Goal: Task Accomplishment & Management: Manage account settings

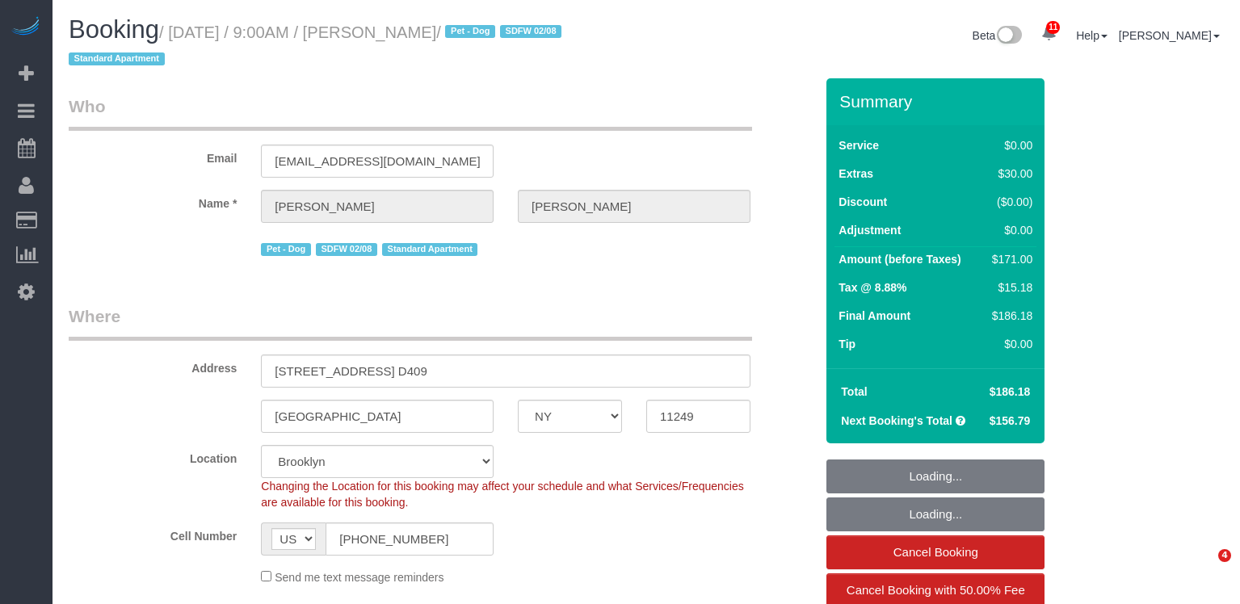
select select "NY"
select select "1"
select select "spot1"
select select "number:56"
select select "number:70"
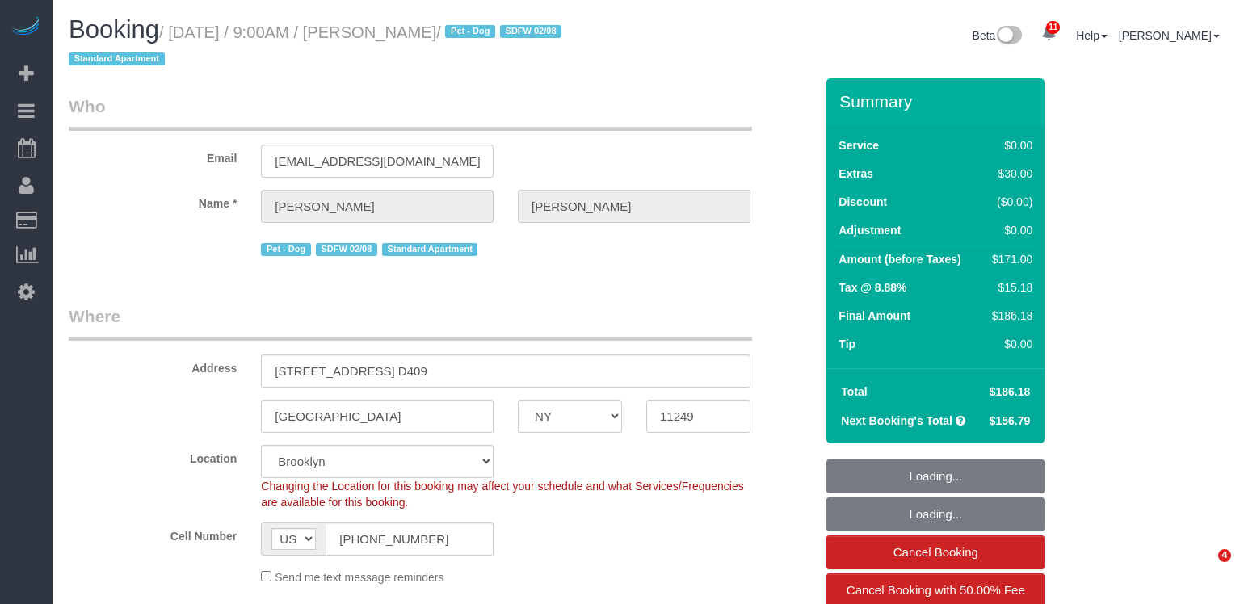
select select "number:13"
select select "number:5"
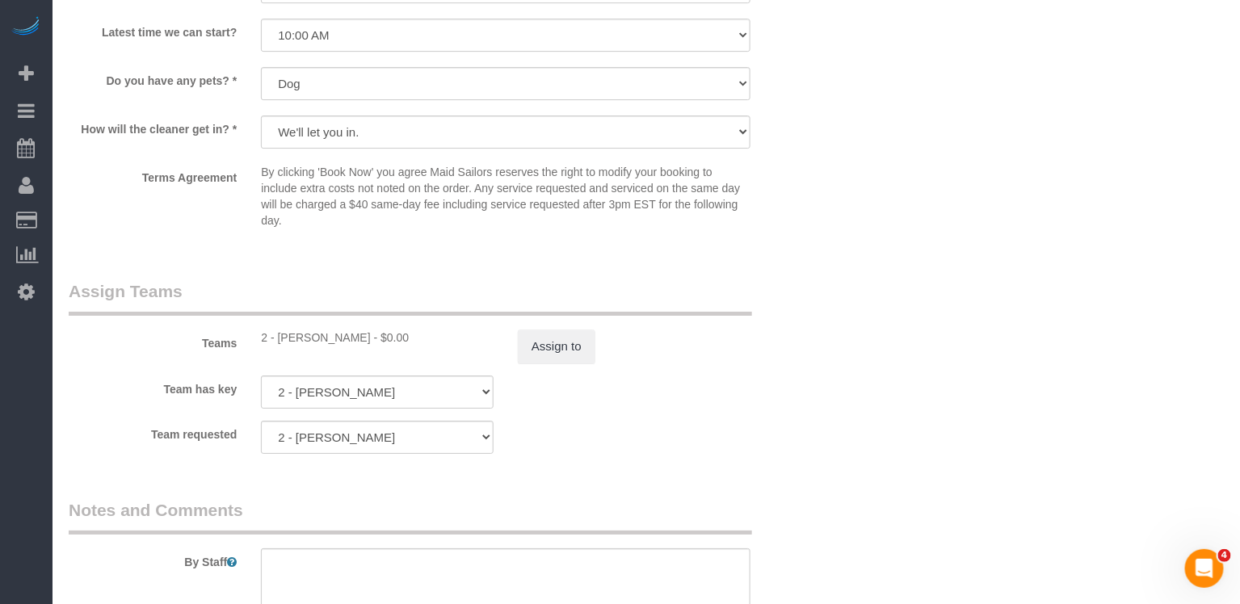
scroll to position [1743, 0]
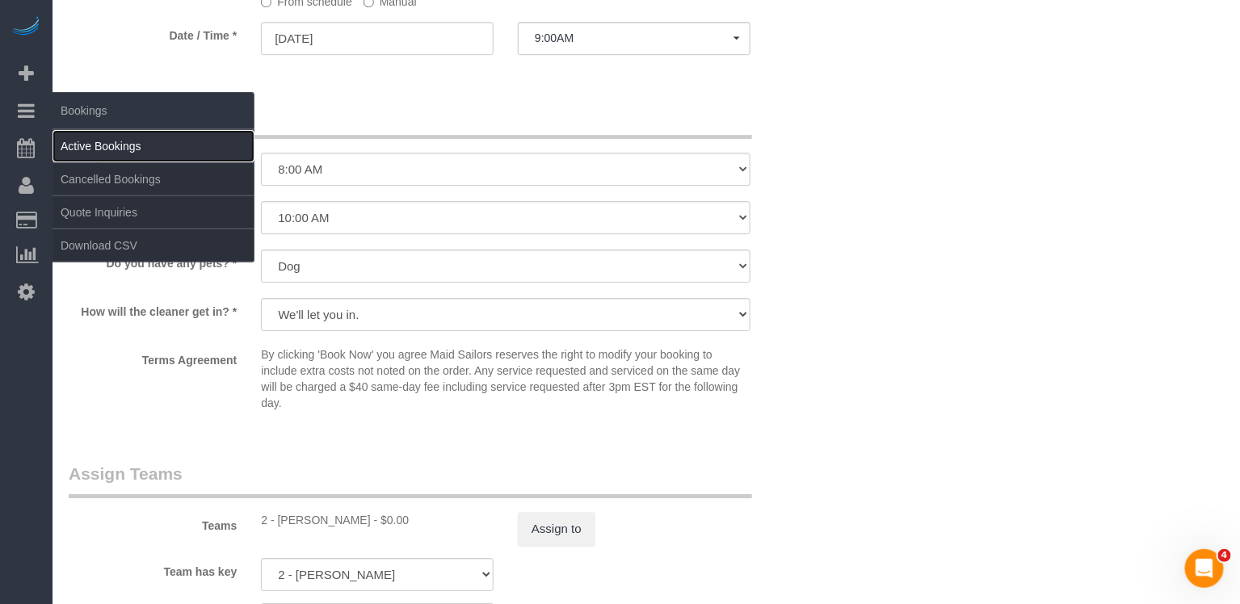
click at [86, 145] on link "Active Bookings" at bounding box center [154, 146] width 202 height 32
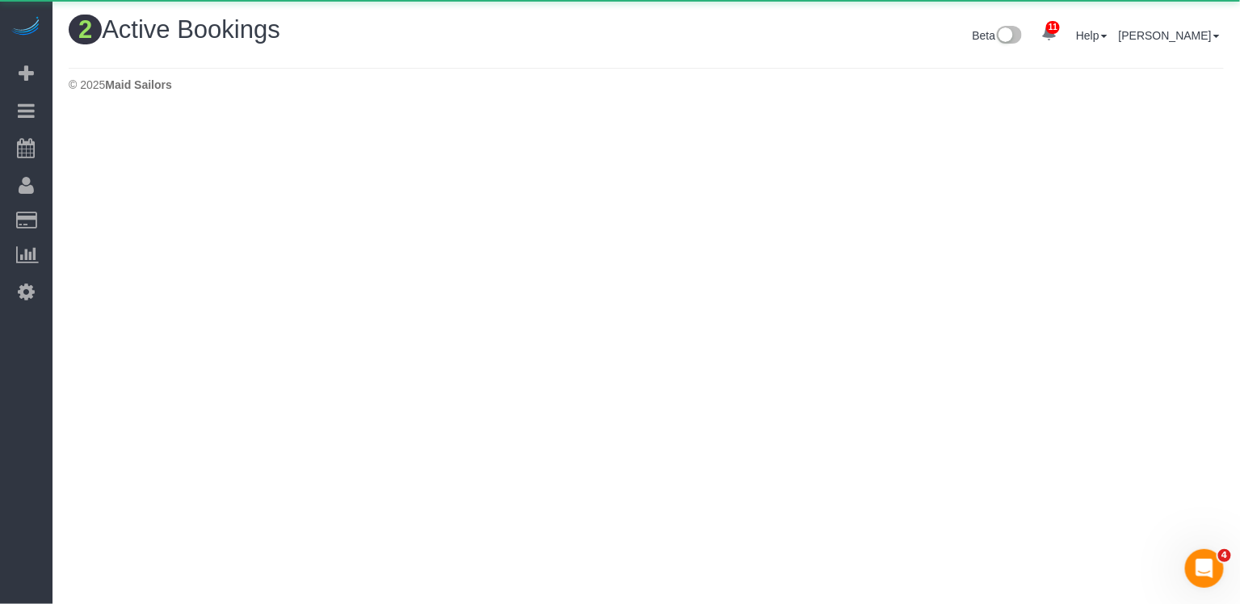
scroll to position [0, 0]
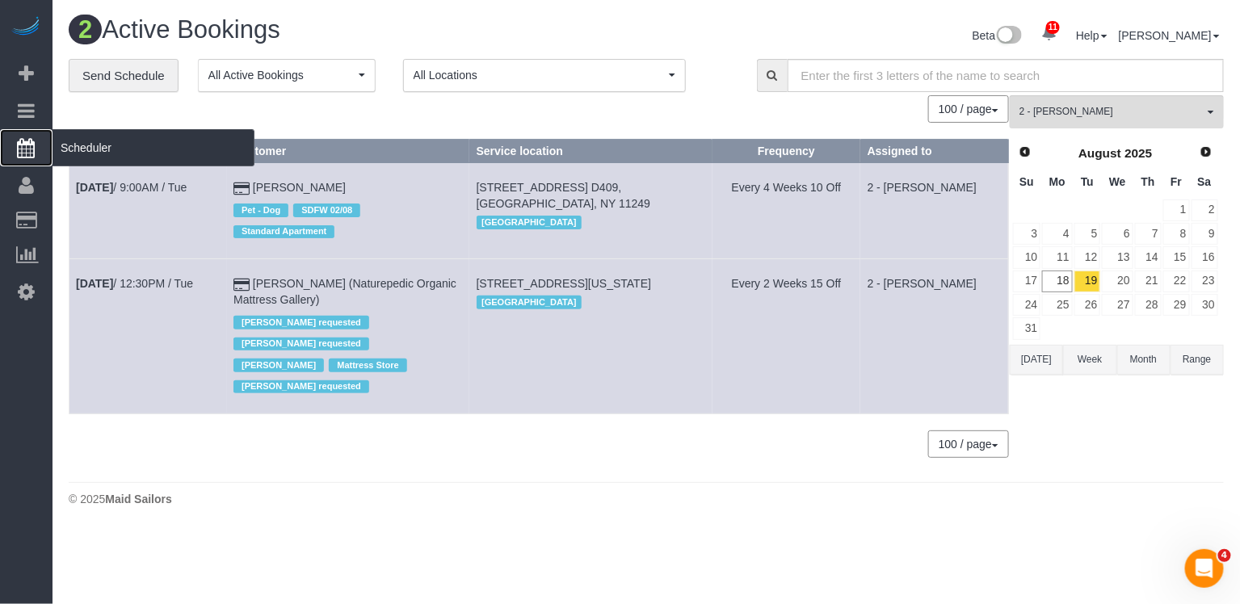
click at [89, 154] on span "Scheduler" at bounding box center [154, 147] width 202 height 37
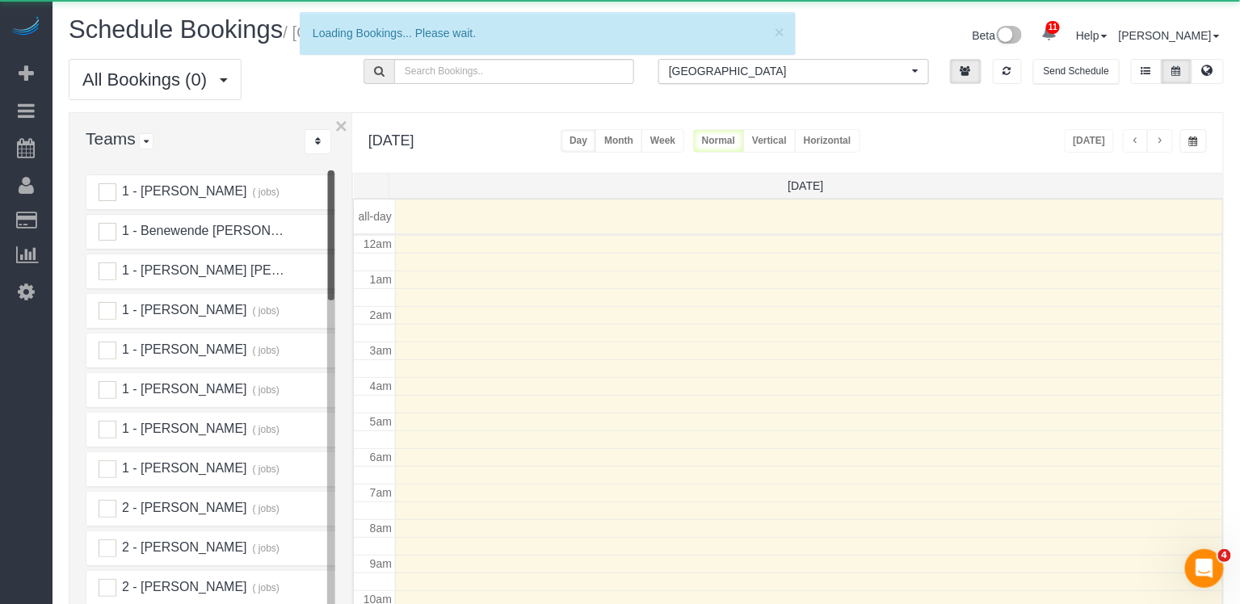
scroll to position [210, 0]
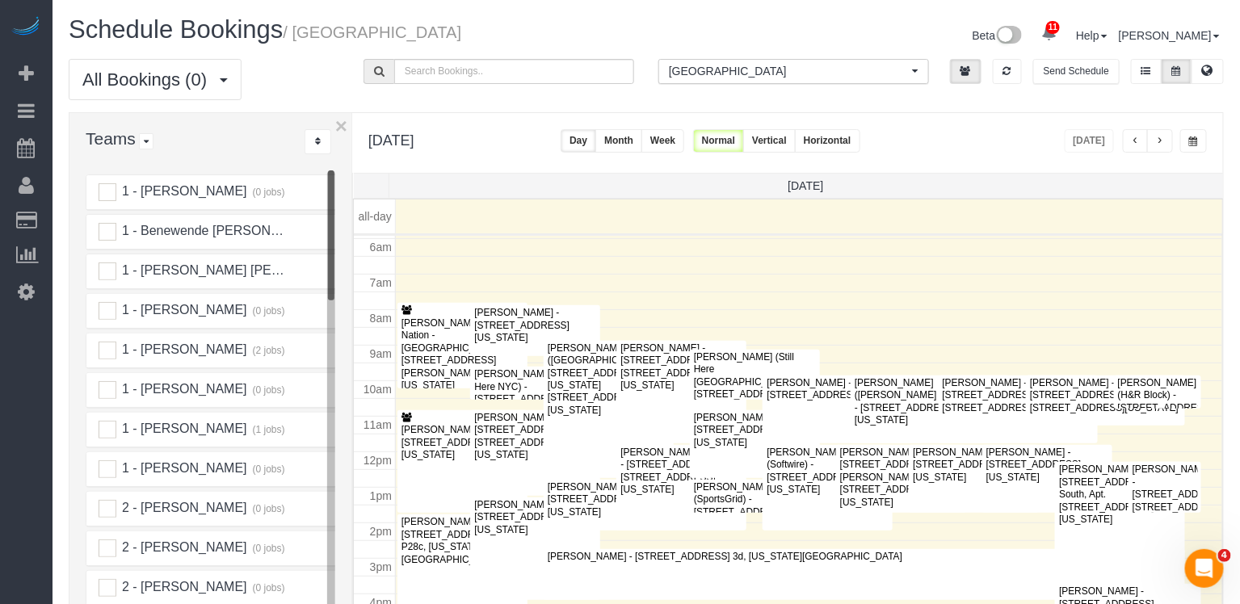
click at [861, 135] on button "Horizontal" at bounding box center [827, 140] width 65 height 23
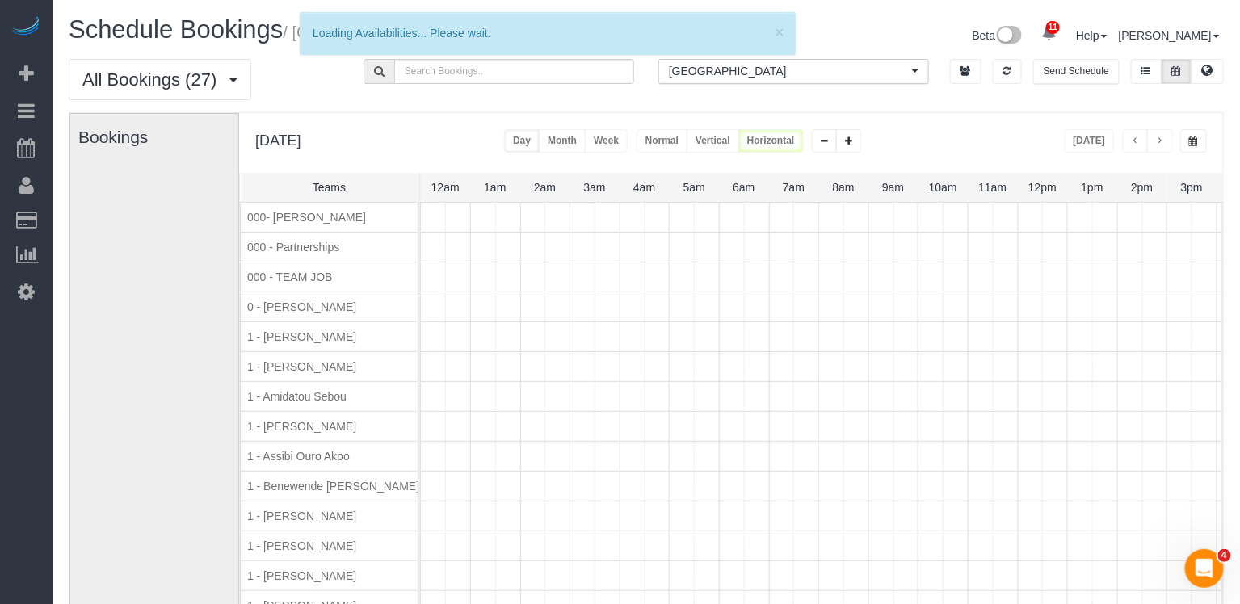
click at [789, 72] on span "[GEOGRAPHIC_DATA]" at bounding box center [788, 71] width 239 height 16
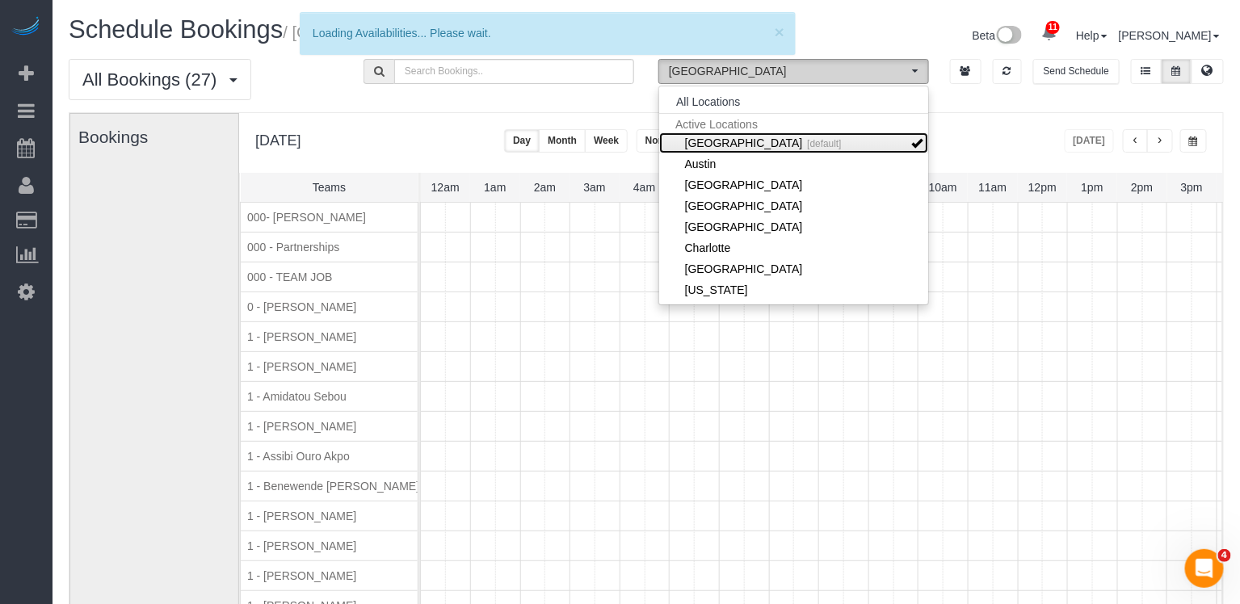
scroll to position [0, 299]
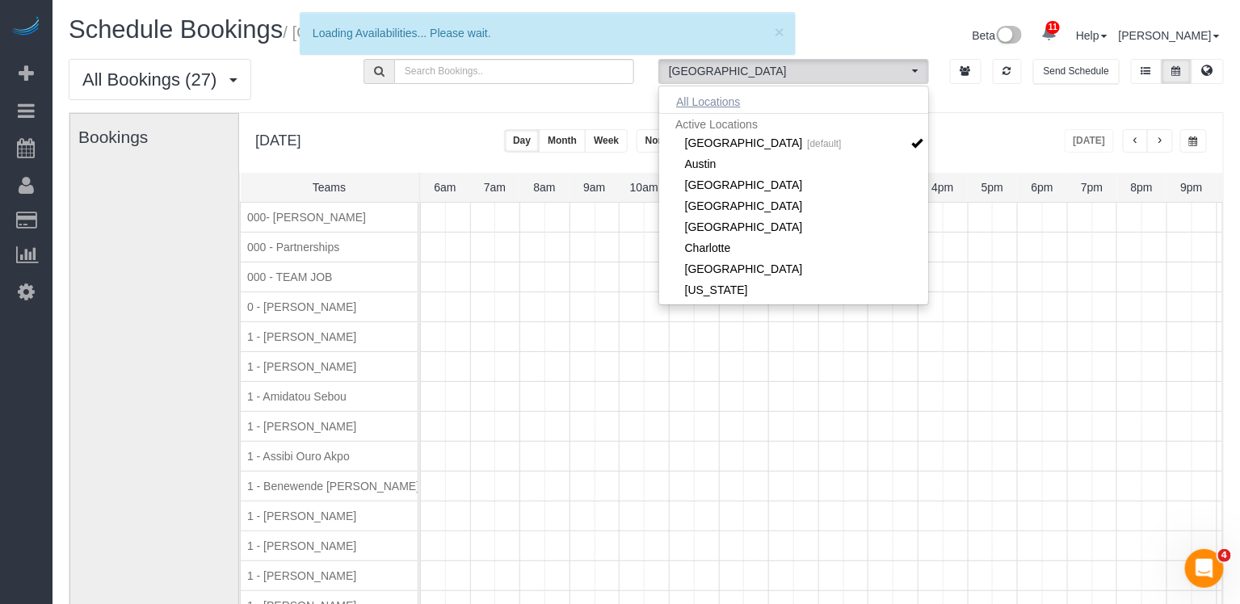
click at [696, 105] on button "All Locations" at bounding box center [708, 102] width 98 height 23
click at [1006, 138] on div "Monday, Aug 18, 2025 Today Day Month Week Normal Vertical Horizontal" at bounding box center [731, 143] width 984 height 60
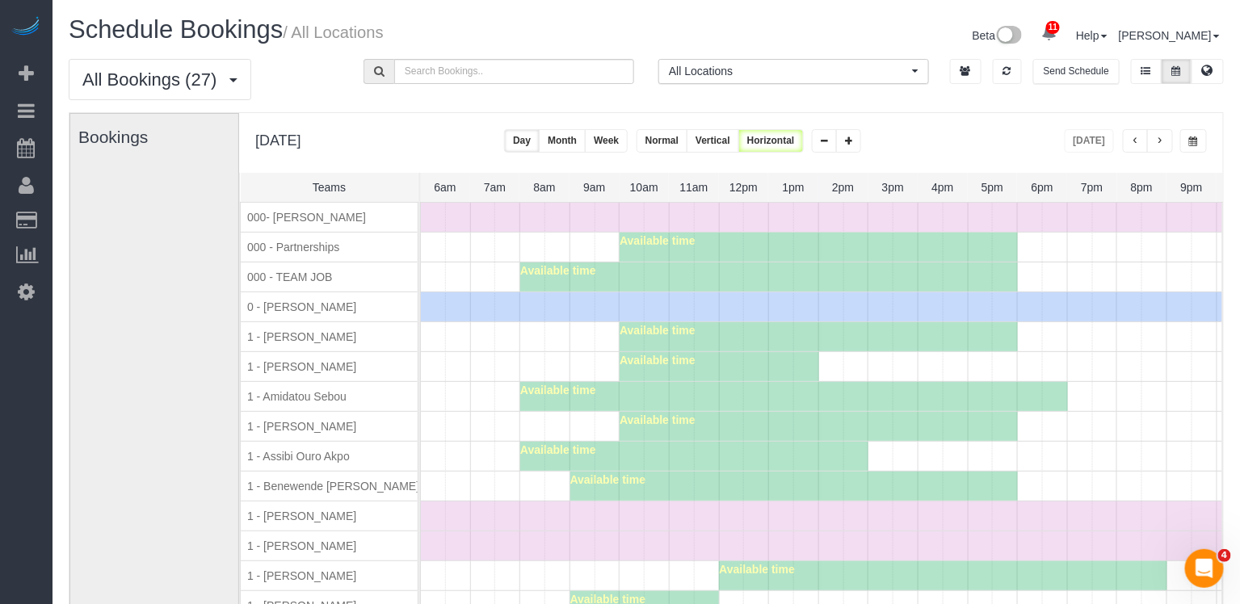
click at [1168, 142] on button "button" at bounding box center [1160, 140] width 26 height 23
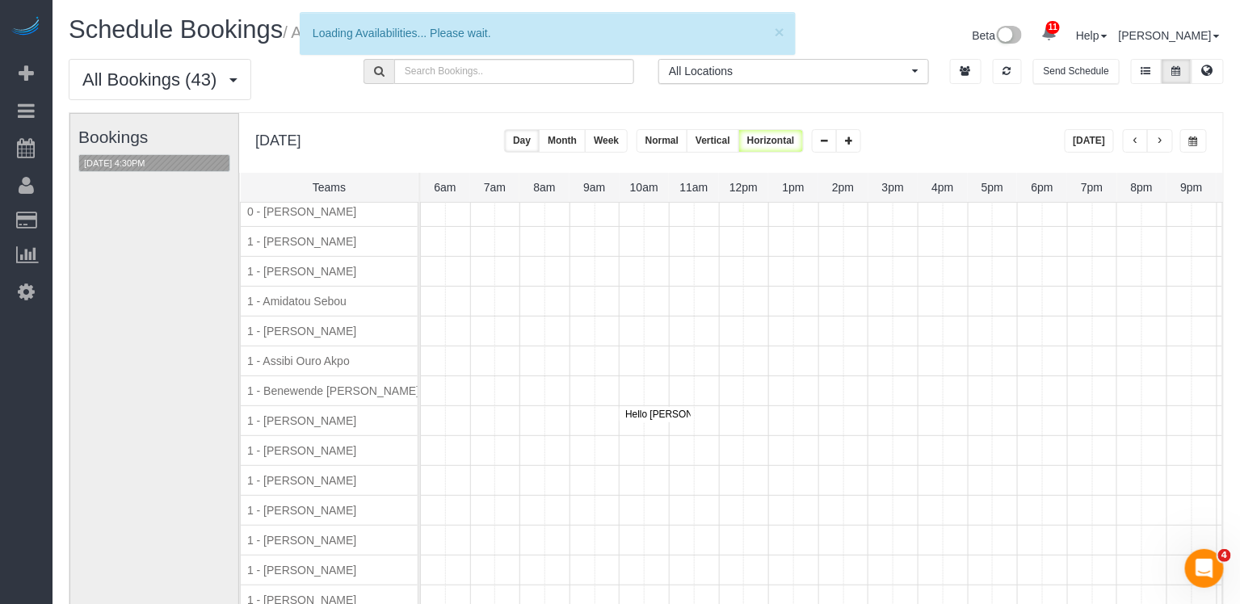
scroll to position [124, 0]
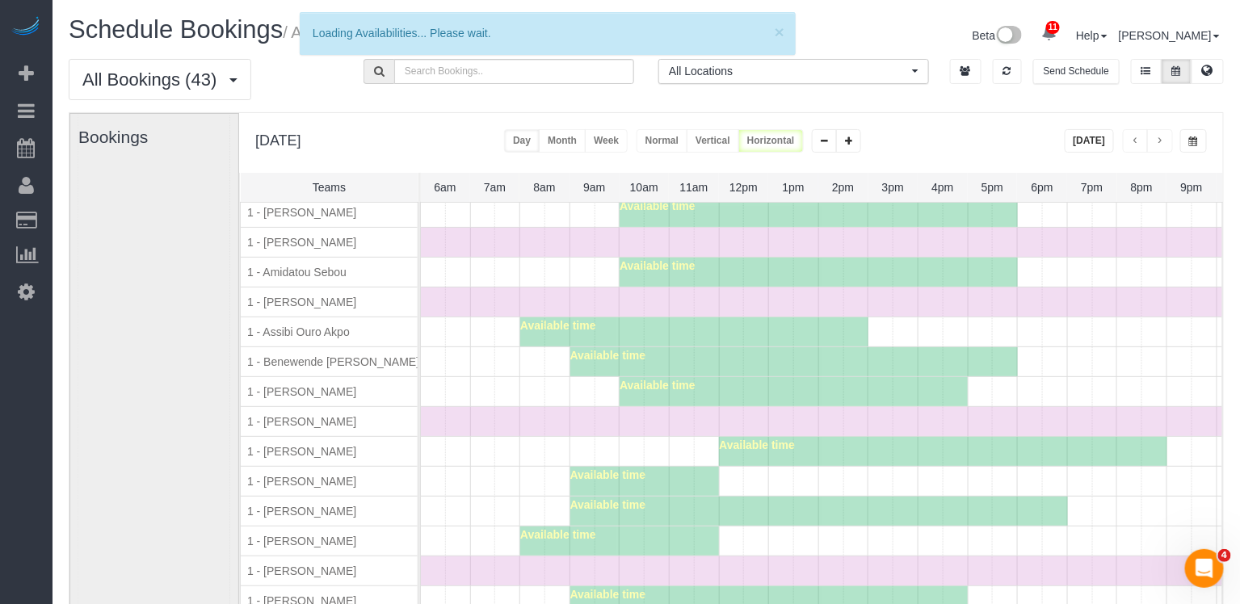
click at [137, 165] on div "Bookings" at bounding box center [154, 436] width 152 height 645
click at [137, 165] on button "[DATE] 4:30PM" at bounding box center [114, 163] width 71 height 17
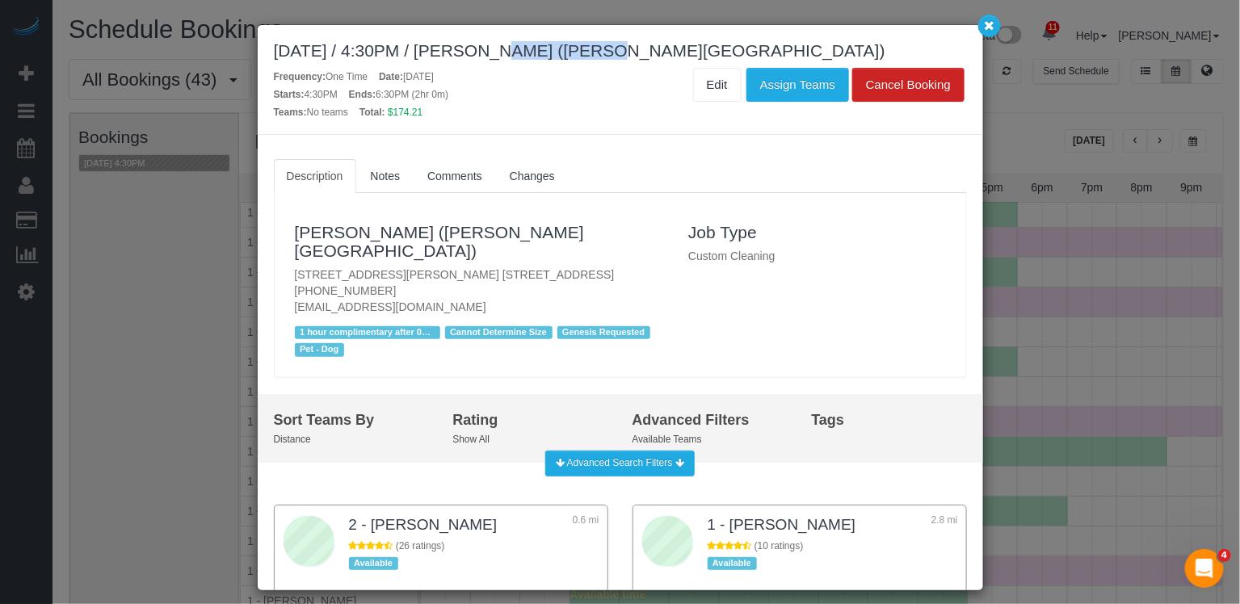
drag, startPoint x: 565, startPoint y: 53, endPoint x: 484, endPoint y: 42, distance: 81.6
click at [484, 44] on div "August 19, 2025 / 4:30PM / Josh Lee (Fordham University)" at bounding box center [620, 50] width 693 height 19
copy div "Josh Lee"
click at [992, 25] on icon "button" at bounding box center [989, 25] width 11 height 10
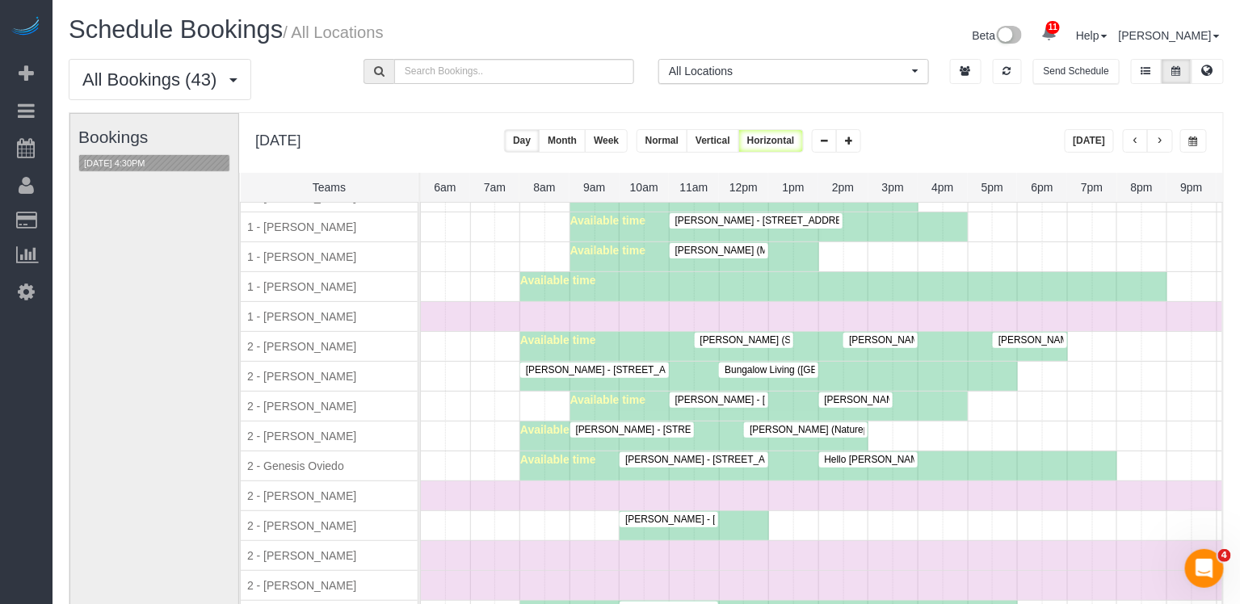
scroll to position [0, 0]
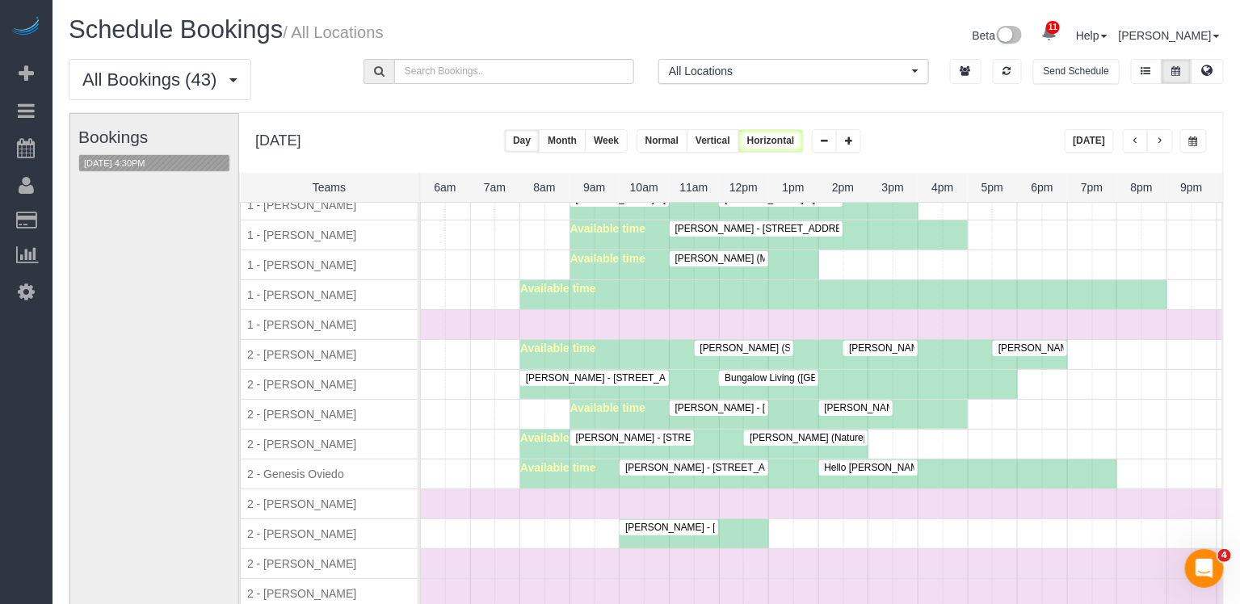
click at [736, 402] on span "Brenna Fischer - 170 Amsterdam Avenue, Apt. 4e, New York, NY 10023" at bounding box center [849, 407] width 364 height 11
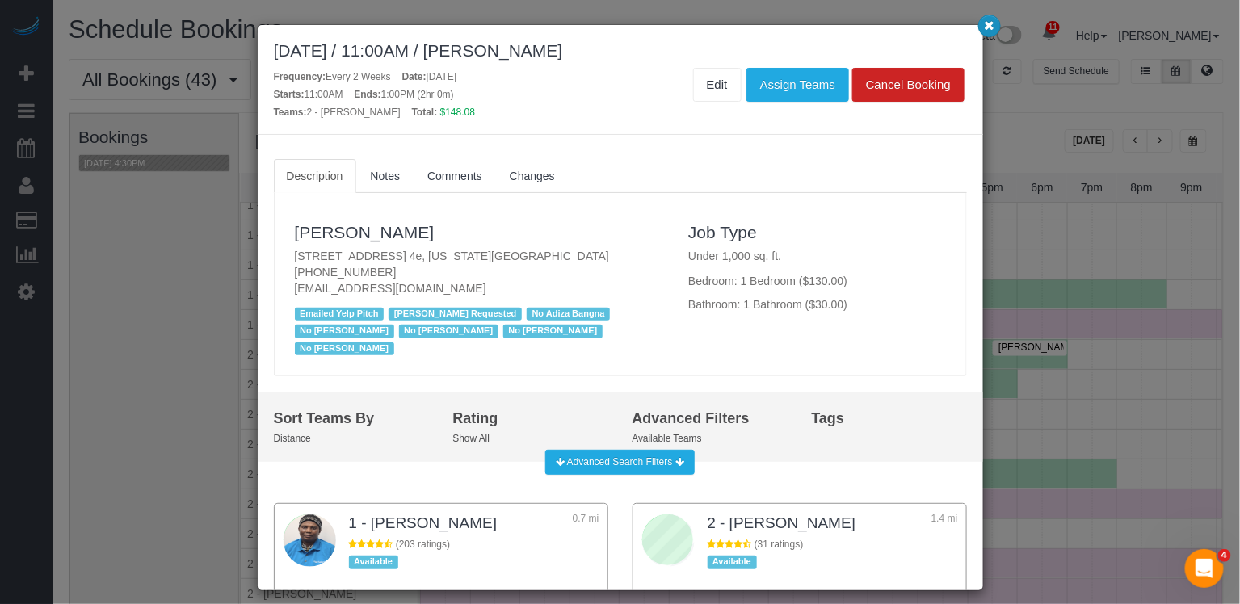
click at [992, 27] on icon "button" at bounding box center [989, 25] width 11 height 10
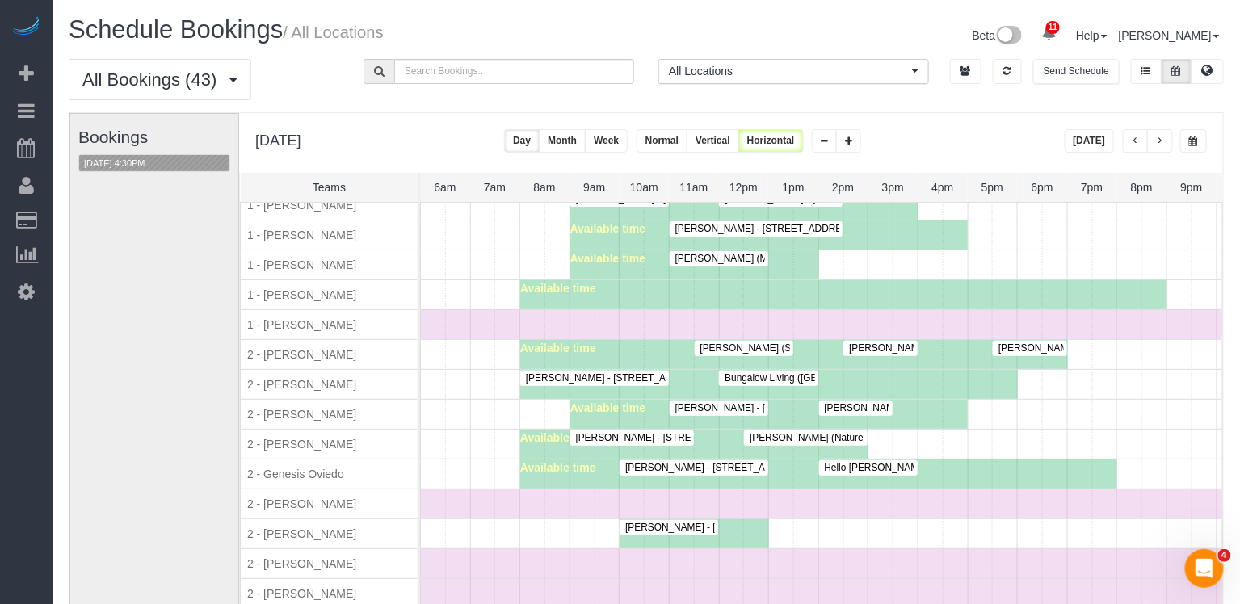
click at [848, 402] on span "Zack Cooper - 20 East 66th Street, Apt. 4a, New York, NY 10065" at bounding box center [988, 407] width 343 height 11
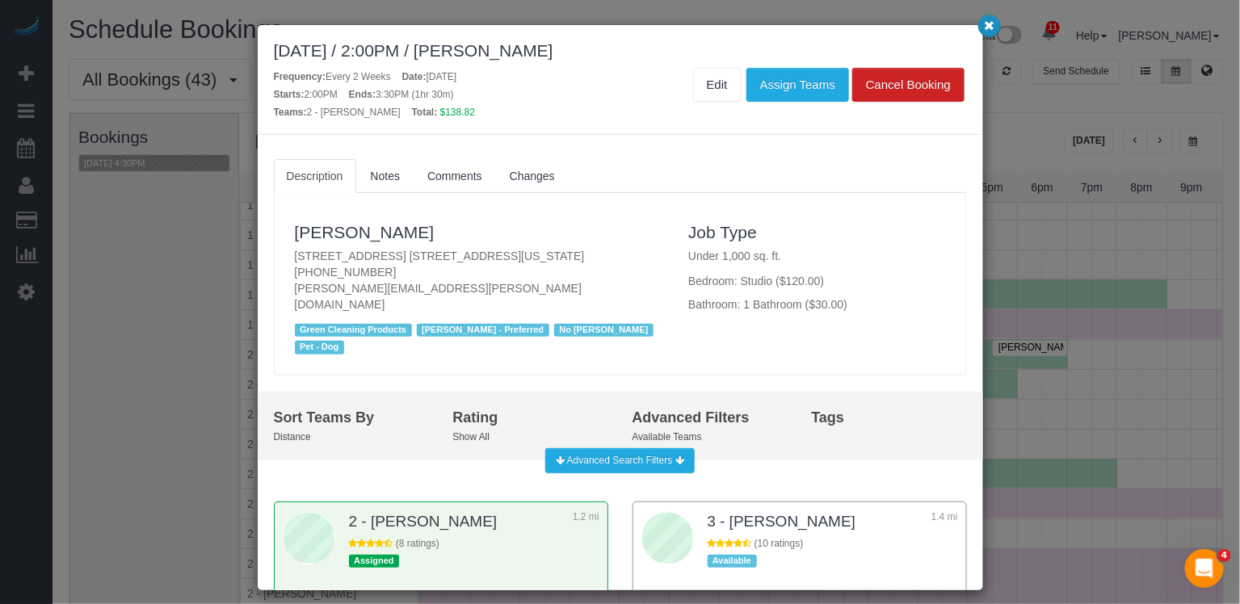
click at [989, 21] on icon "button" at bounding box center [989, 25] width 11 height 10
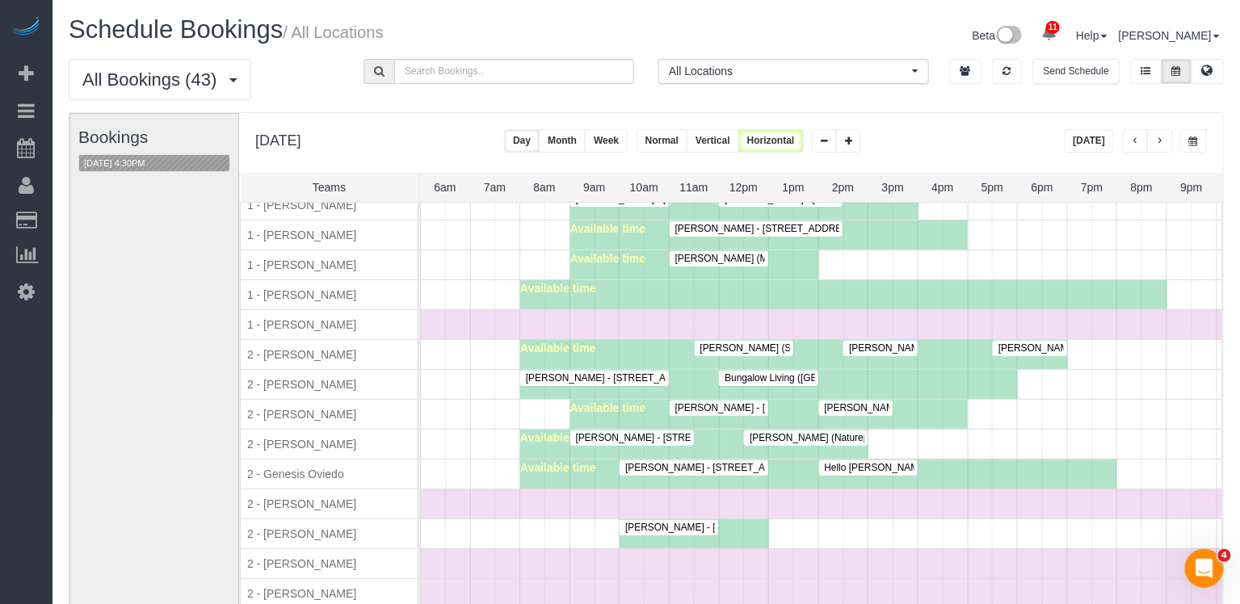
click at [718, 253] on span "Raymond Chiu (Maid Sailors) - 545 Washington Ave, Apt. 407, Brooklyn, NY 11238" at bounding box center [820, 258] width 307 height 11
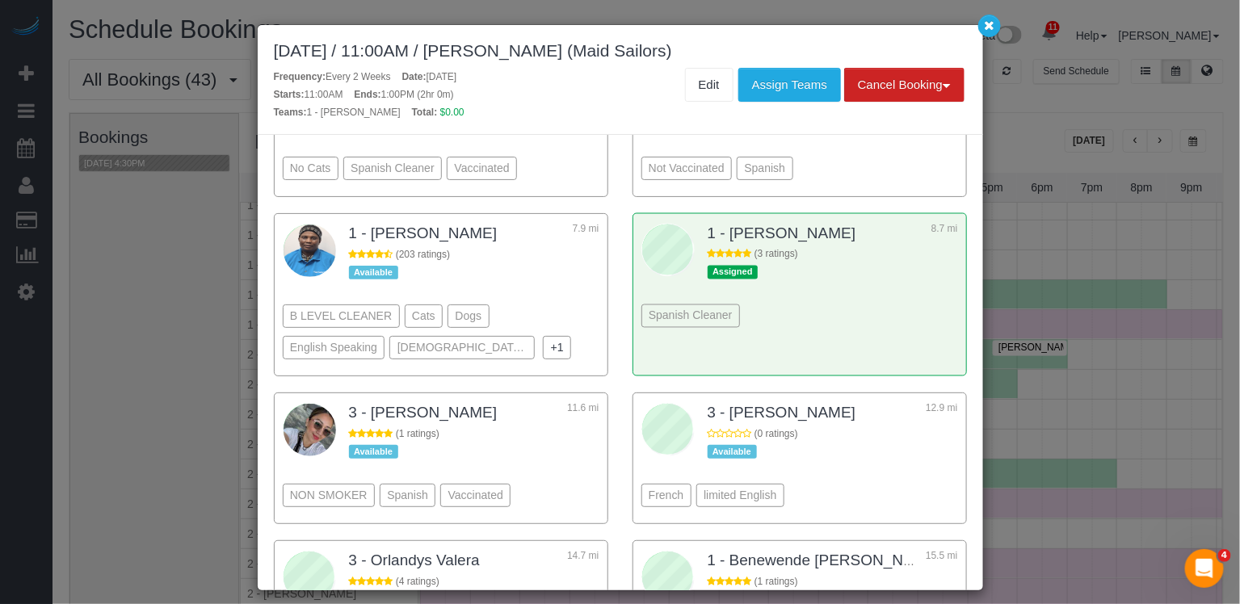
scroll to position [991, 0]
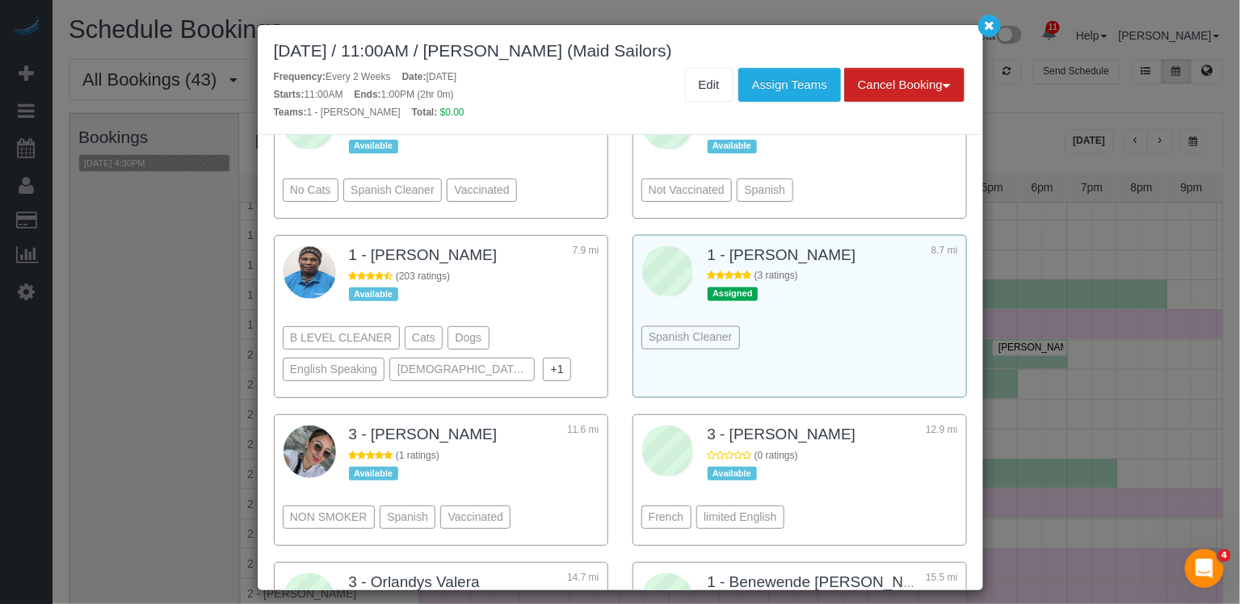
click at [802, 302] on div "Spanish Cleaner" at bounding box center [800, 314] width 317 height 88
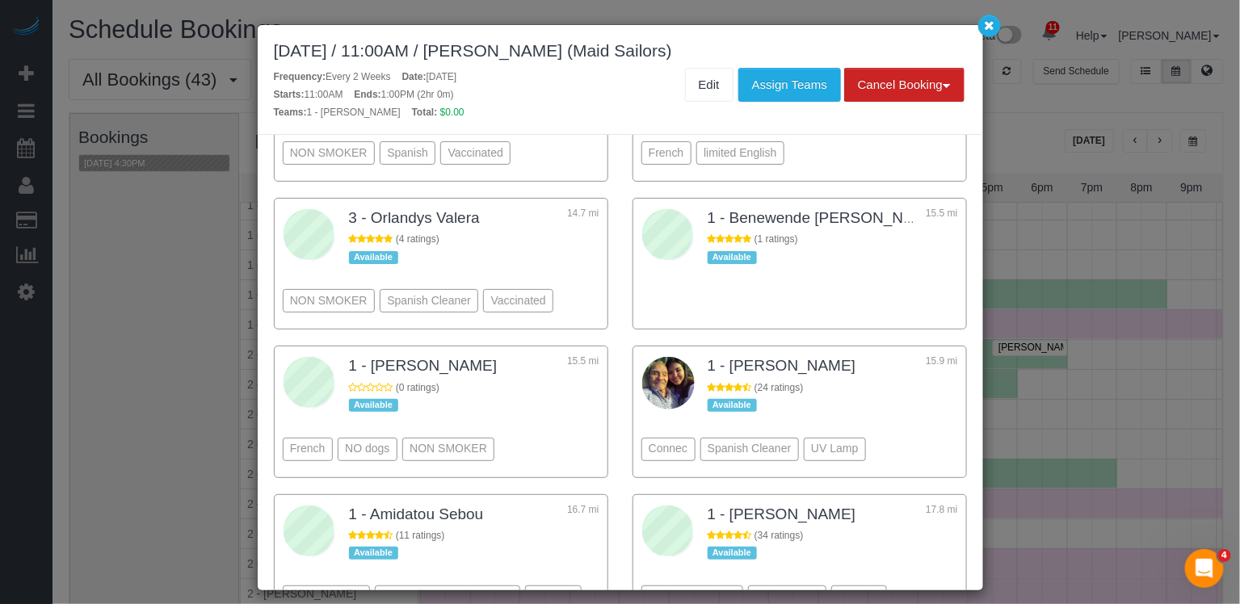
scroll to position [1004, 0]
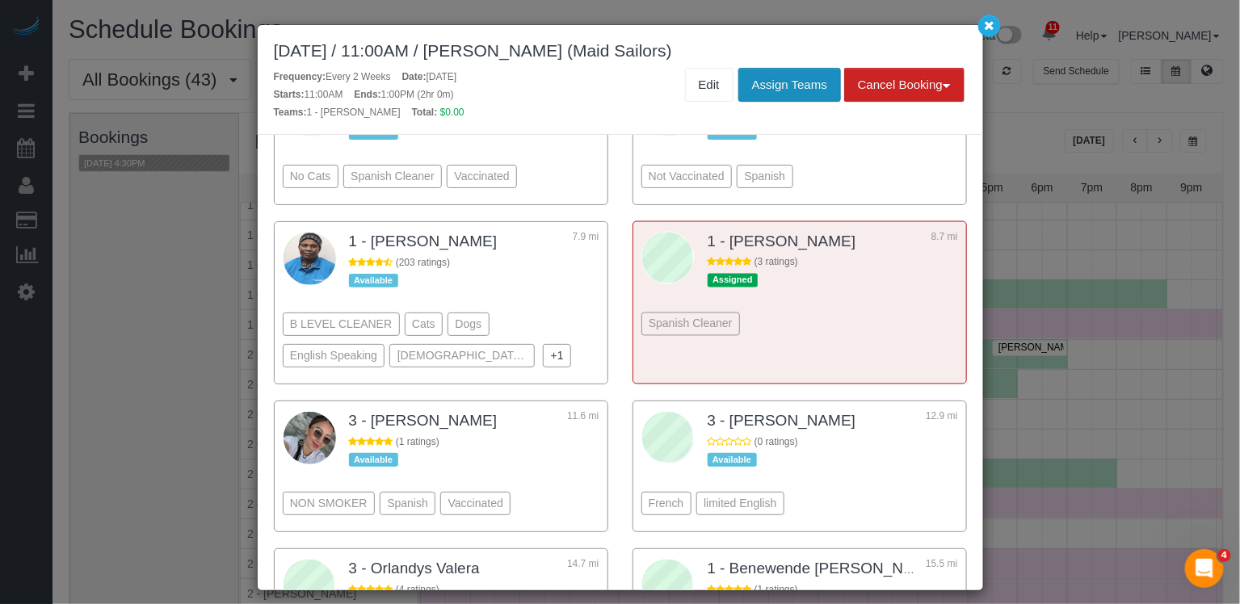
click at [791, 85] on button "Assign Teams" at bounding box center [790, 85] width 103 height 34
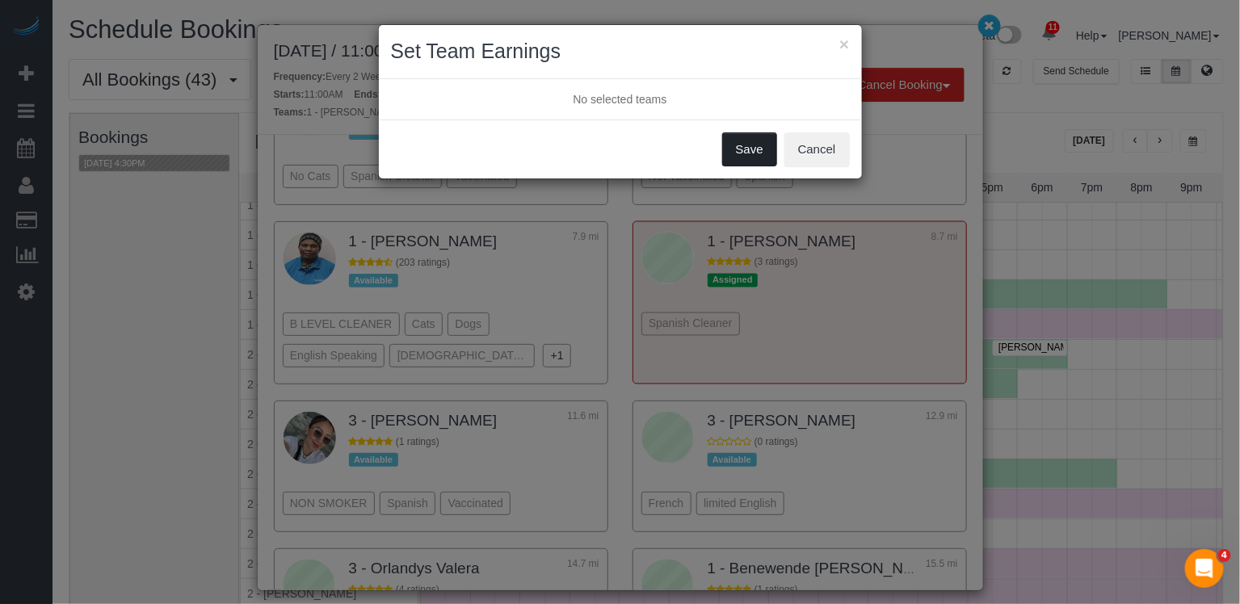
click at [764, 162] on button "Save" at bounding box center [749, 150] width 55 height 34
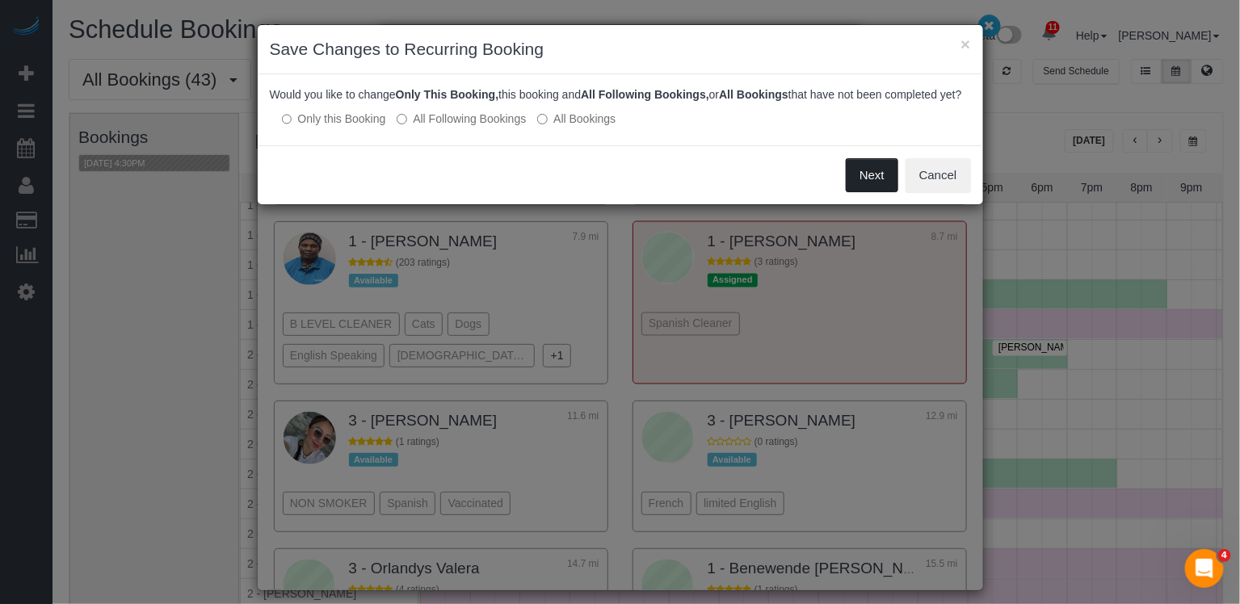
click at [871, 189] on button "Next" at bounding box center [872, 175] width 53 height 34
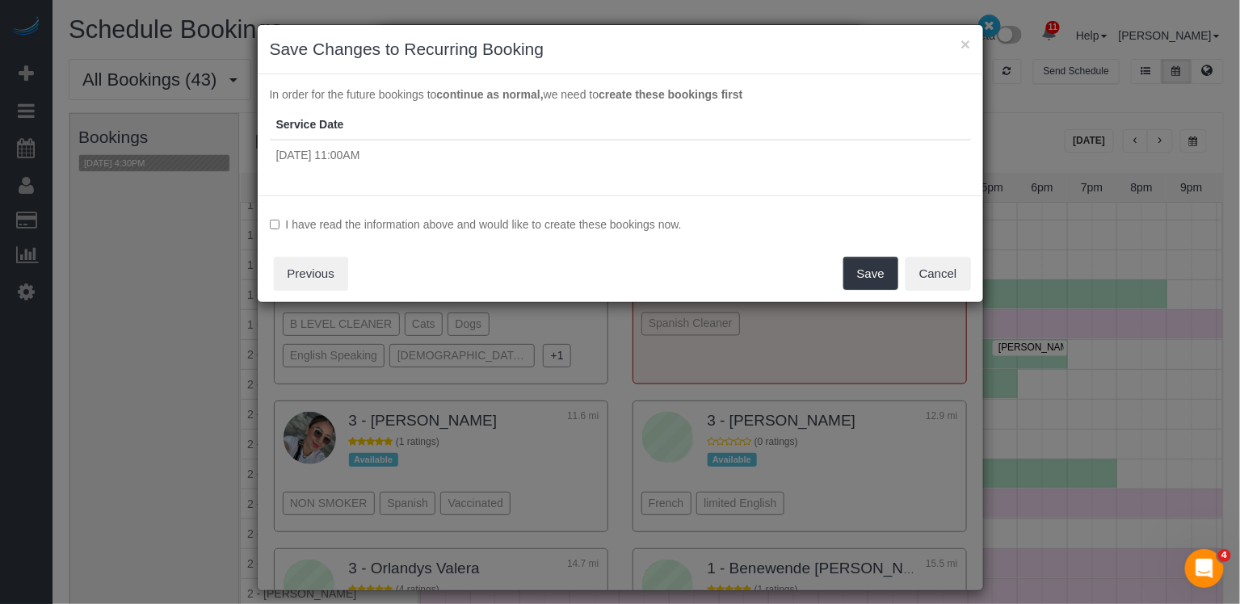
click at [705, 228] on label "I have read the information above and would like to create these bookings now." at bounding box center [620, 225] width 701 height 16
click at [893, 264] on button "Save" at bounding box center [871, 274] width 55 height 34
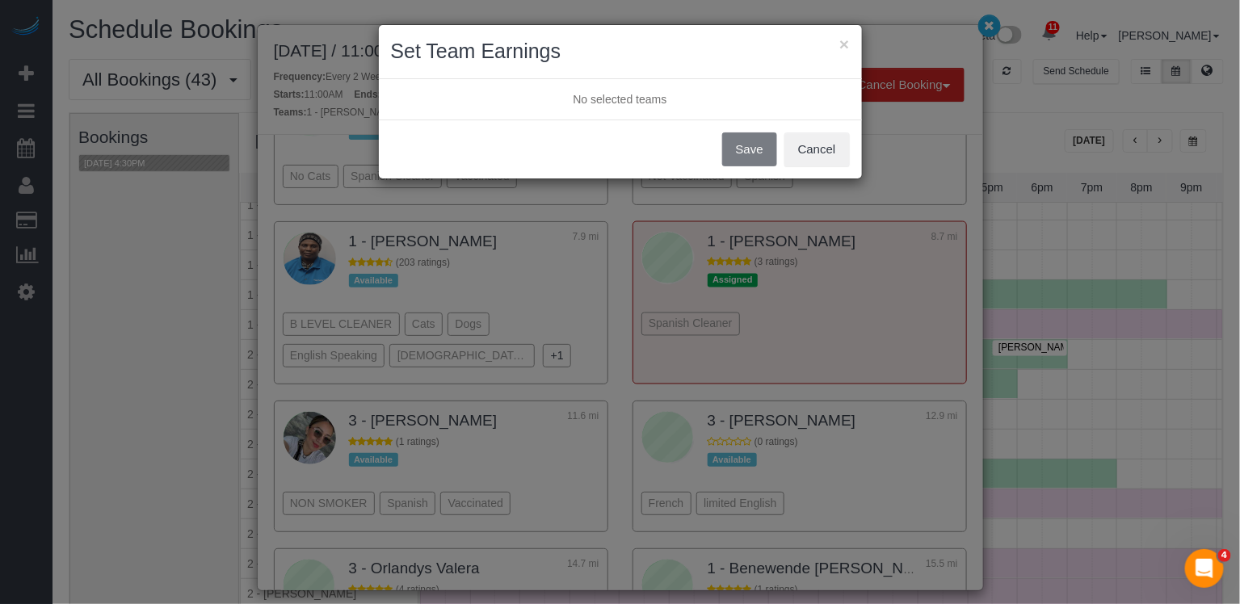
scroll to position [1062, 0]
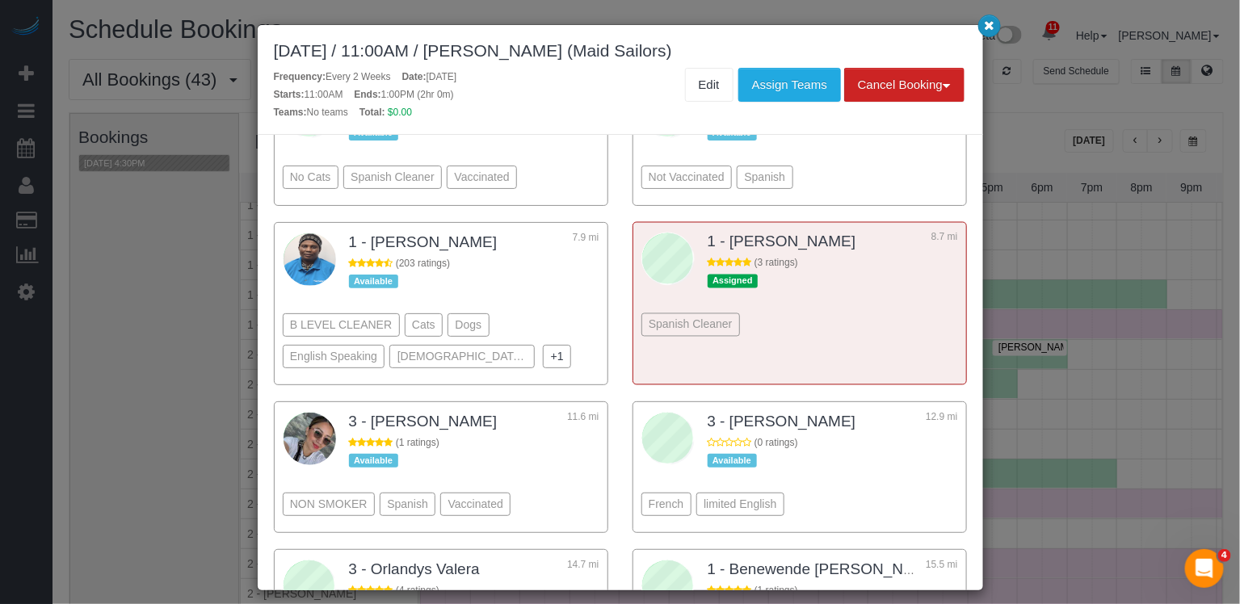
click at [979, 24] on button "button" at bounding box center [990, 26] width 23 height 23
click at [983, 27] on button "button" at bounding box center [990, 26] width 23 height 23
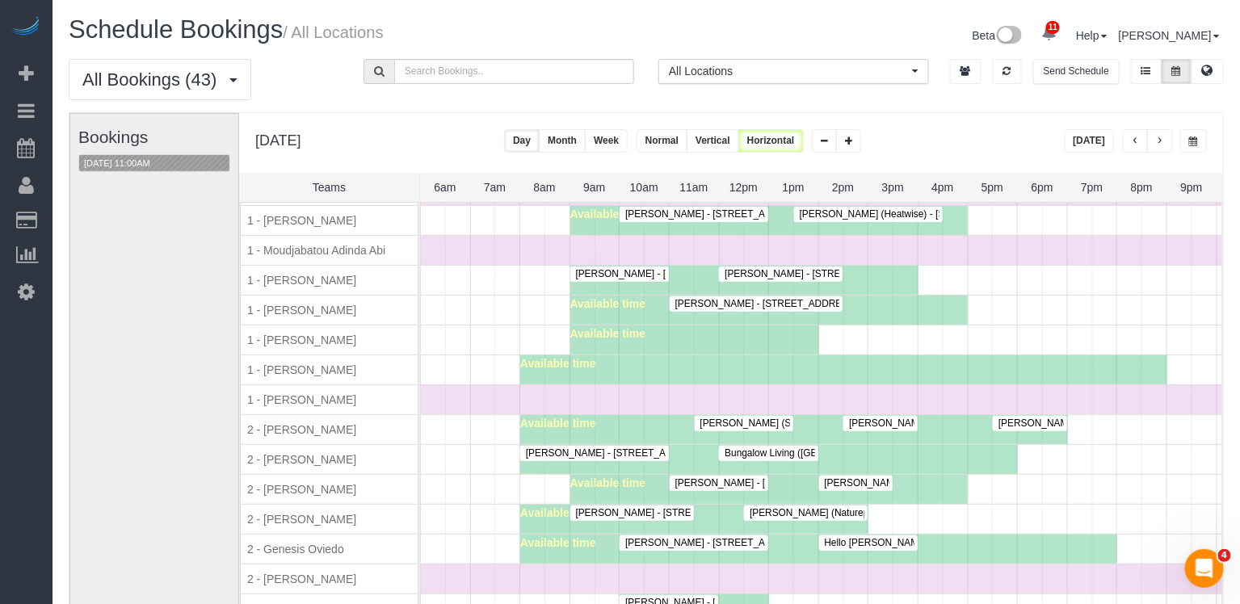
scroll to position [992, 0]
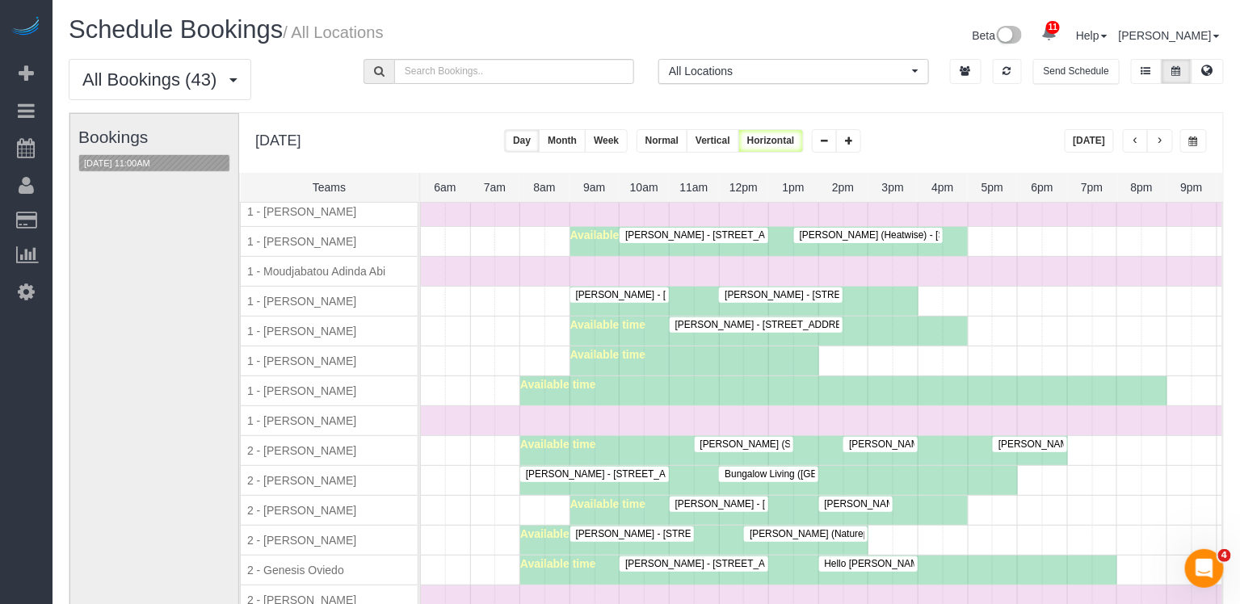
click at [755, 319] on span "Marc Brodherson - 105 Franklin St., Apt 4, New York, NY 10013" at bounding box center [829, 324] width 324 height 11
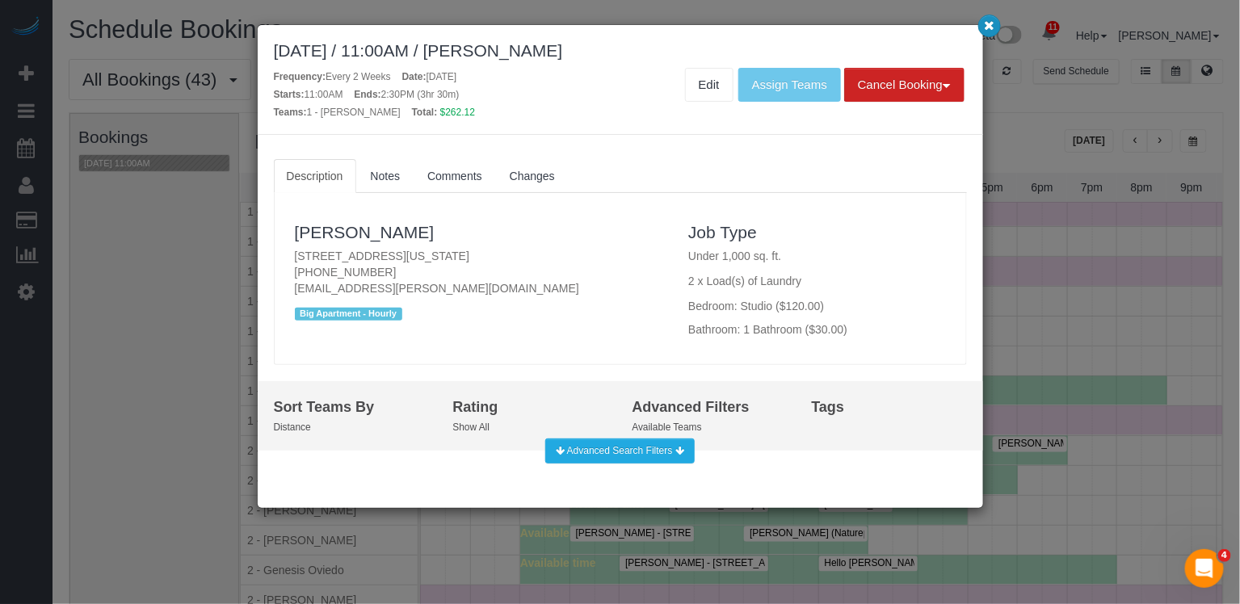
click at [990, 28] on icon "button" at bounding box center [989, 25] width 11 height 10
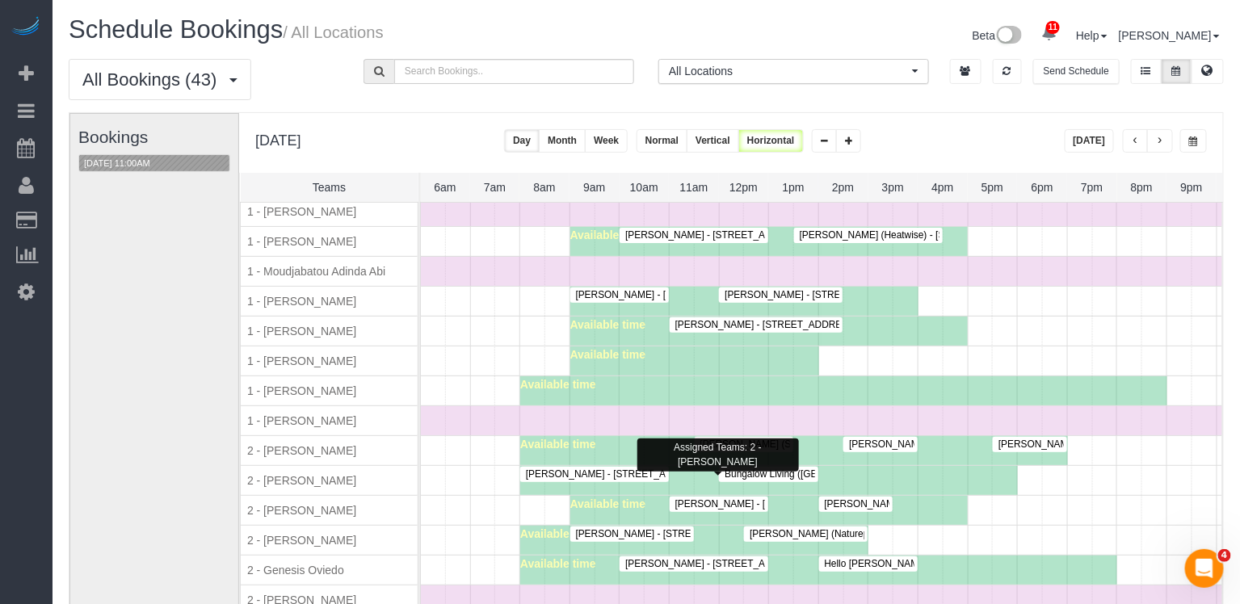
click at [714, 499] on span "Brenna Fischer - 170 Amsterdam Avenue, Apt. 4e, New York, NY 10023" at bounding box center [849, 504] width 364 height 11
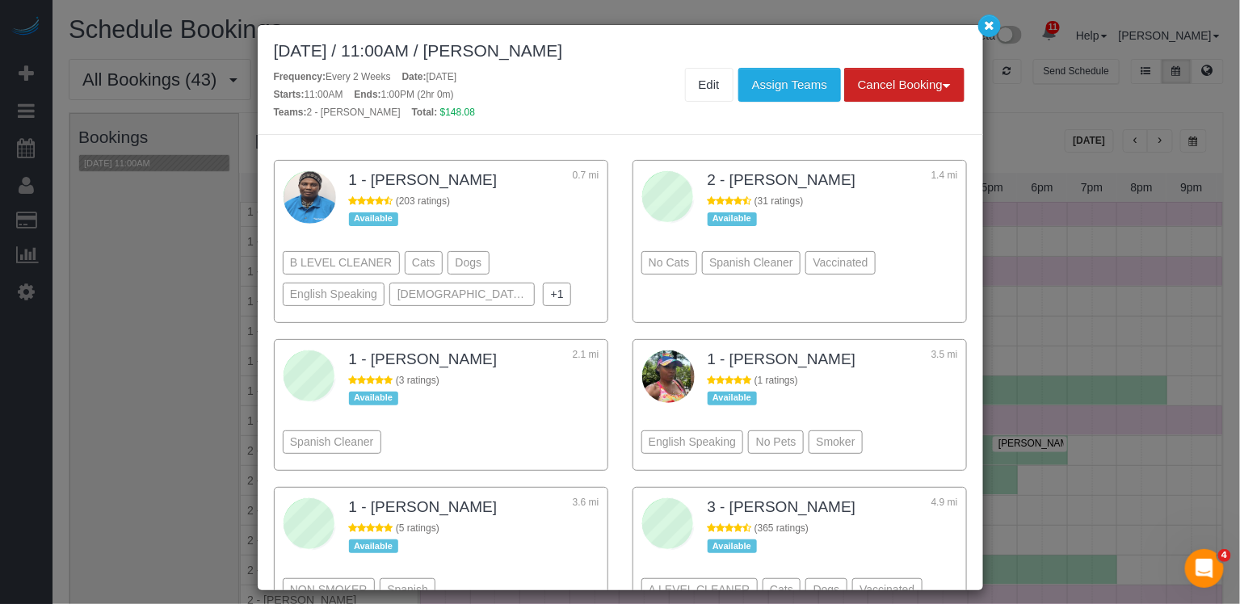
scroll to position [385, 0]
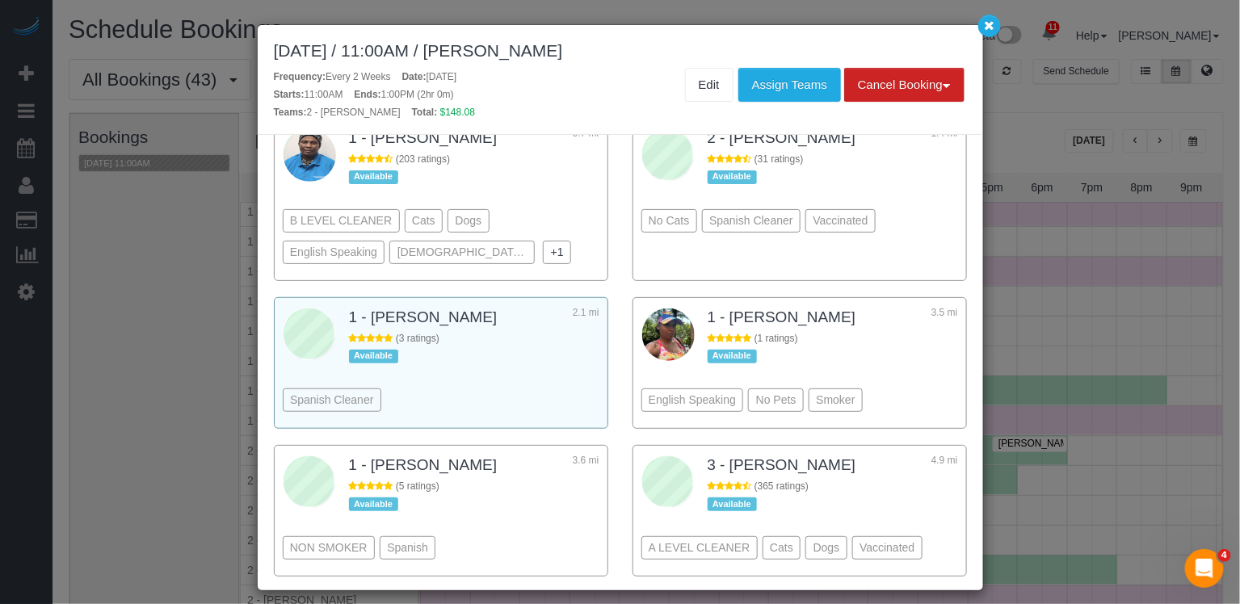
click at [583, 353] on div "Spanish Cleaner" at bounding box center [441, 376] width 317 height 88
click at [794, 75] on button "Assign Teams" at bounding box center [790, 85] width 103 height 34
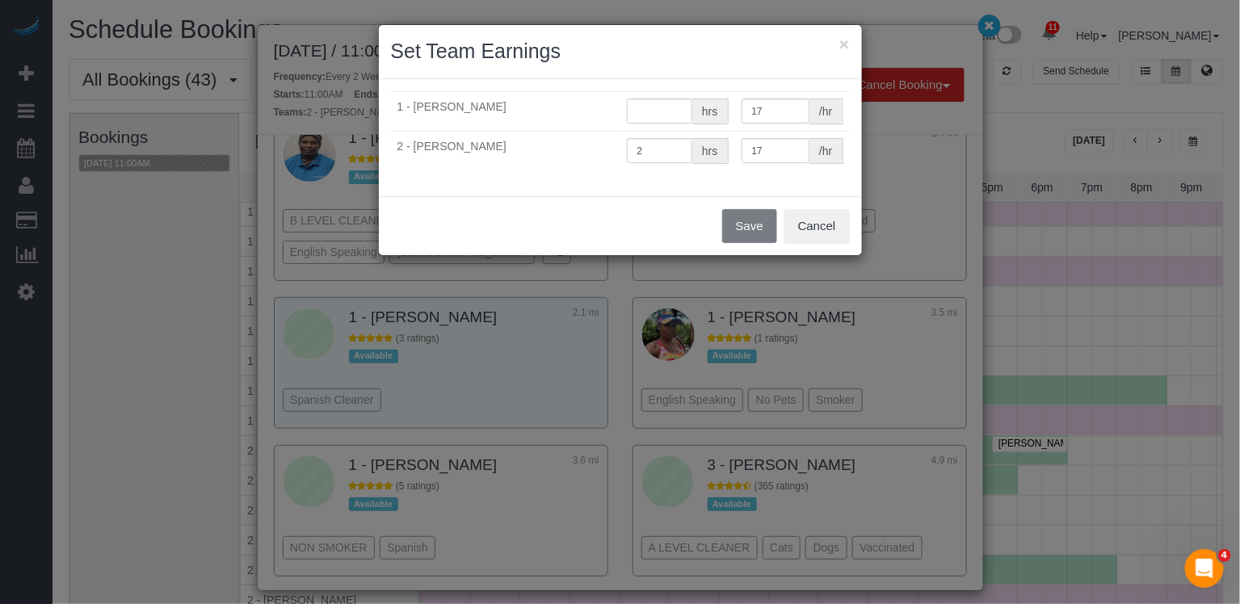
type input "0"
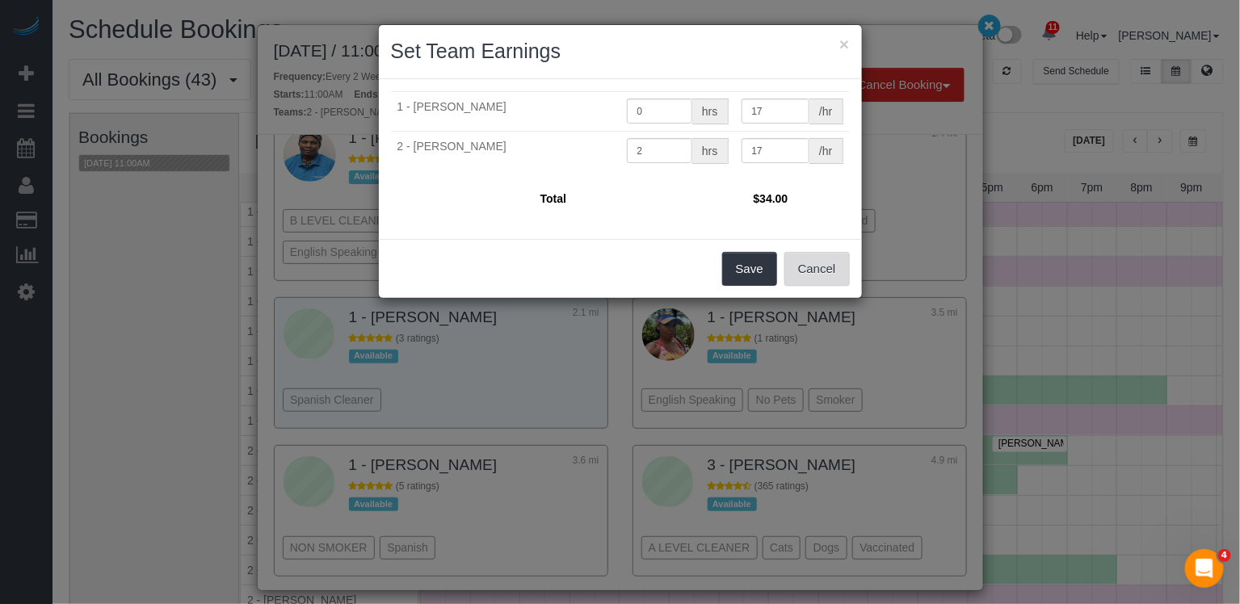
click at [815, 261] on button "Cancel" at bounding box center [817, 269] width 65 height 34
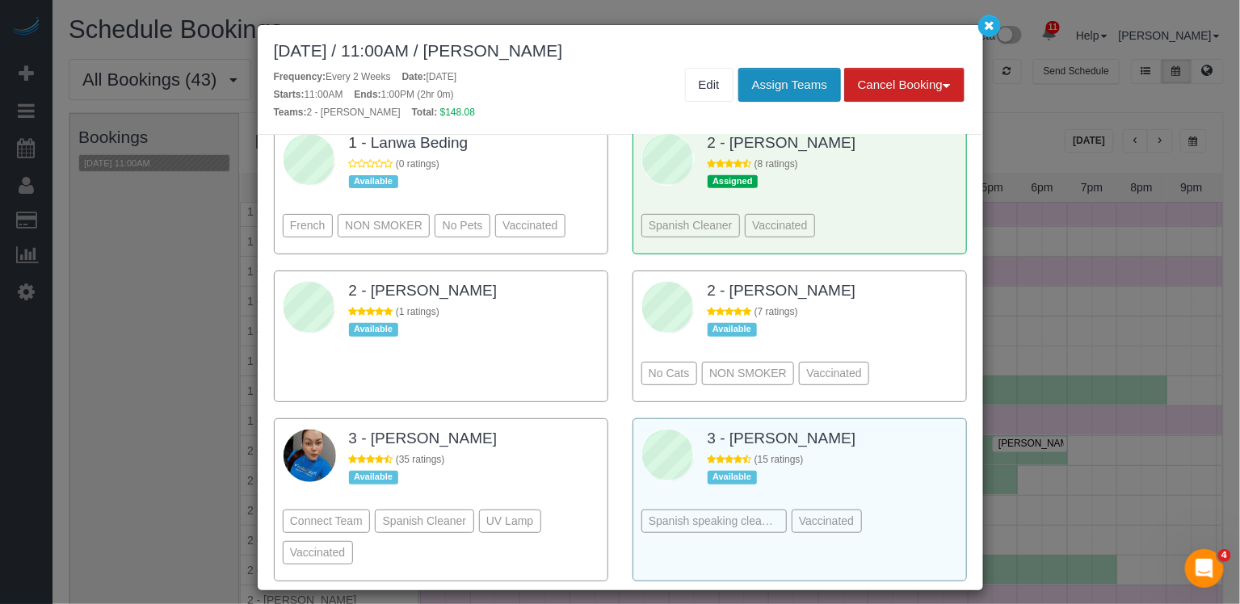
scroll to position [2559, 0]
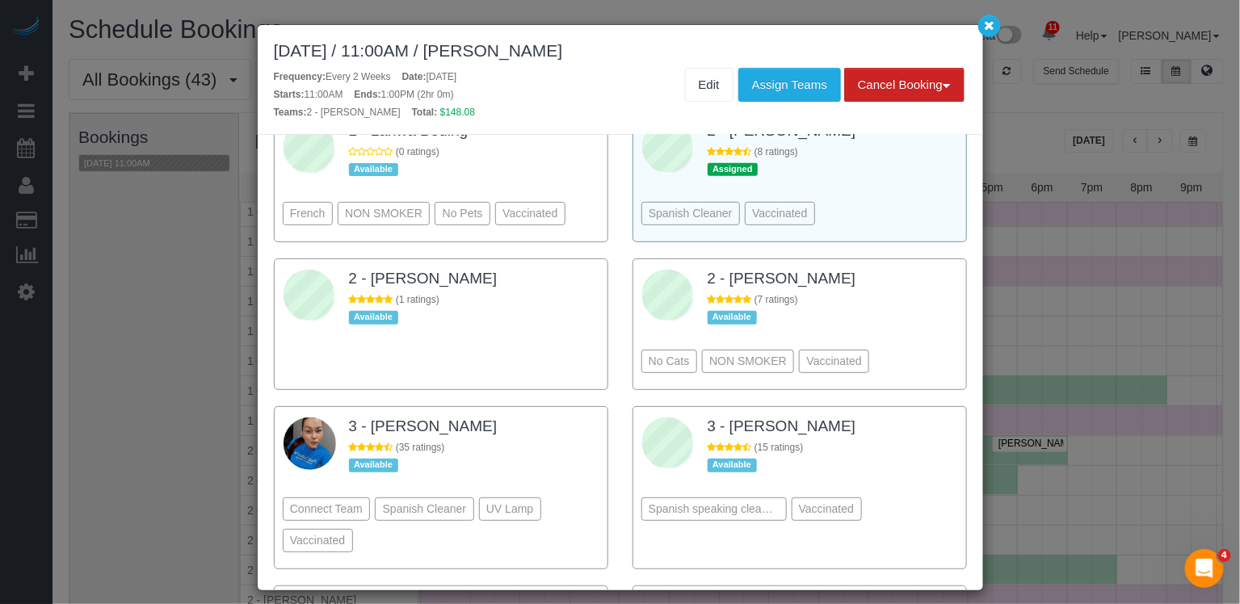
click at [870, 198] on div "Spanish Cleaner Vaccinated" at bounding box center [800, 189] width 317 height 88
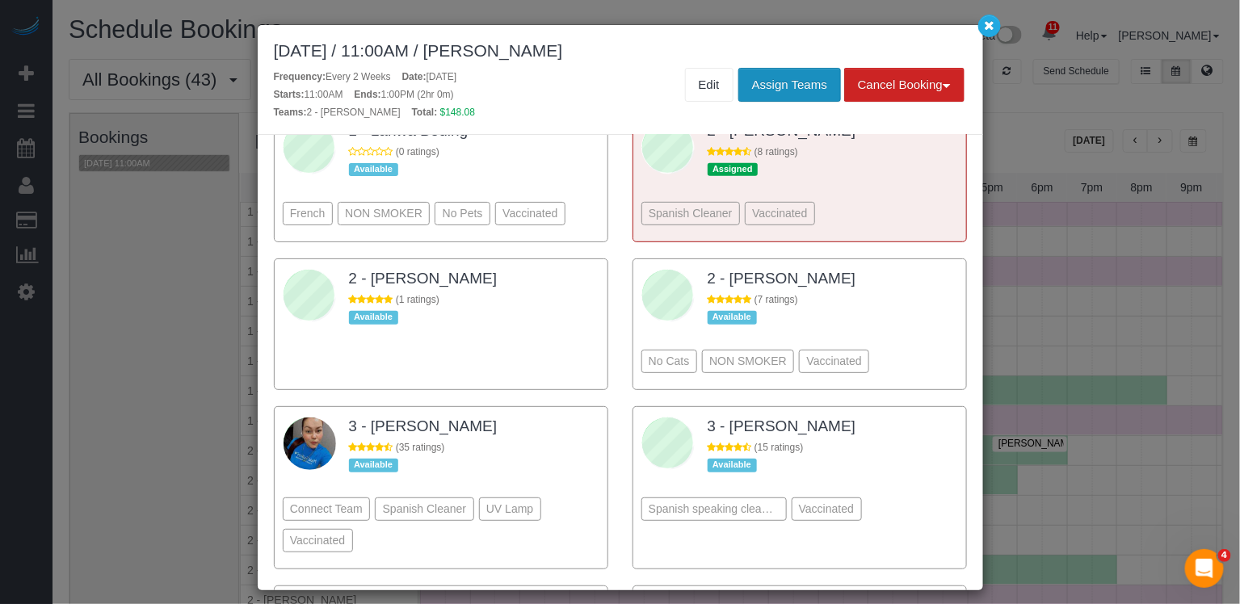
click at [798, 94] on button "Assign Teams" at bounding box center [790, 85] width 103 height 34
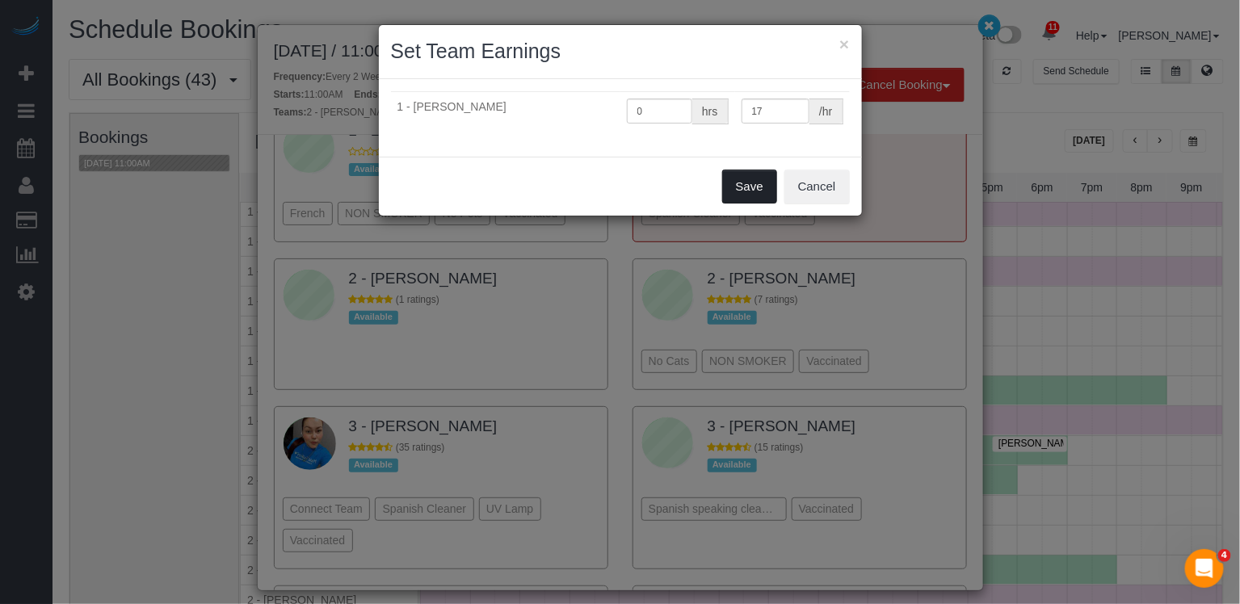
click at [752, 193] on button "Save" at bounding box center [749, 187] width 55 height 34
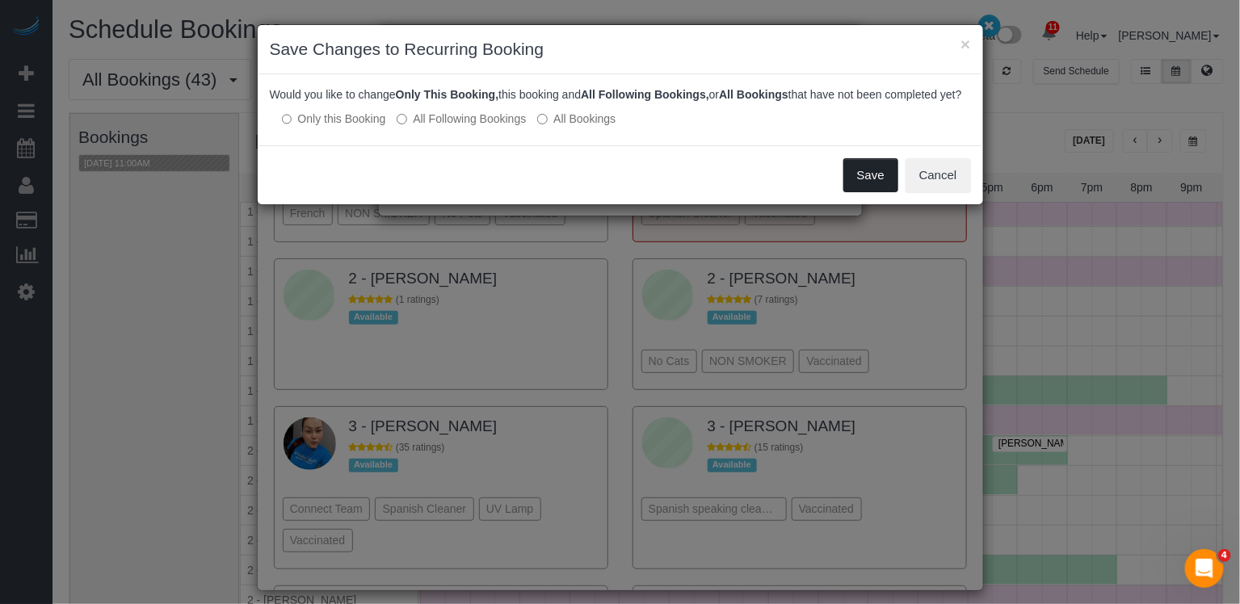
click at [874, 192] on button "Save" at bounding box center [871, 175] width 55 height 34
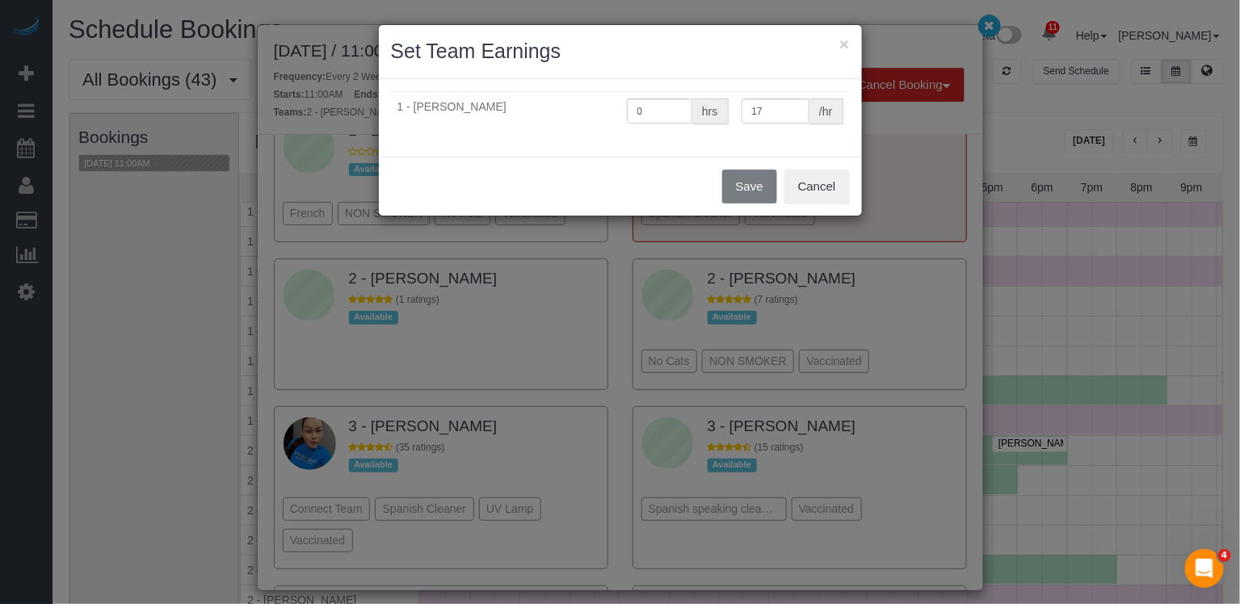
scroll to position [2617, 0]
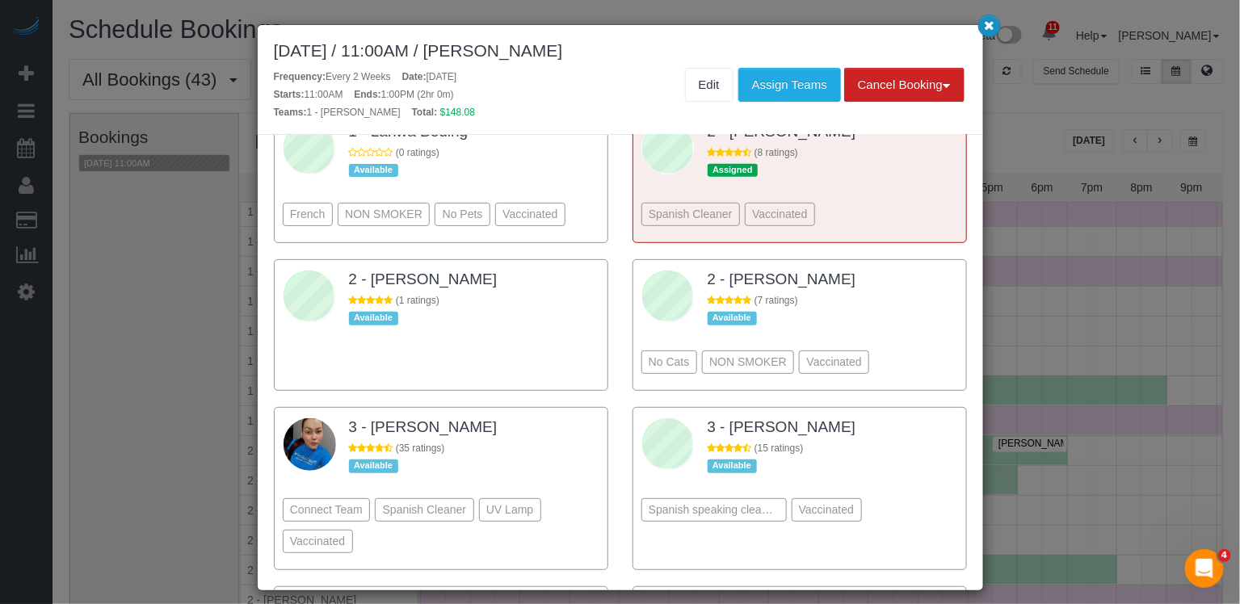
click at [992, 28] on icon "button" at bounding box center [989, 25] width 11 height 10
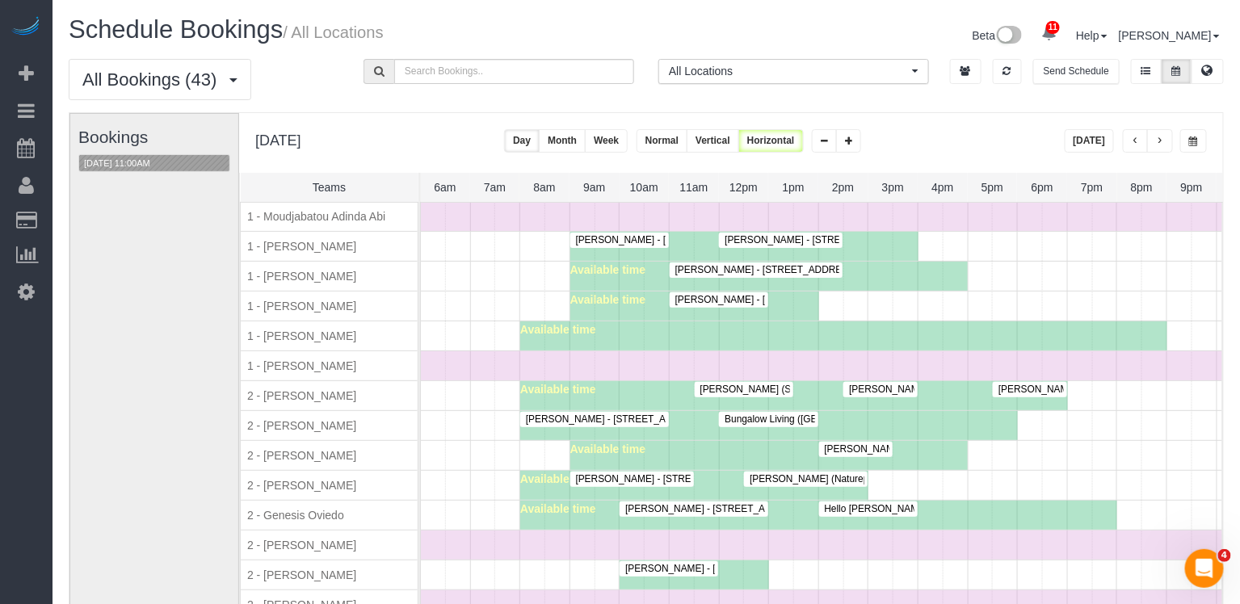
scroll to position [1048, 0]
click at [844, 443] on span "Zack Cooper - 20 East 66th Street, Apt. 4a, New York, NY 10065" at bounding box center [988, 448] width 343 height 11
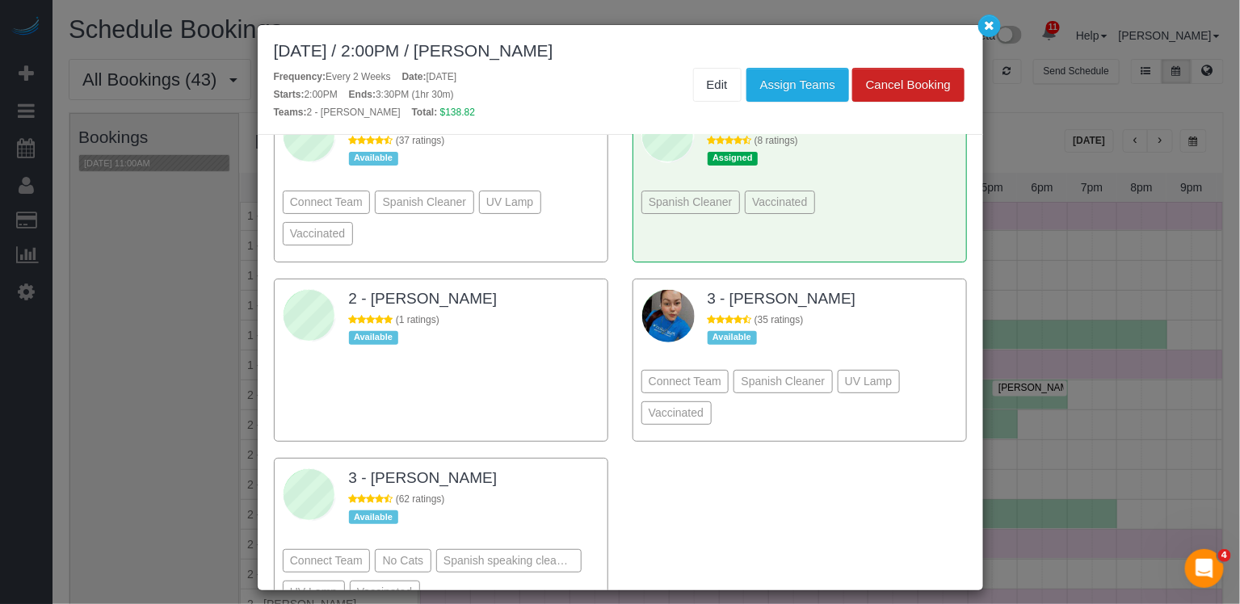
scroll to position [2229, 0]
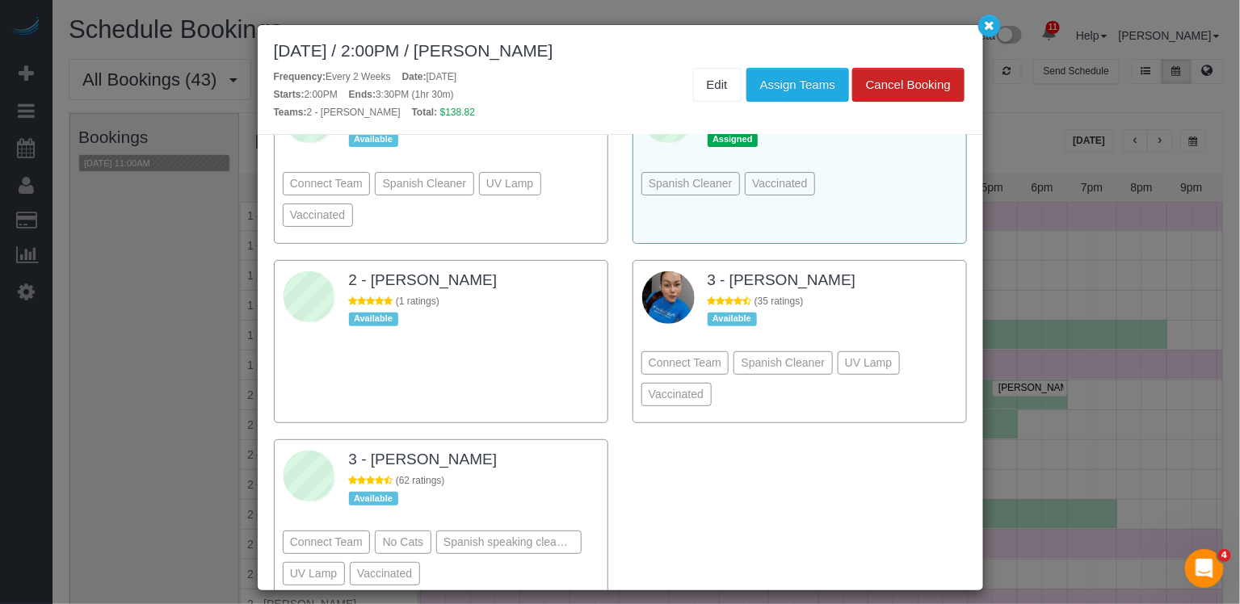
click at [876, 171] on div "2 - Dayanira Perez (8 ratings) Assigned Spanish Cleaner Vaccinated" at bounding box center [800, 162] width 317 height 145
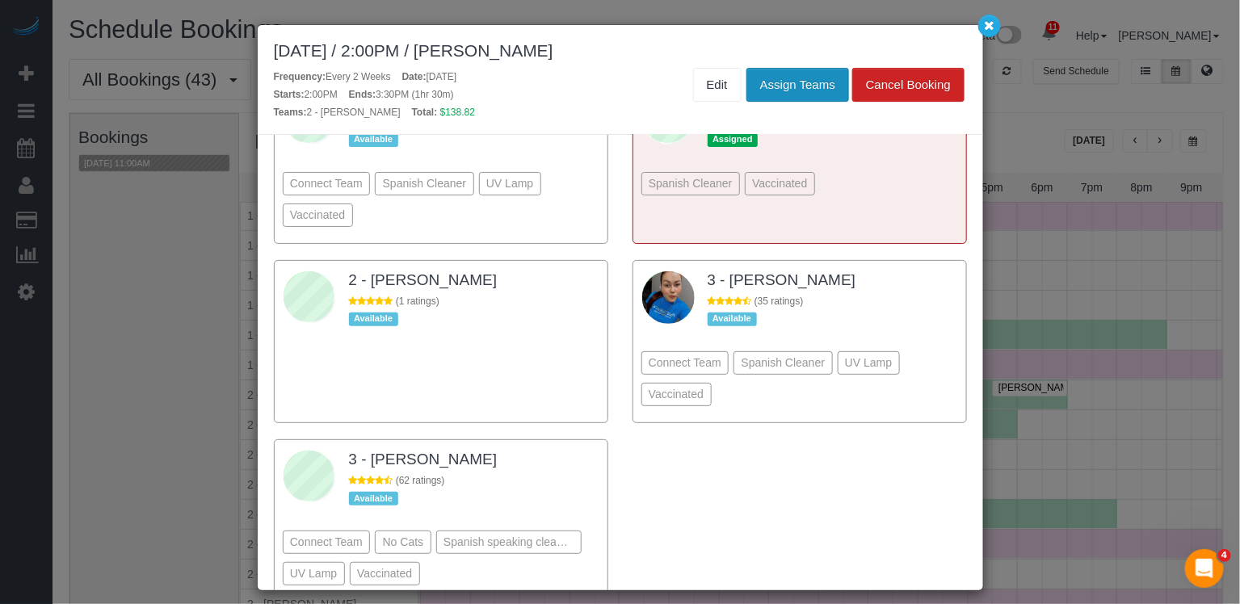
click at [811, 88] on button "Assign Teams" at bounding box center [798, 85] width 103 height 34
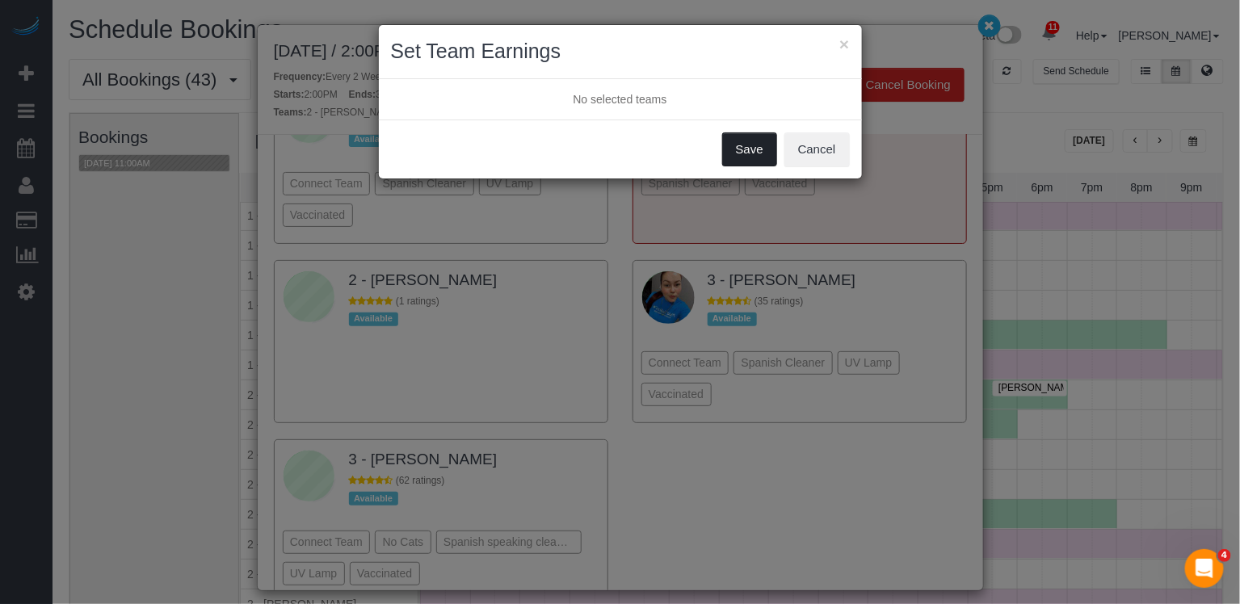
click at [755, 158] on button "Save" at bounding box center [749, 150] width 55 height 34
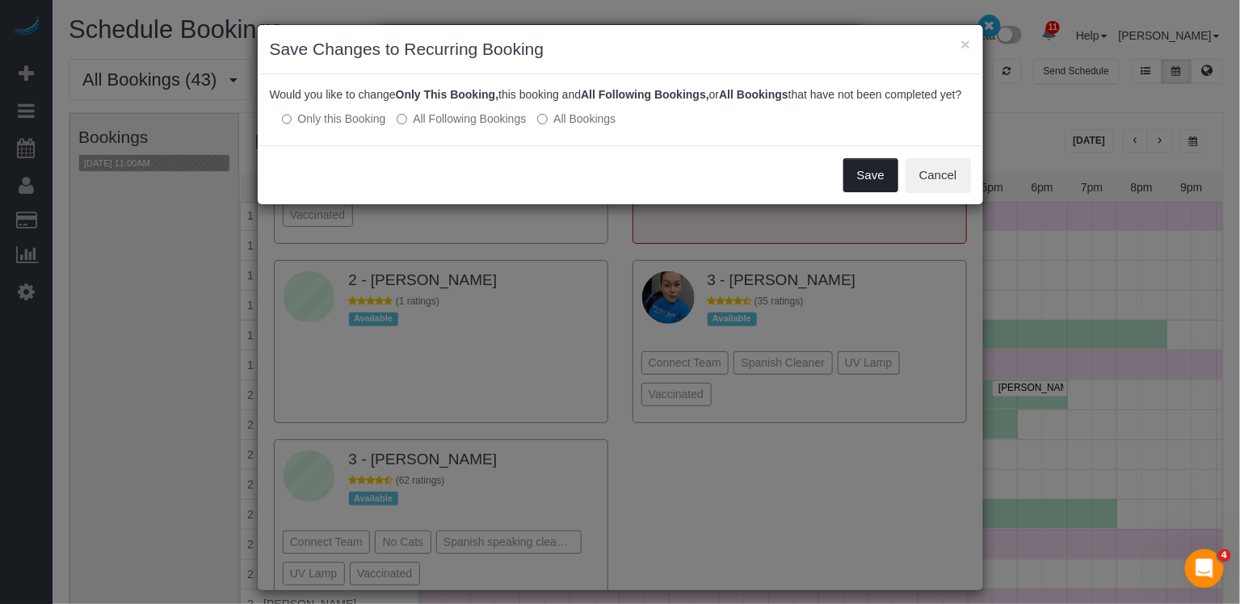
click at [873, 183] on button "Save" at bounding box center [871, 175] width 55 height 34
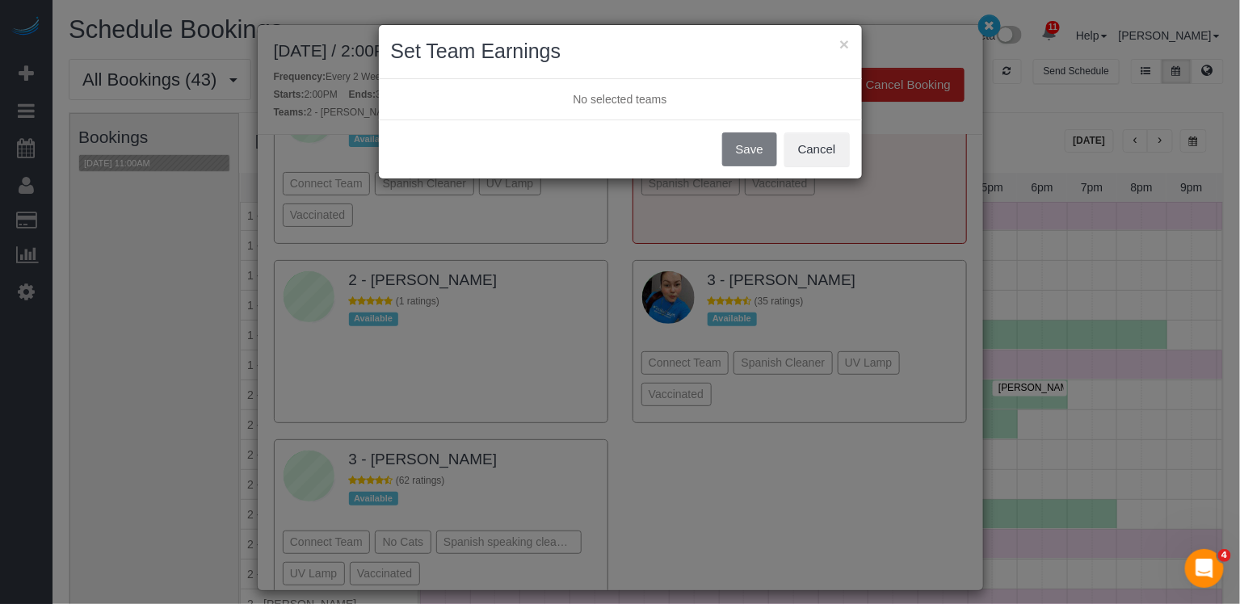
scroll to position [2286, 0]
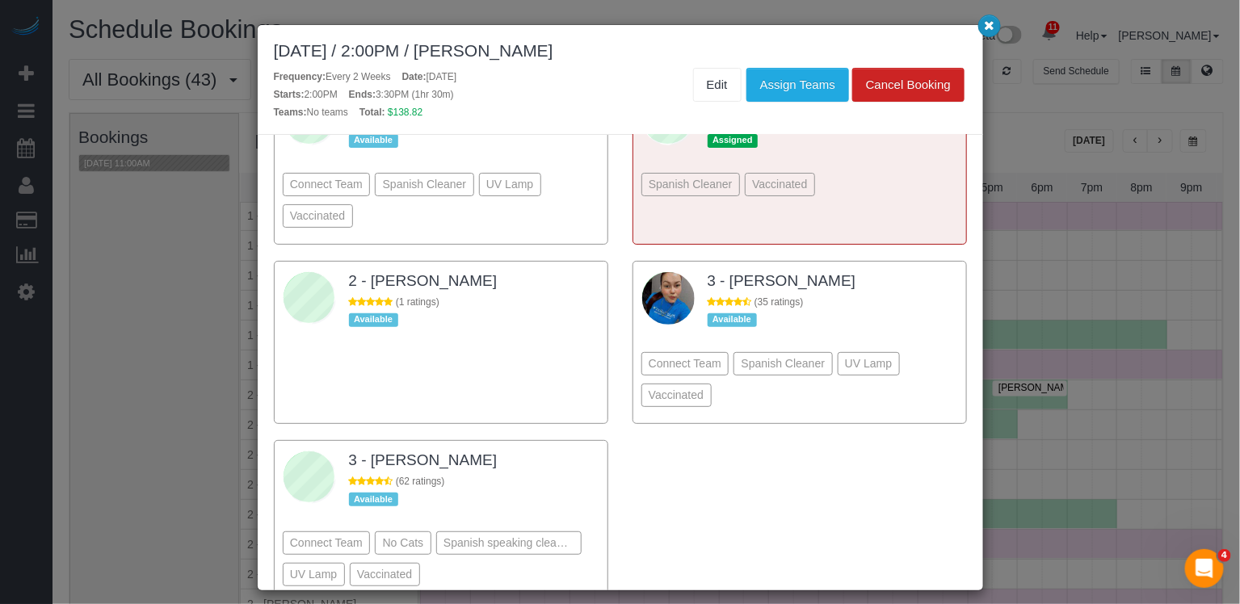
click at [992, 29] on icon "button" at bounding box center [989, 25] width 11 height 10
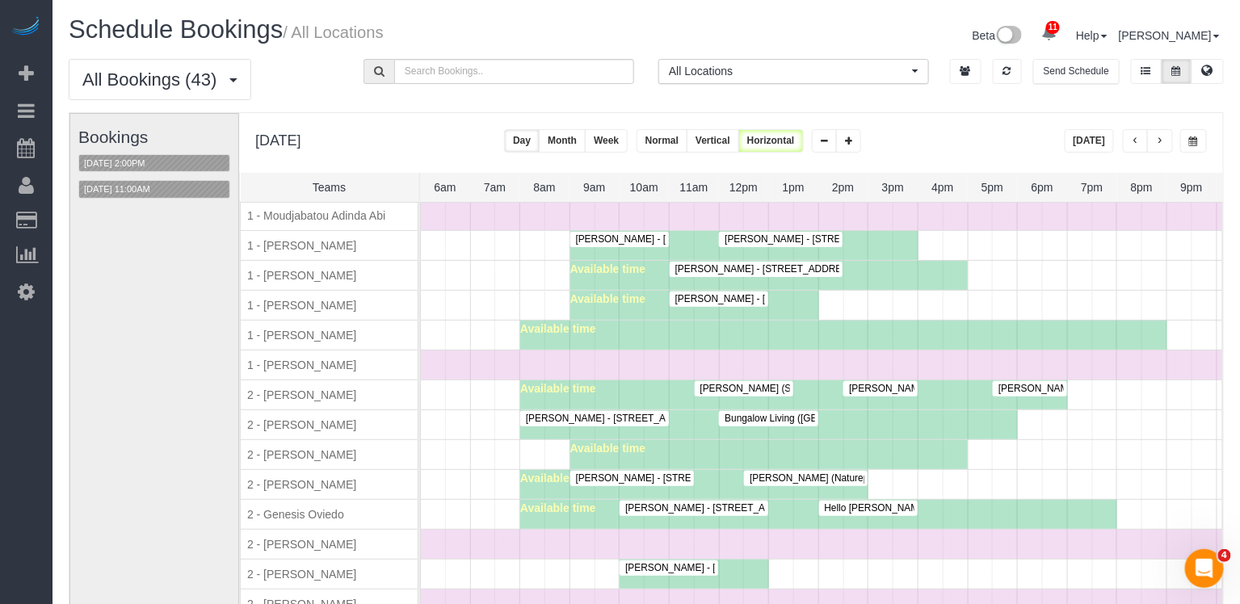
click at [668, 473] on span "Andrew McLeod - 184 Kent Avenue, Apt. D409, Brooklyn, NY 11249" at bounding box center [792, 478] width 449 height 11
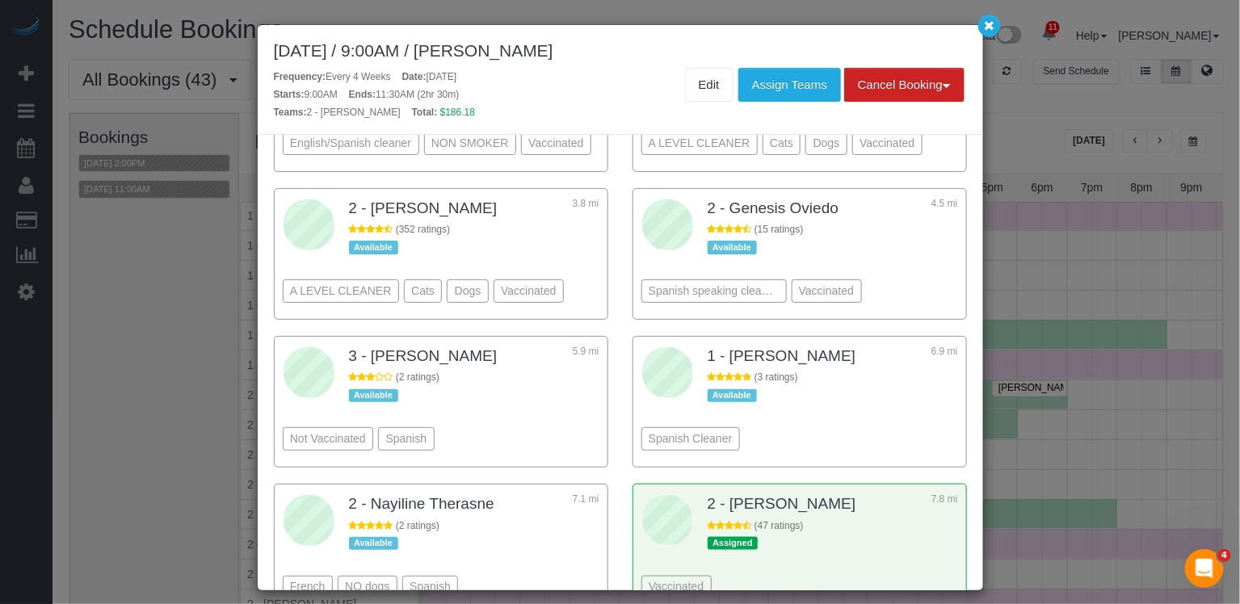
scroll to position [705, 0]
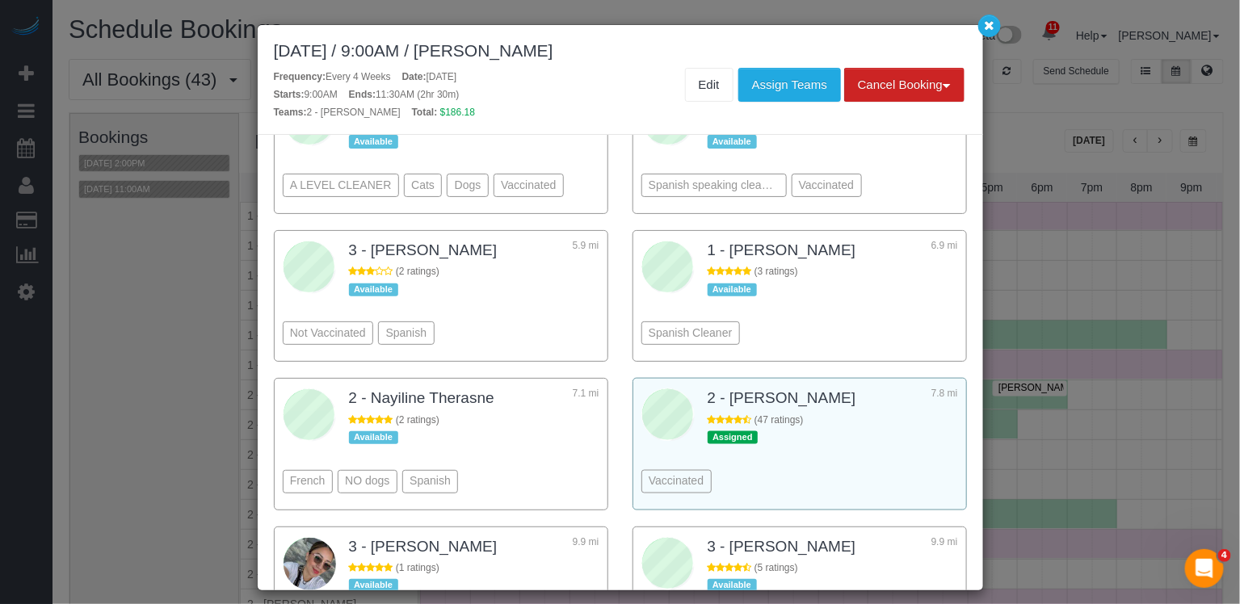
click at [846, 425] on div "Vaccinated" at bounding box center [800, 458] width 317 height 88
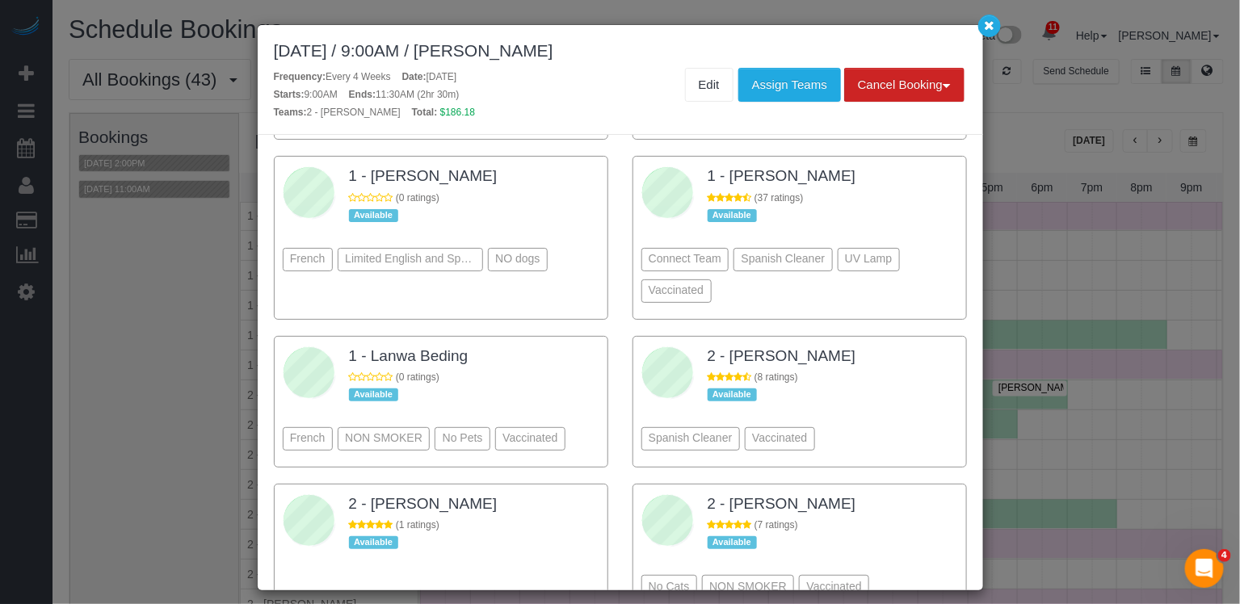
scroll to position [2273, 0]
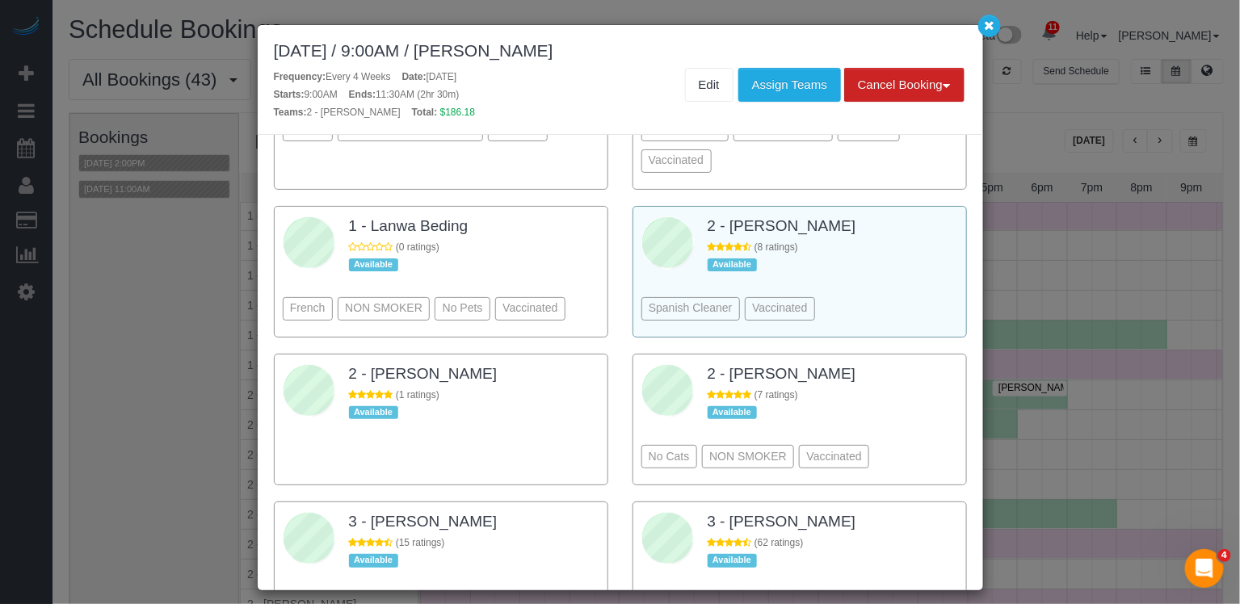
click at [891, 245] on div "Spanish Cleaner Vaccinated" at bounding box center [800, 285] width 317 height 88
click at [817, 87] on button "Assign Teams" at bounding box center [790, 85] width 103 height 34
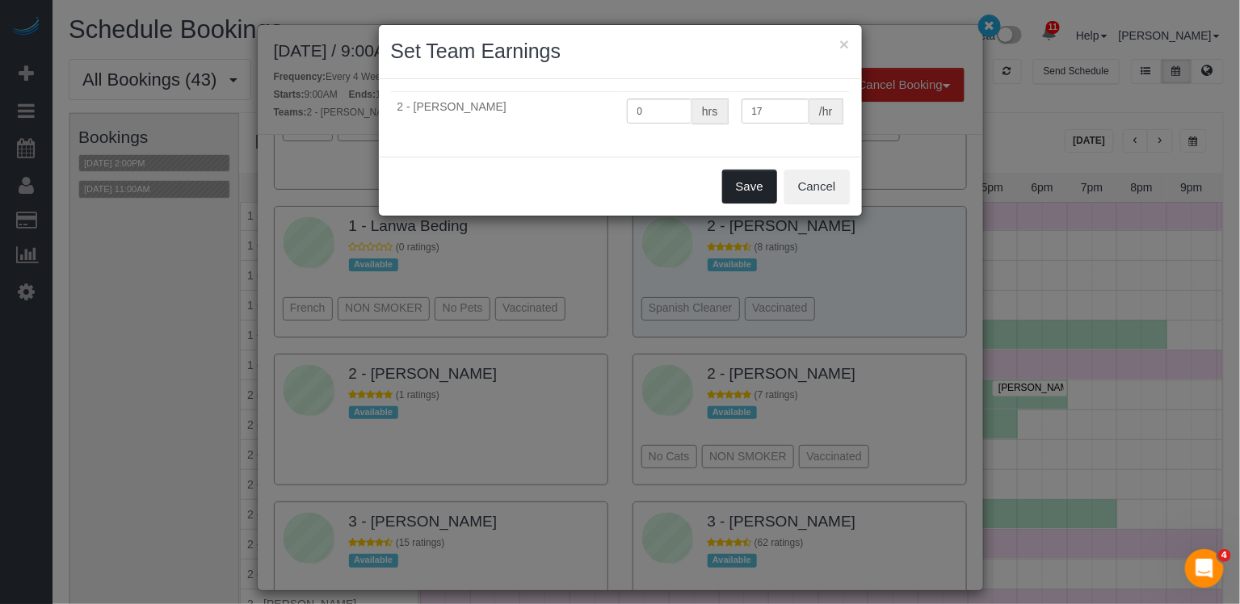
click at [761, 180] on button "Save" at bounding box center [749, 187] width 55 height 34
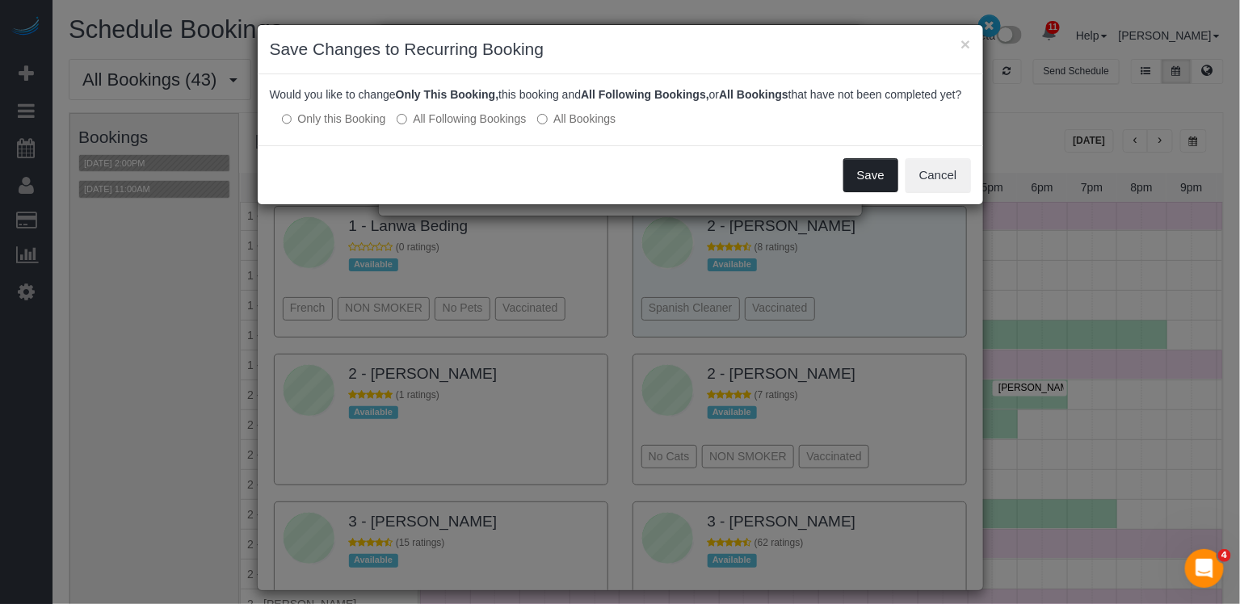
click at [874, 192] on button "Save" at bounding box center [871, 175] width 55 height 34
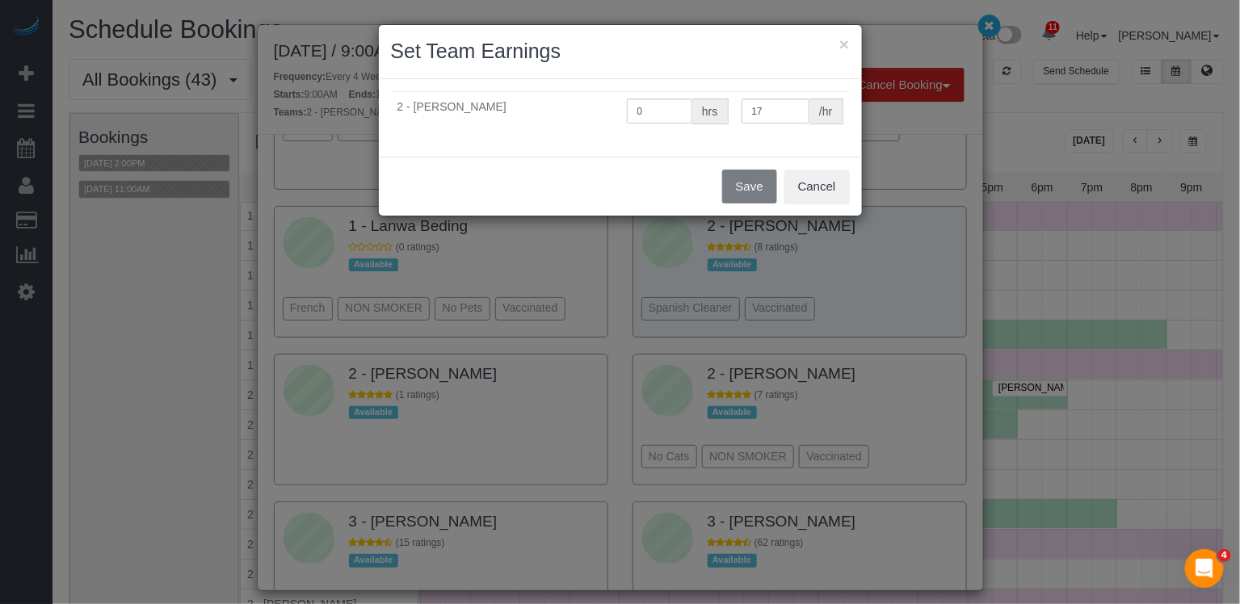
scroll to position [2331, 0]
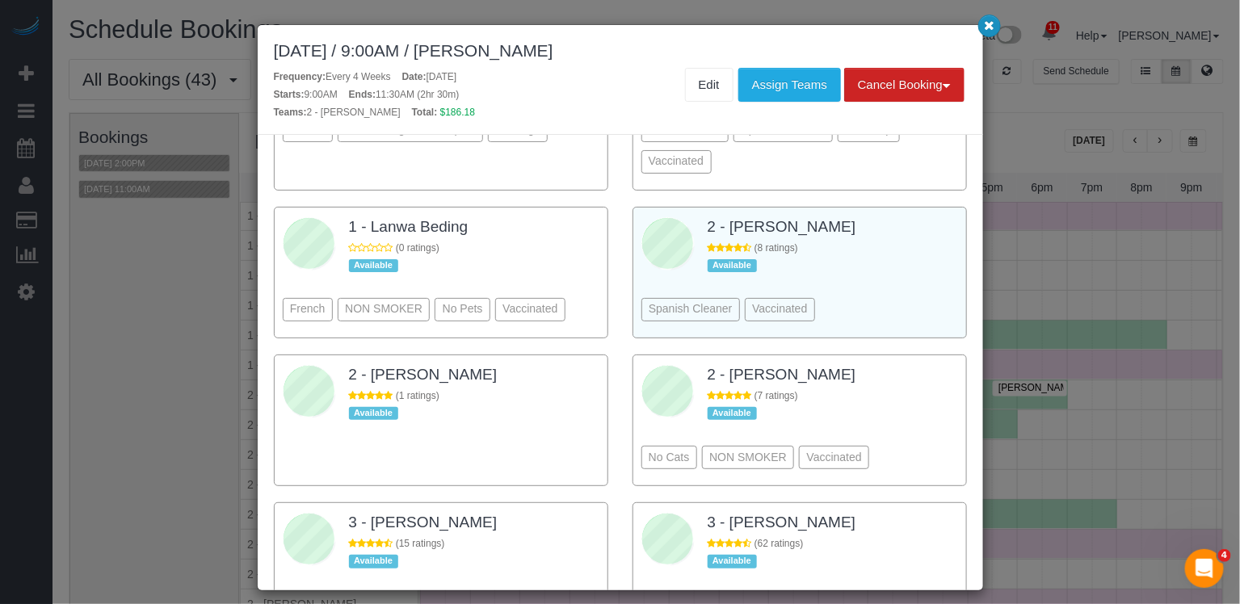
click at [993, 23] on icon "button" at bounding box center [989, 25] width 11 height 10
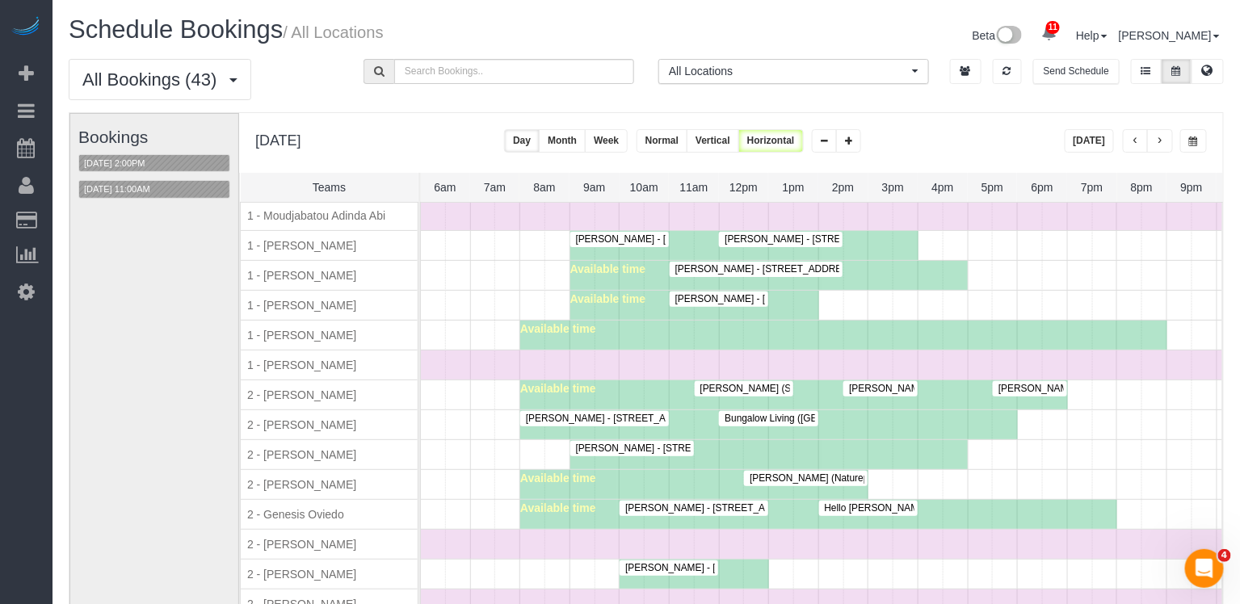
click at [776, 471] on div at bounding box center [806, 478] width 124 height 15
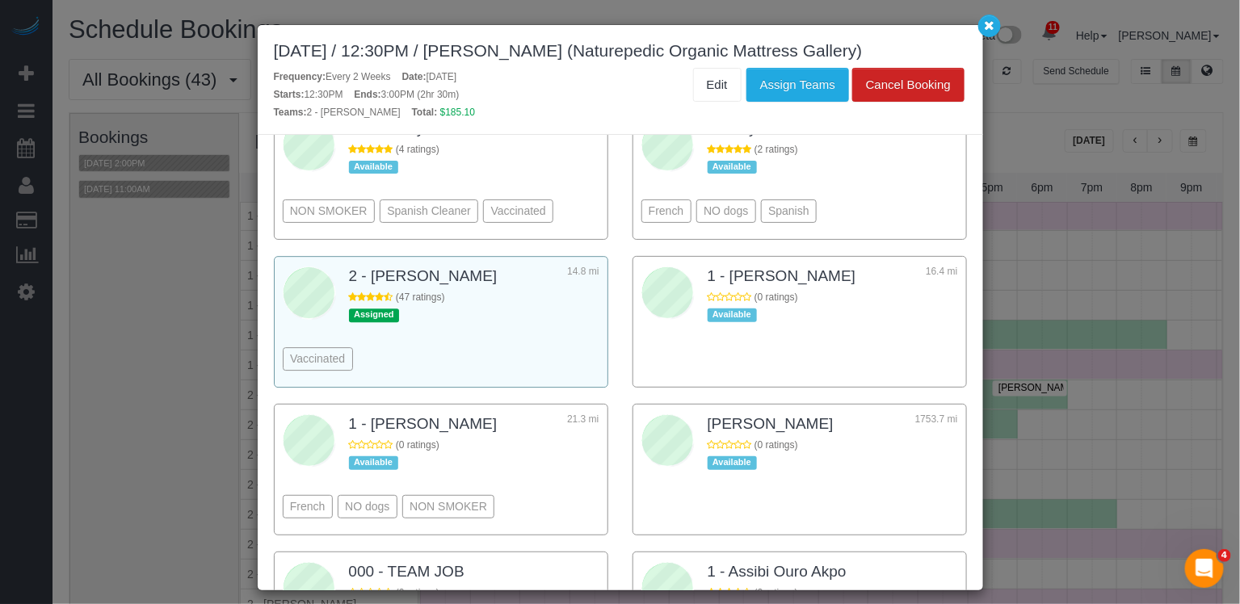
click at [529, 333] on div "Vaccinated" at bounding box center [441, 335] width 317 height 88
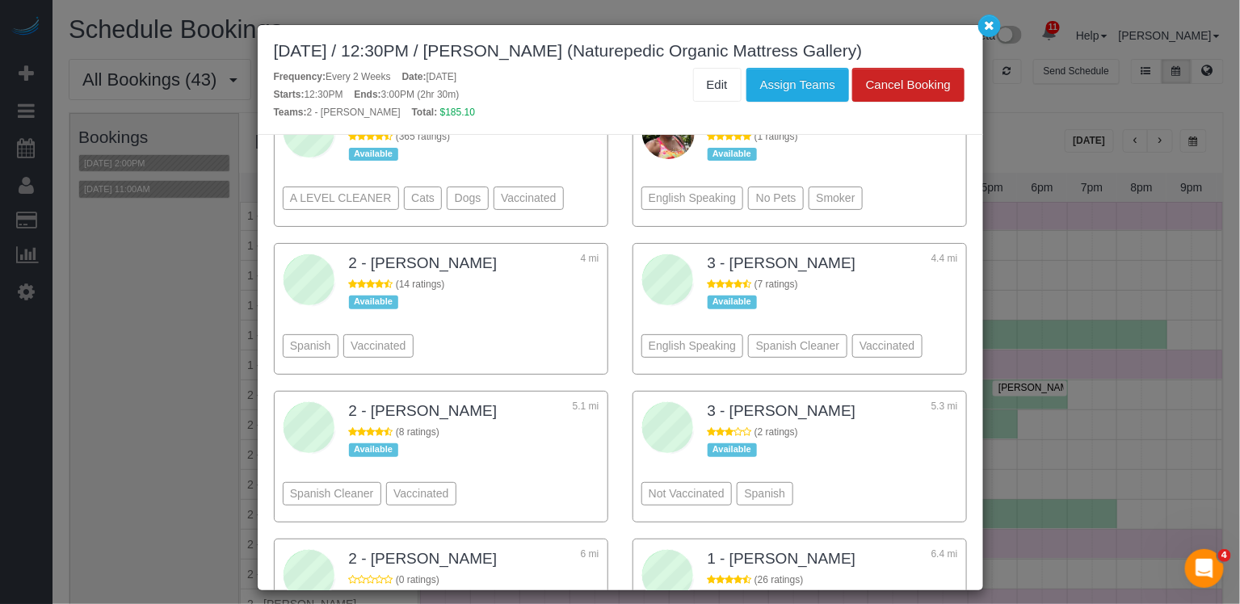
scroll to position [517, 0]
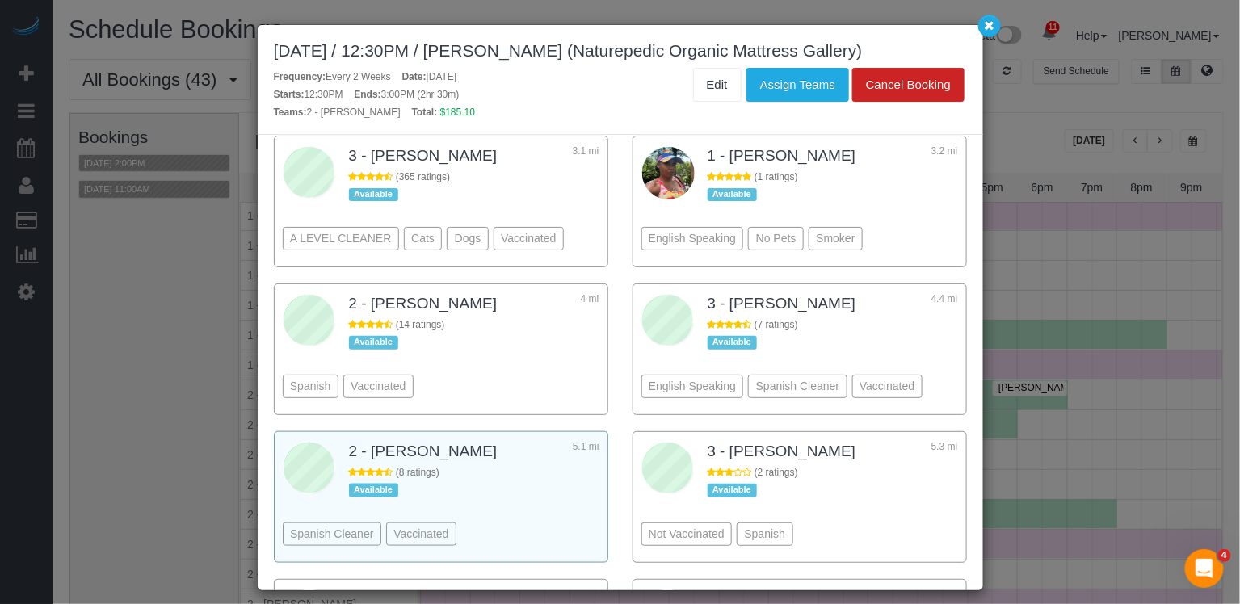
click at [526, 489] on div "Spanish Cleaner Vaccinated" at bounding box center [441, 510] width 317 height 88
click at [833, 65] on div "August 19, 2025 / 12:30PM / Luis Chevere (Naturepedic Organic Mattress Gallery)…" at bounding box center [621, 80] width 726 height 110
click at [824, 86] on button "Assign Teams" at bounding box center [798, 85] width 103 height 34
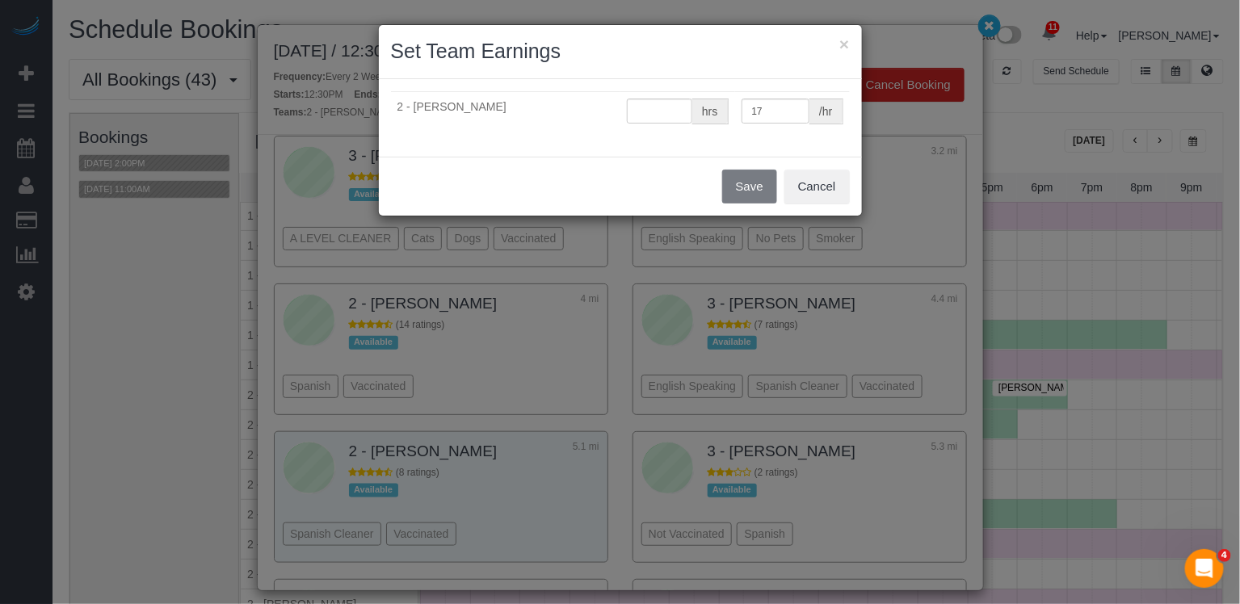
type input "0"
click at [764, 180] on button "Save" at bounding box center [749, 187] width 55 height 34
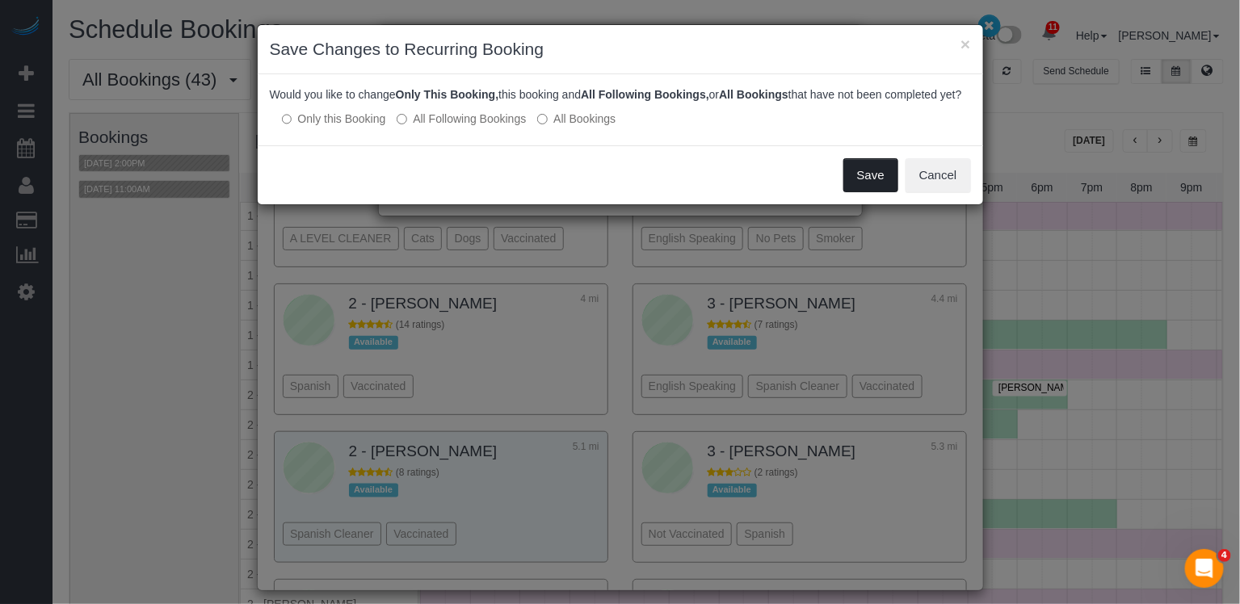
click at [887, 192] on button "Save" at bounding box center [871, 175] width 55 height 34
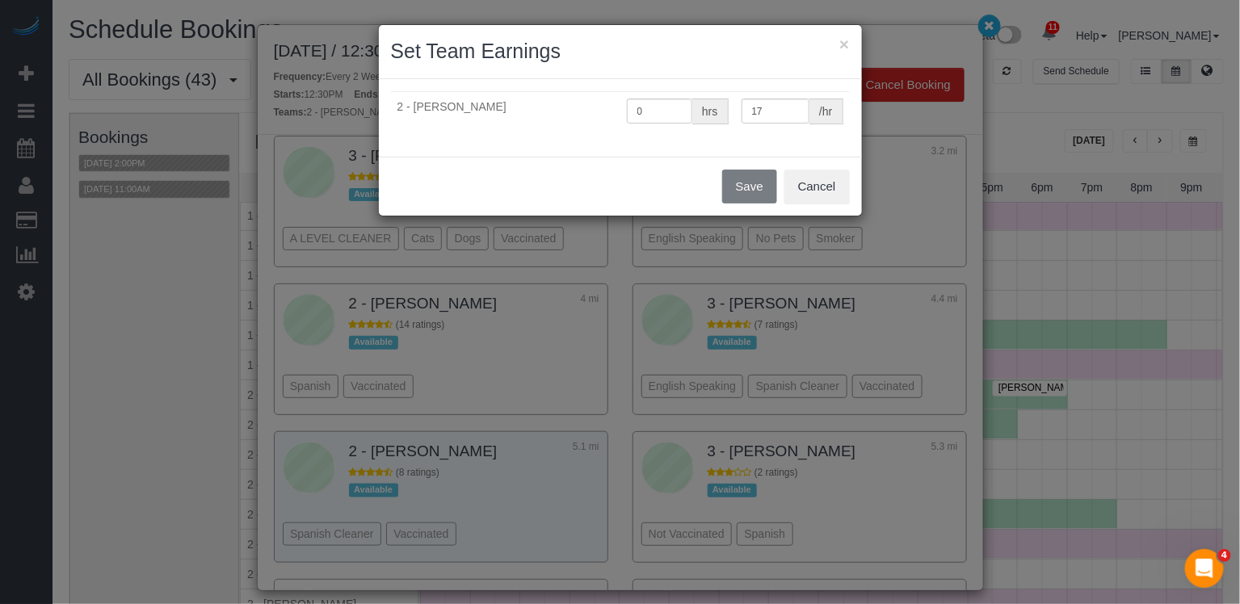
scroll to position [575, 0]
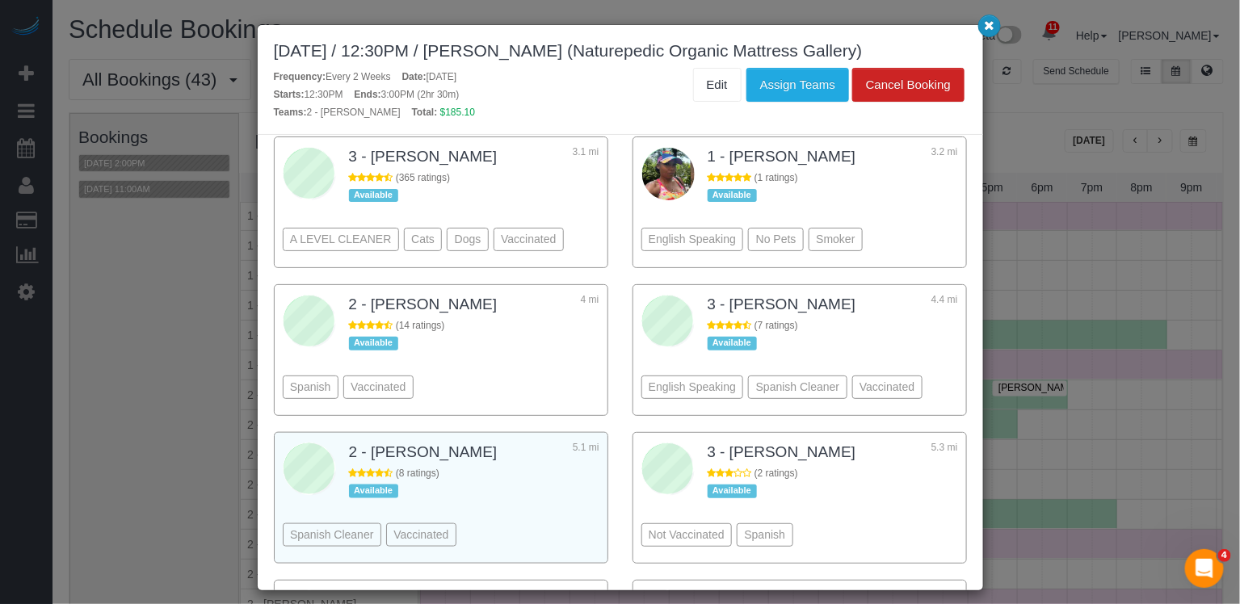
click at [988, 25] on icon "button" at bounding box center [989, 25] width 11 height 10
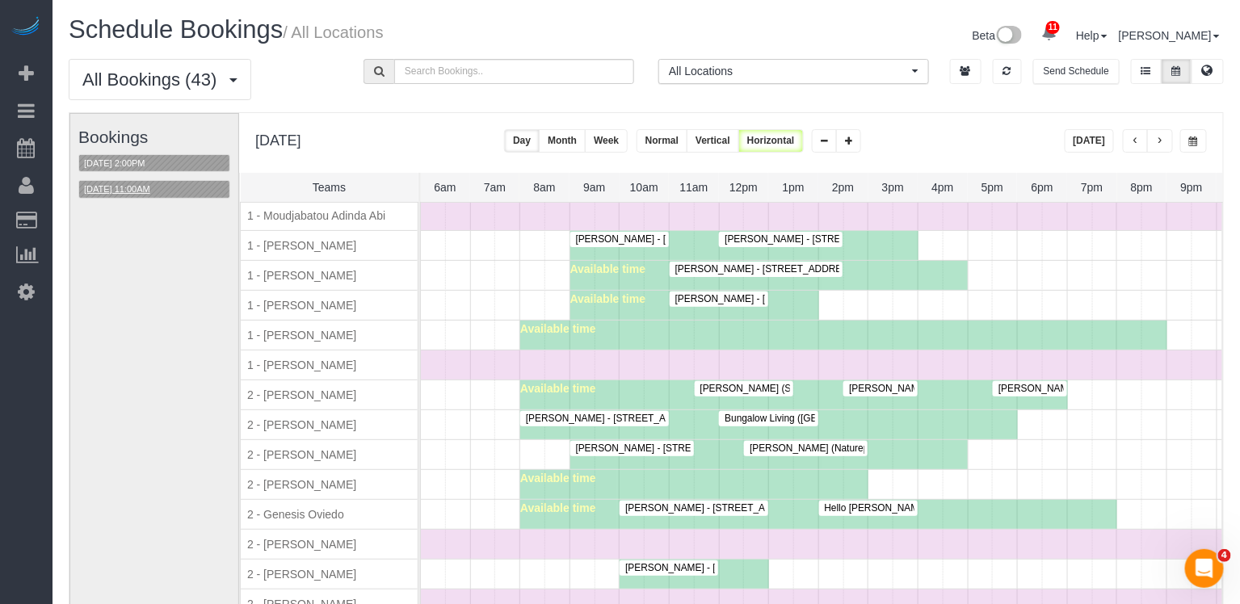
click at [152, 189] on button "[DATE] 11:00AM" at bounding box center [117, 189] width 76 height 17
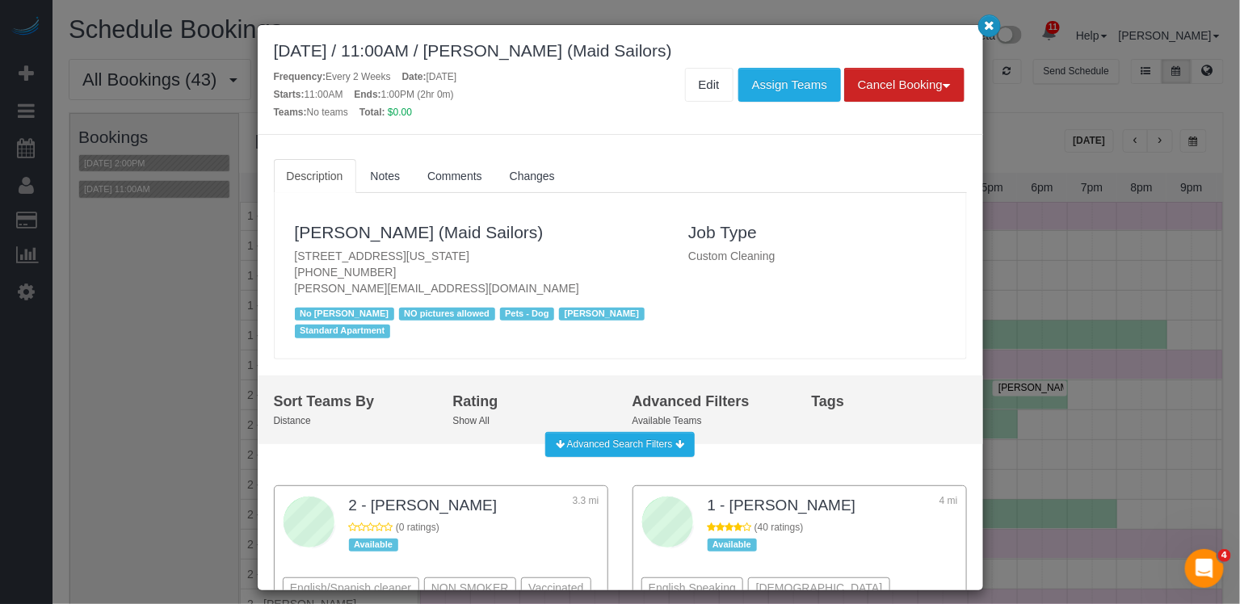
click at [991, 24] on icon "button" at bounding box center [989, 25] width 11 height 10
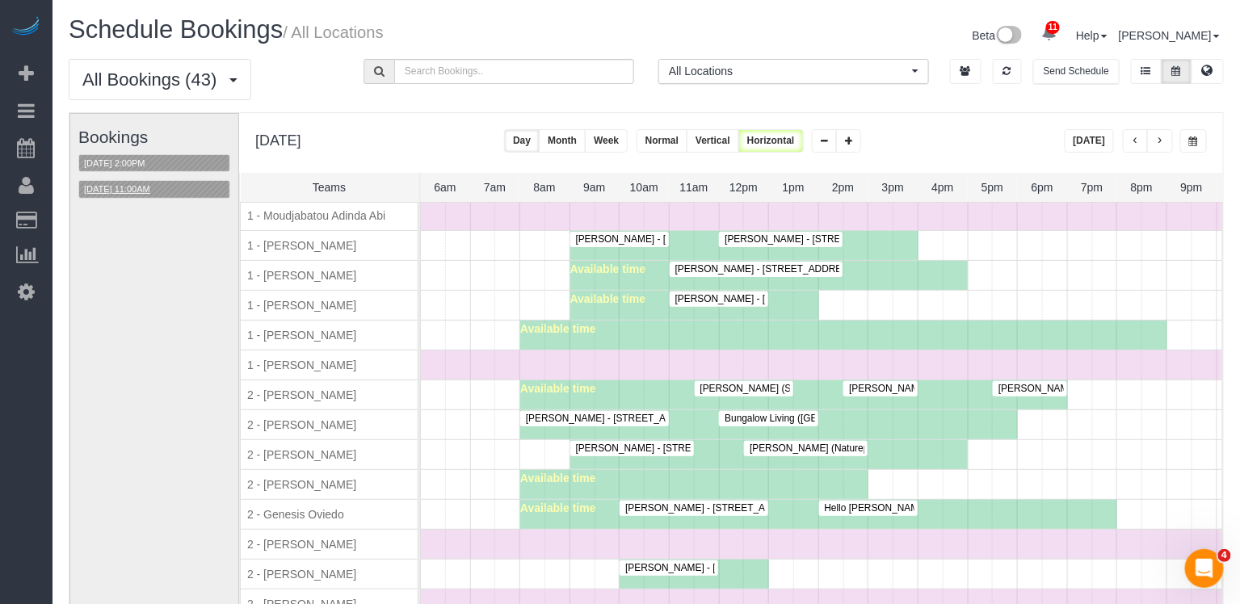
click at [115, 187] on button "[DATE] 11:00AM" at bounding box center [117, 189] width 76 height 17
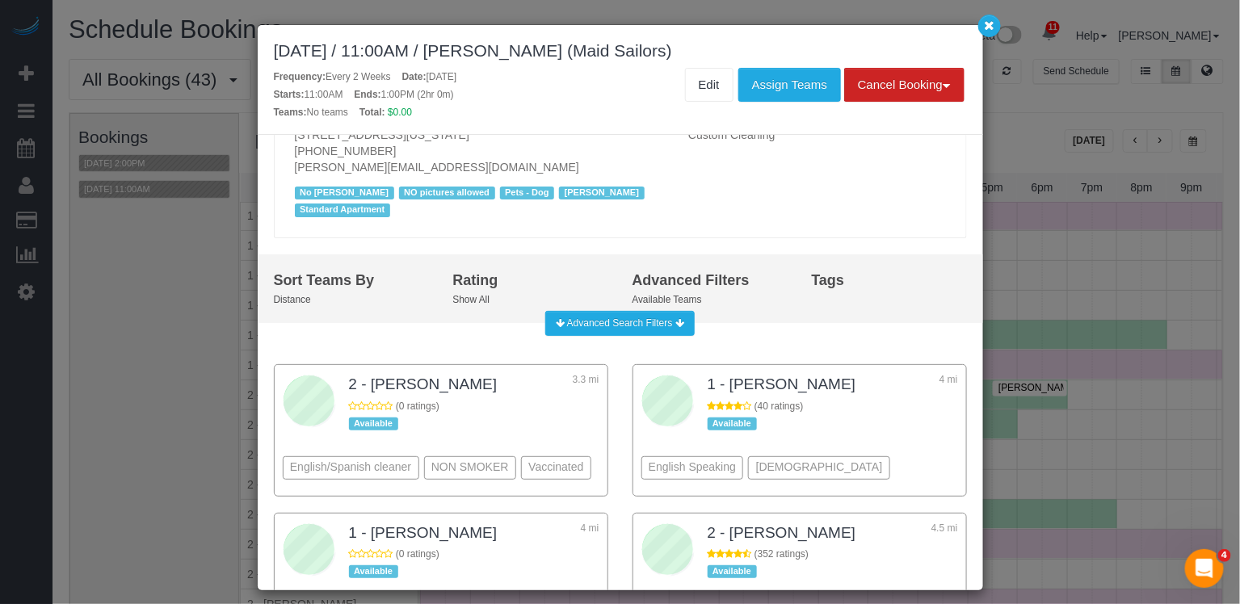
scroll to position [77, 0]
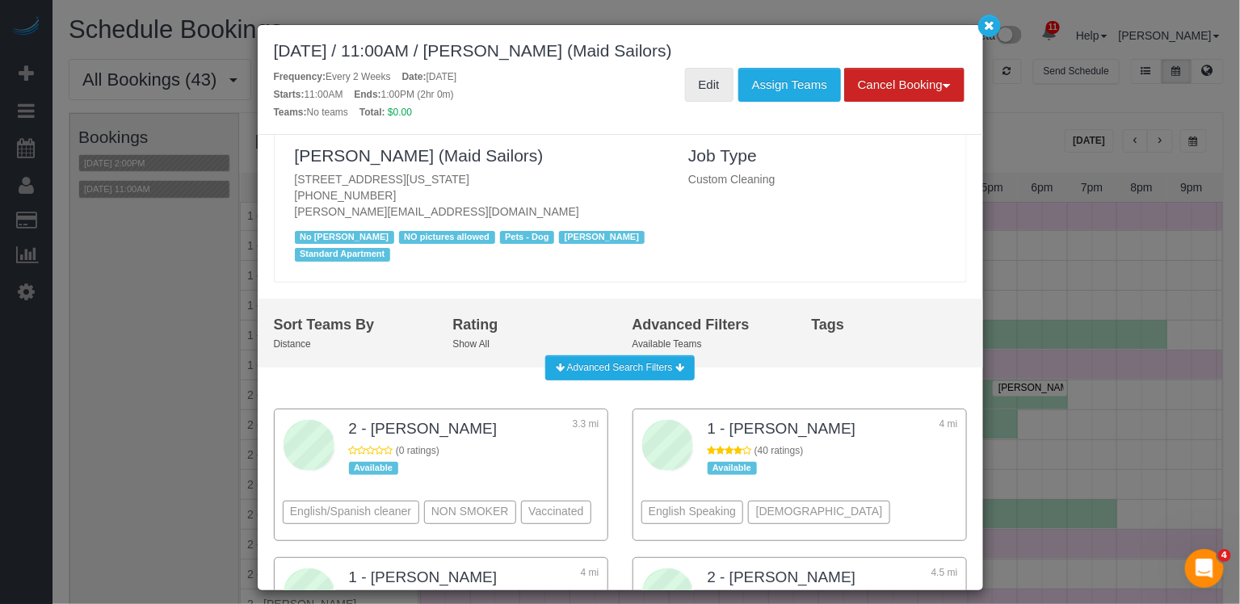
click at [704, 79] on link "Edit" at bounding box center [709, 85] width 48 height 34
click at [987, 30] on icon "button" at bounding box center [989, 25] width 11 height 10
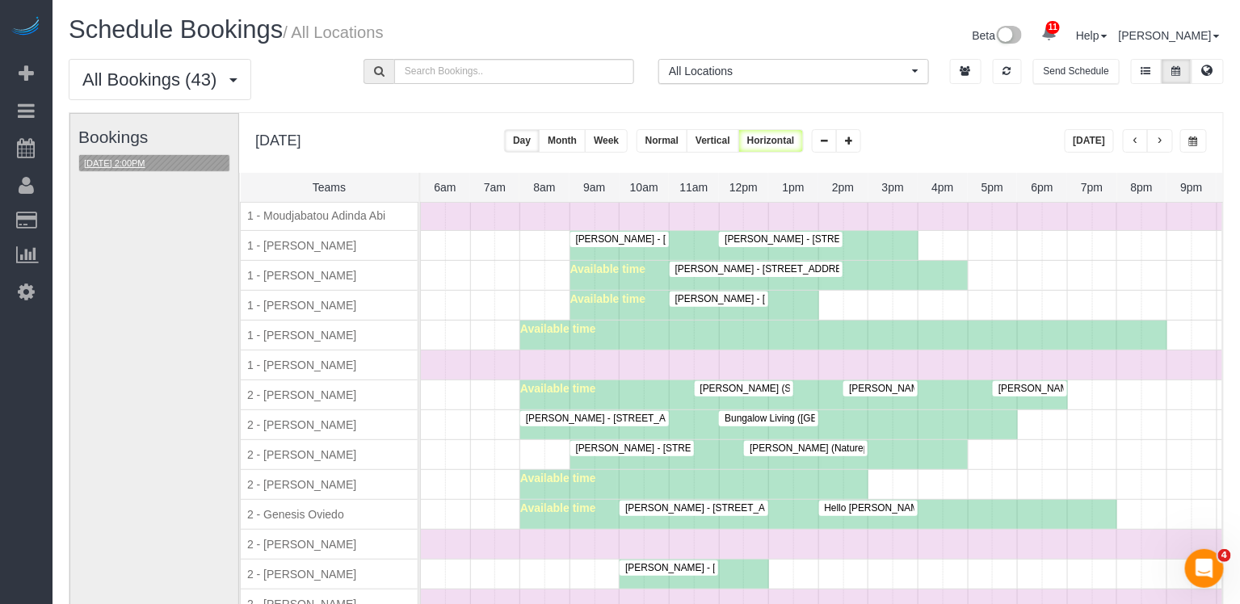
click at [133, 158] on button "[DATE] 2:00PM" at bounding box center [114, 163] width 71 height 17
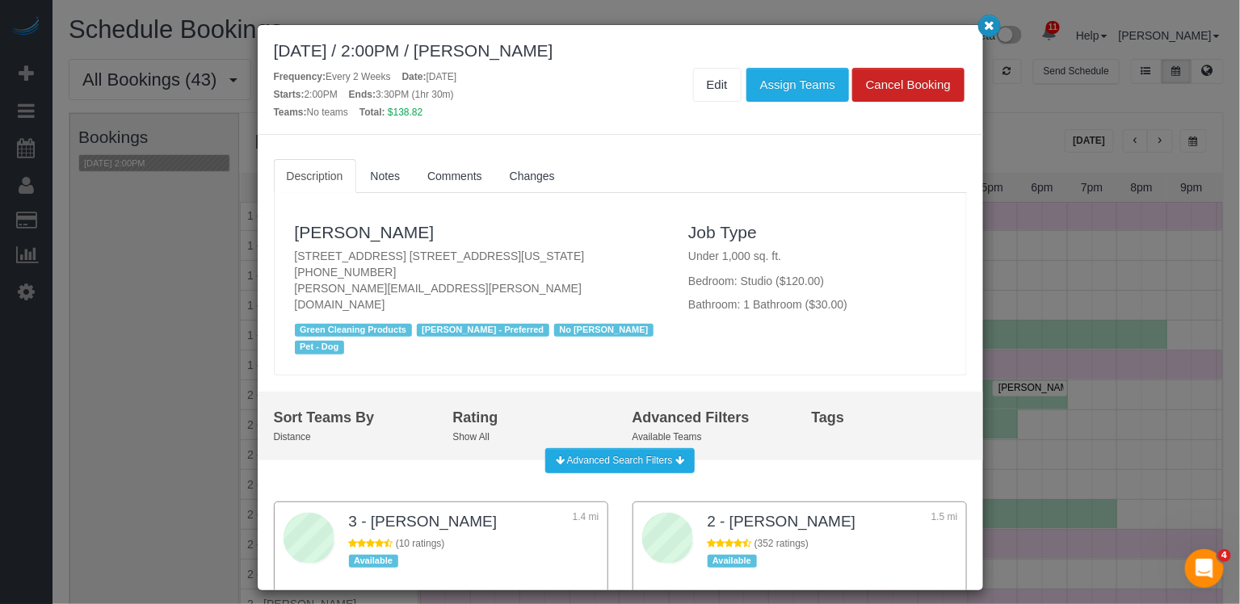
click at [997, 21] on button "button" at bounding box center [990, 26] width 23 height 23
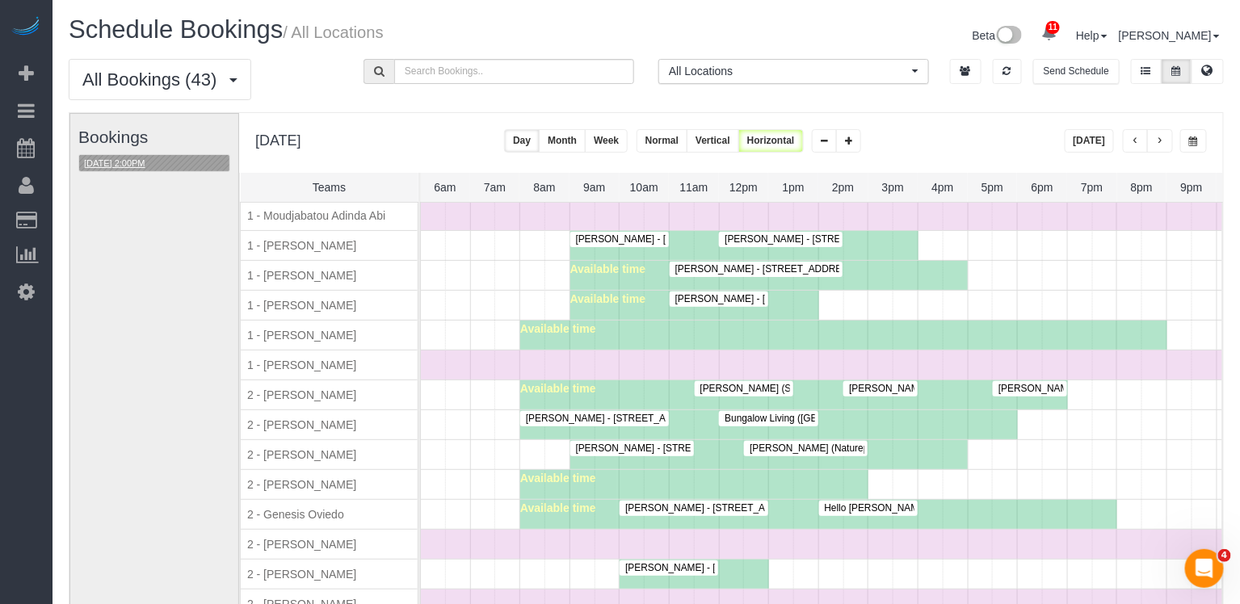
click at [141, 163] on button "[DATE] 2:00PM" at bounding box center [114, 163] width 71 height 17
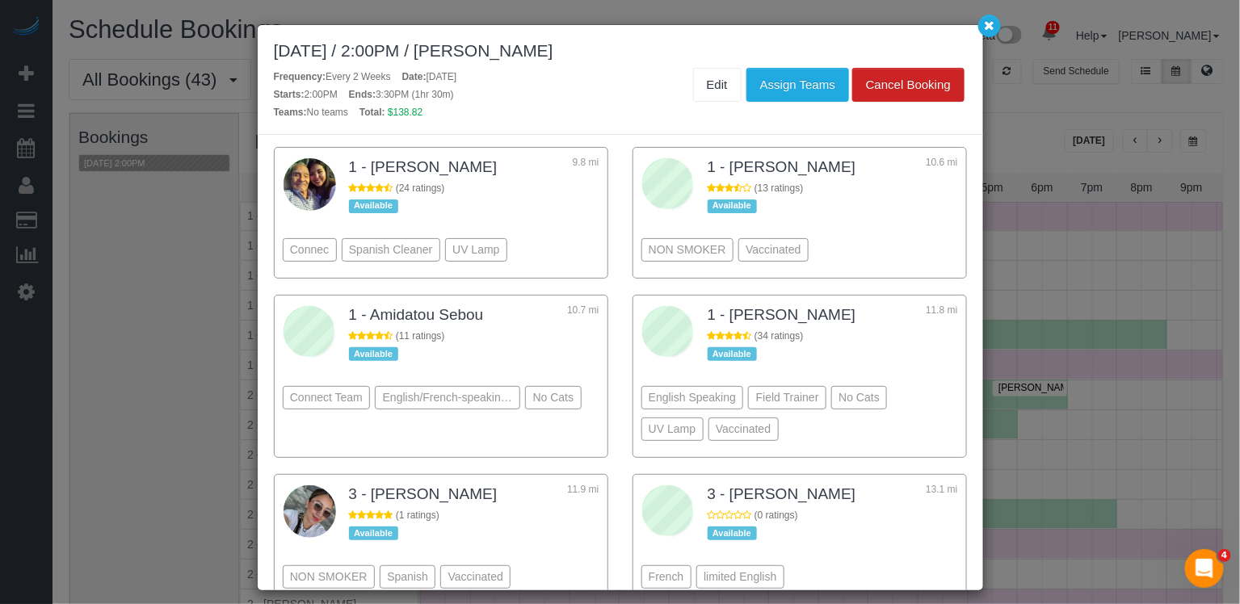
scroll to position [968, 0]
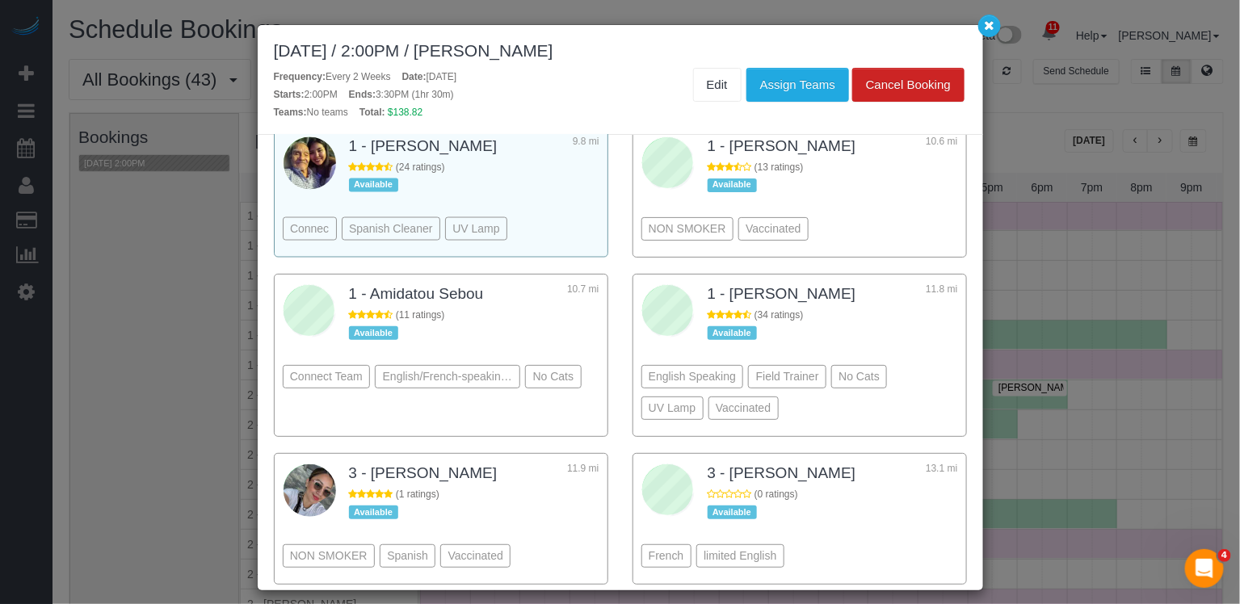
click at [550, 199] on div "Connec Spanish Cleaner UV Lamp" at bounding box center [441, 205] width 317 height 88
click at [798, 89] on button "Assign Teams" at bounding box center [798, 85] width 103 height 34
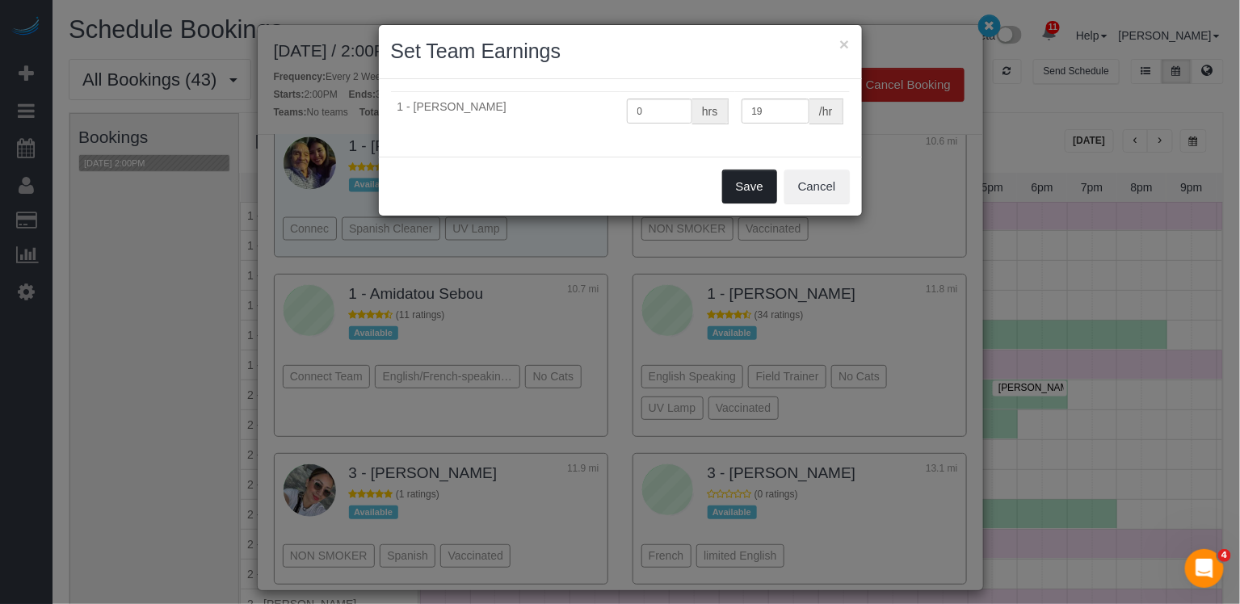
click at [762, 188] on button "Save" at bounding box center [749, 187] width 55 height 34
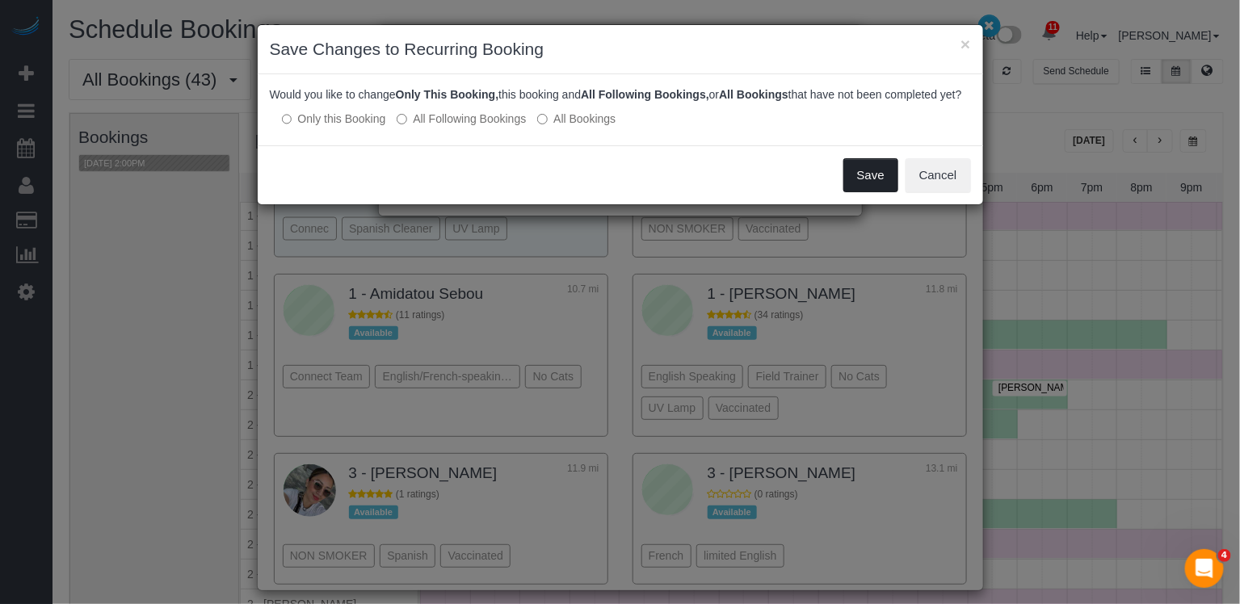
click at [867, 192] on button "Save" at bounding box center [871, 175] width 55 height 34
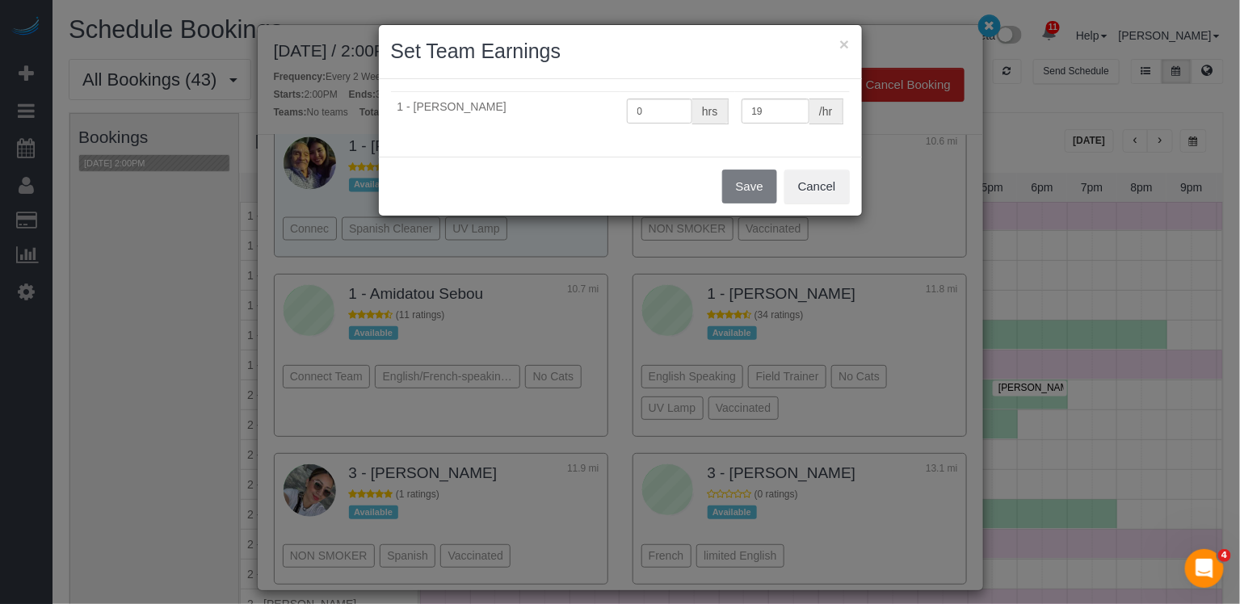
scroll to position [1026, 0]
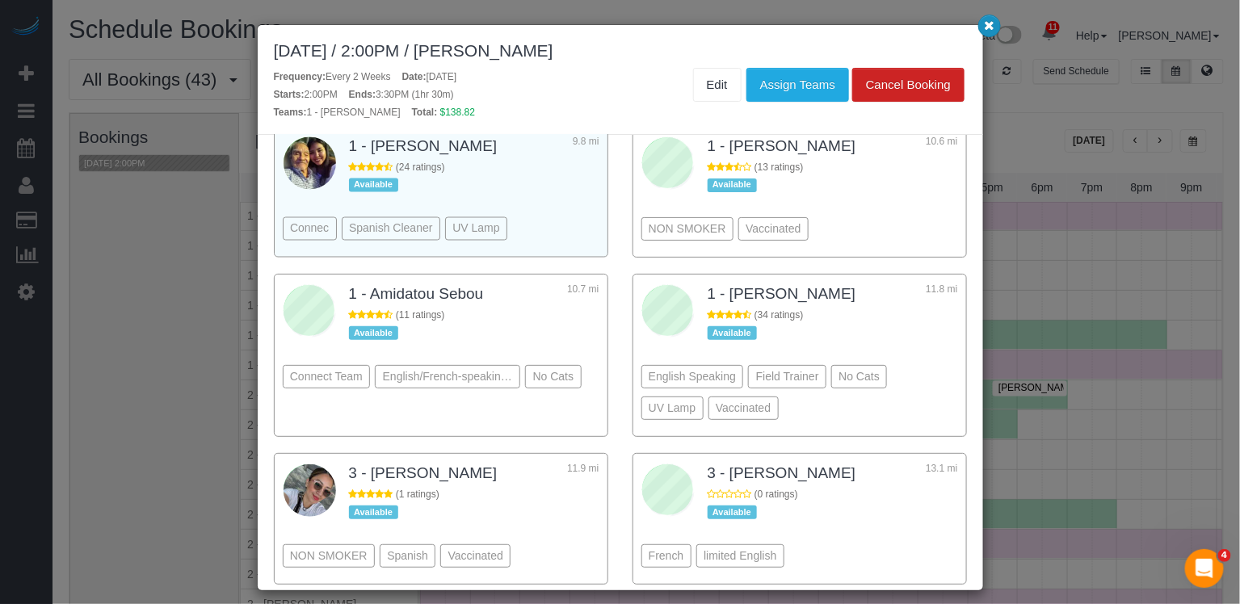
click at [991, 22] on icon "button" at bounding box center [989, 25] width 11 height 10
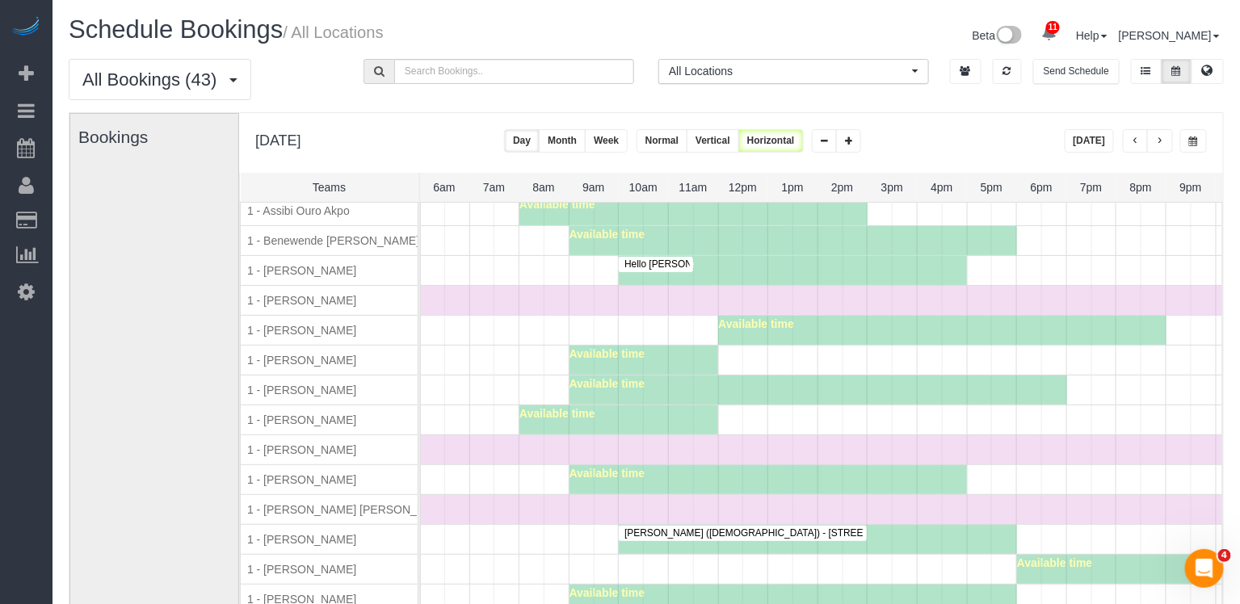
scroll to position [635, 300]
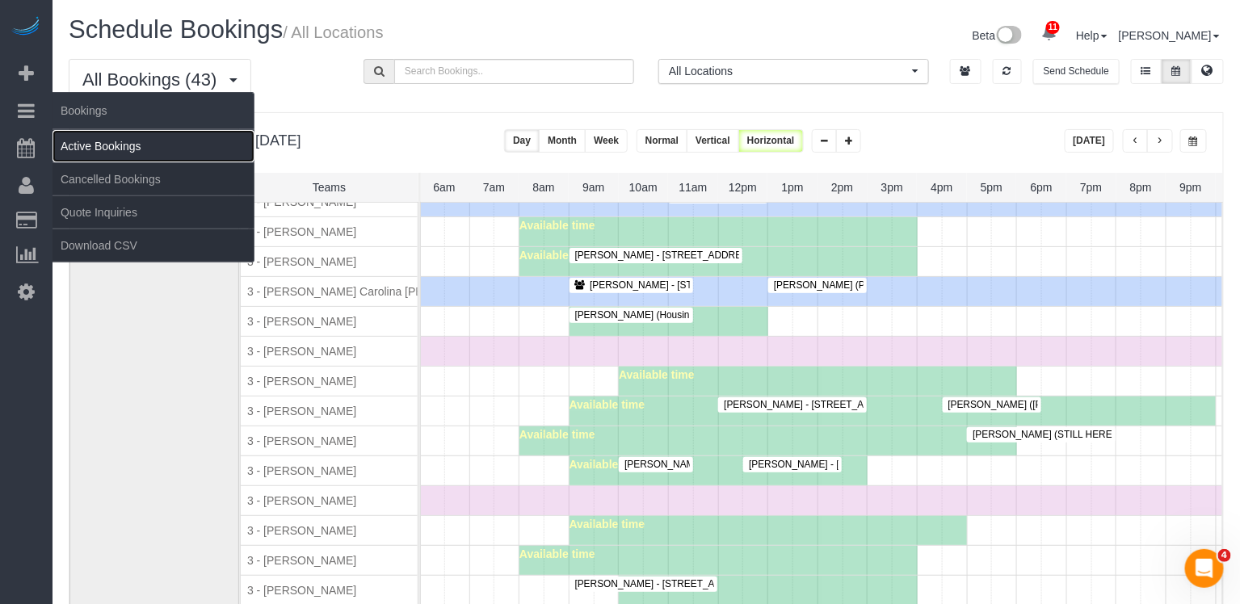
click at [103, 144] on link "Active Bookings" at bounding box center [154, 146] width 202 height 32
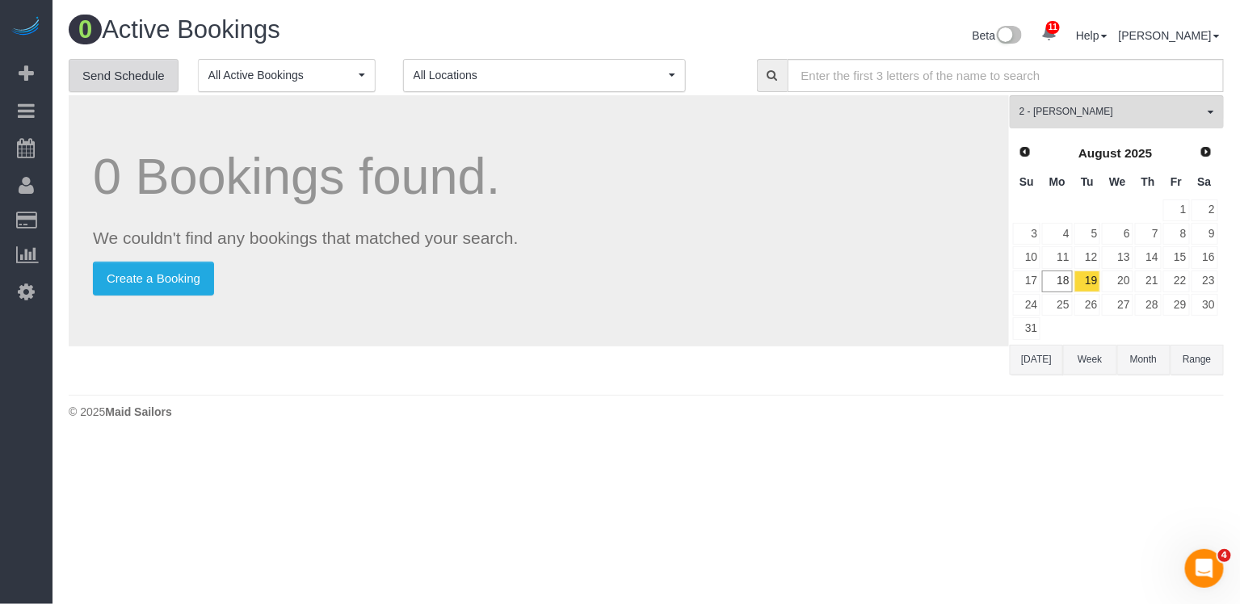
click at [102, 74] on link "Send Schedule" at bounding box center [124, 76] width 110 height 34
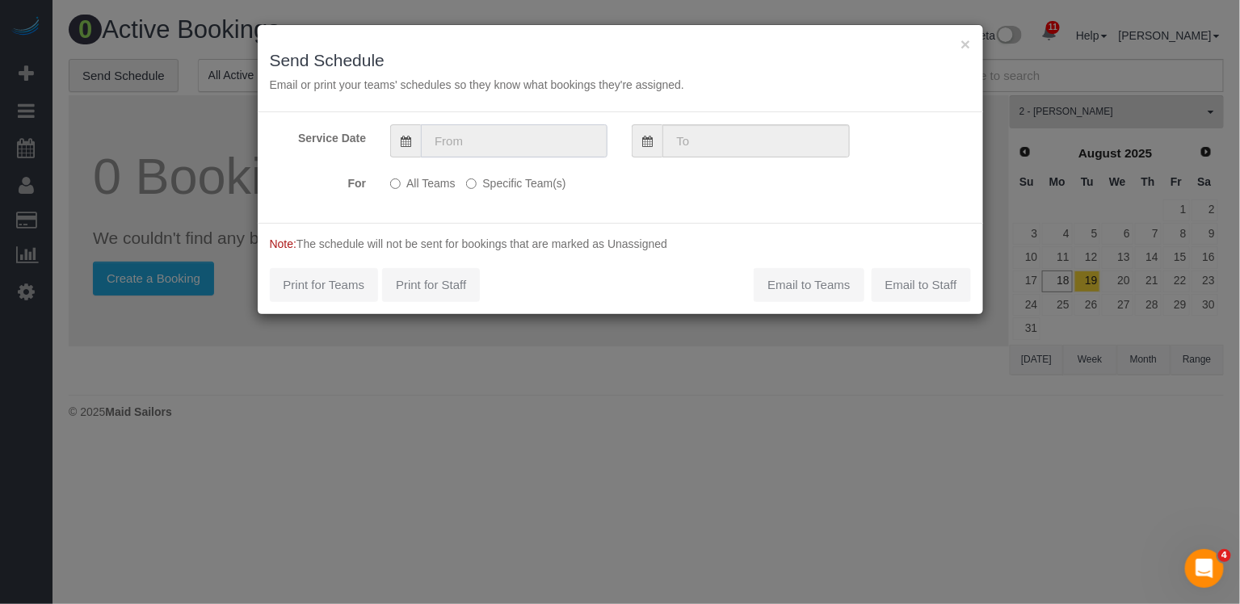
click at [443, 141] on input "text" at bounding box center [514, 140] width 187 height 33
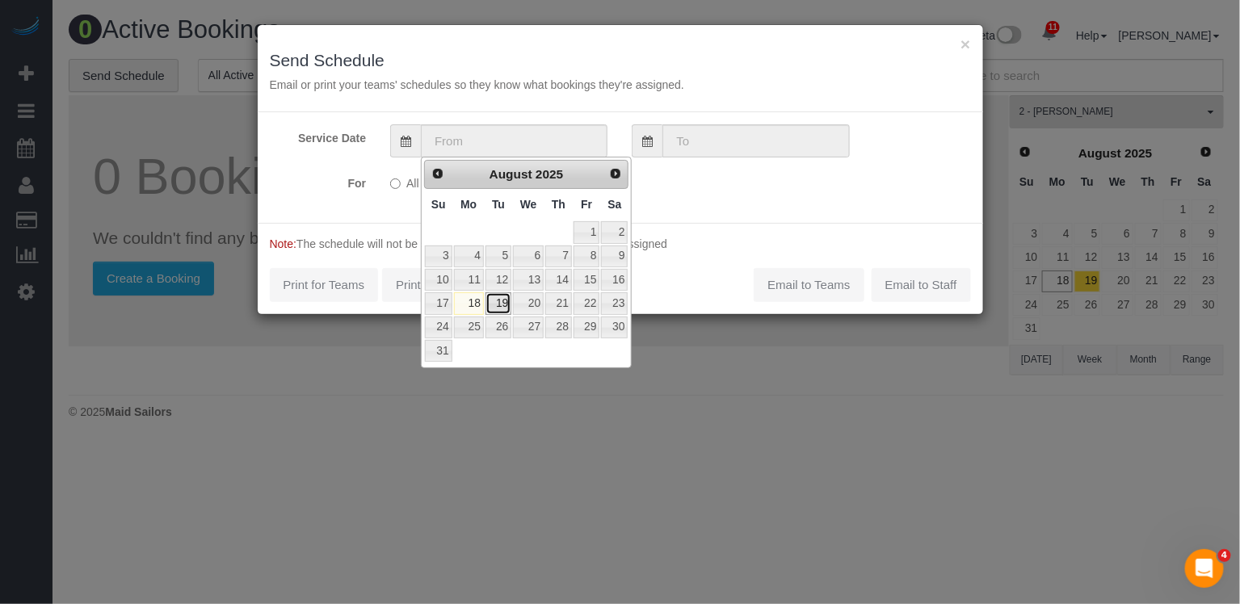
click at [501, 301] on link "19" at bounding box center [499, 304] width 26 height 22
type input "[DATE]"
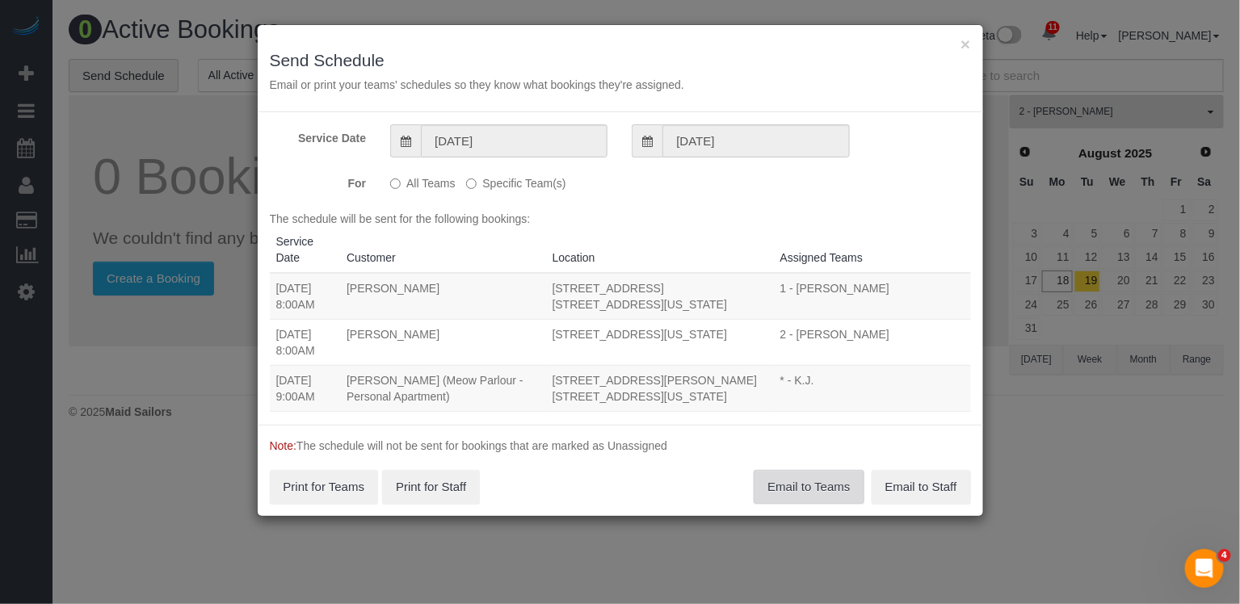
click at [798, 481] on button "Email to Teams" at bounding box center [809, 487] width 110 height 34
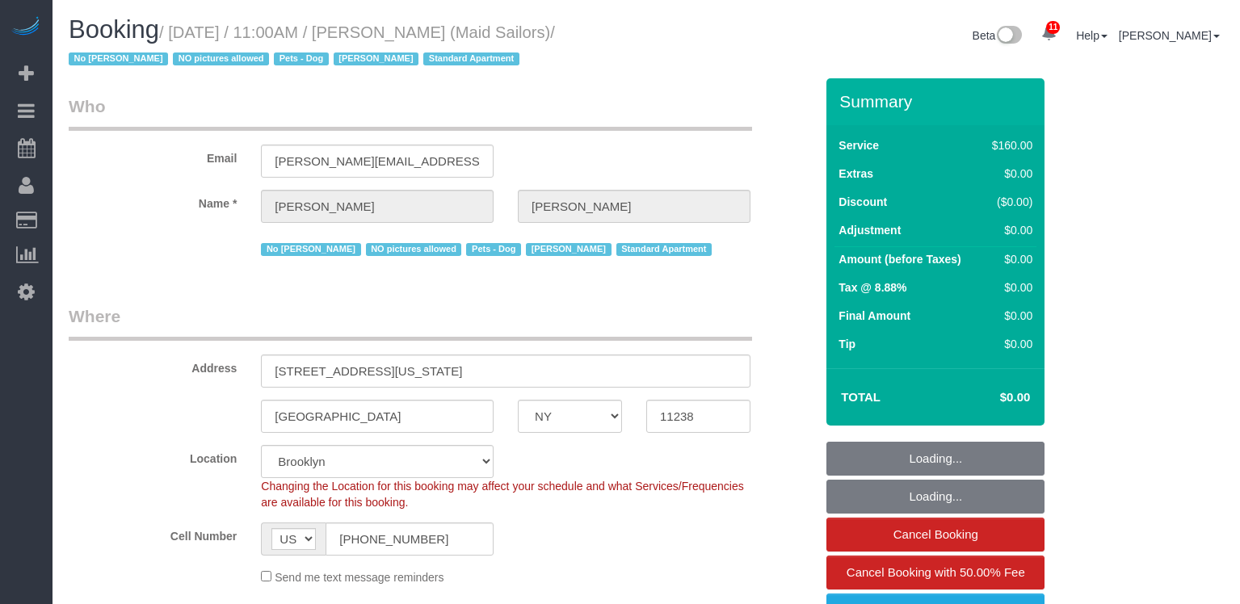
select select "NY"
select select "spot1"
select select "number:89"
select select "number:90"
select select "number:13"
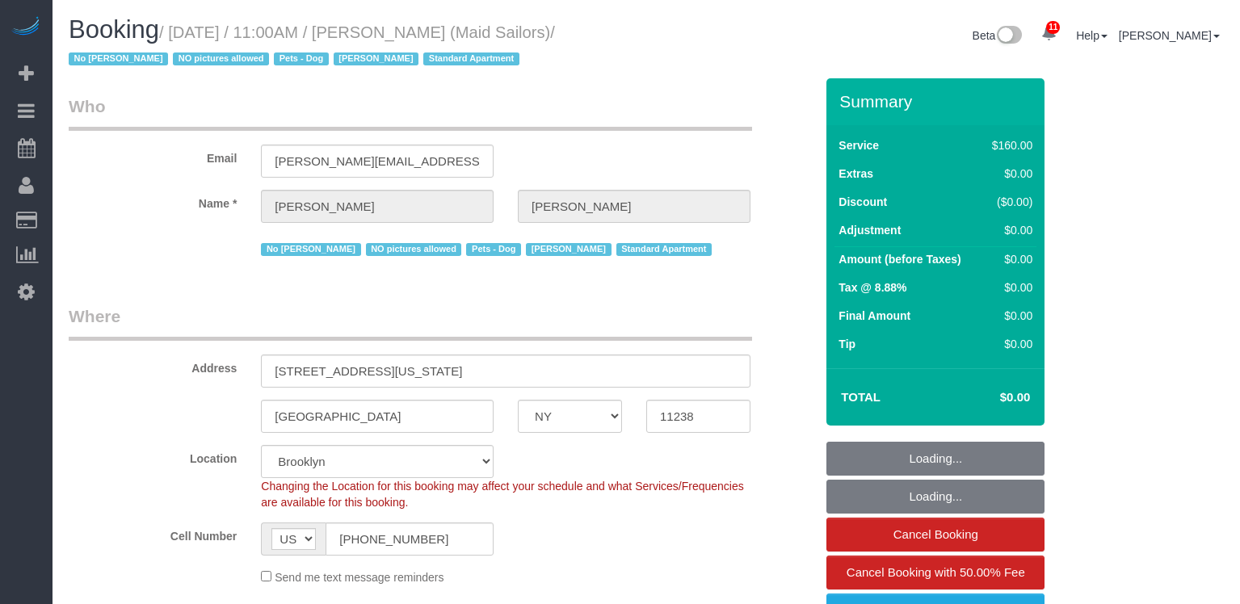
select select "number:5"
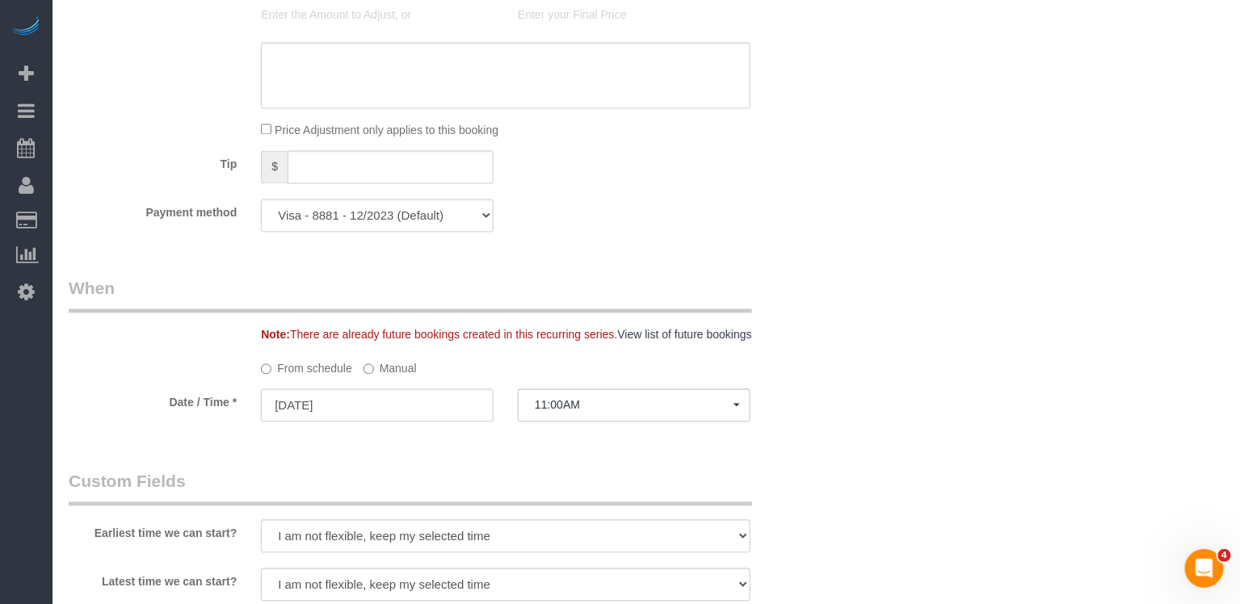
scroll to position [1746, 0]
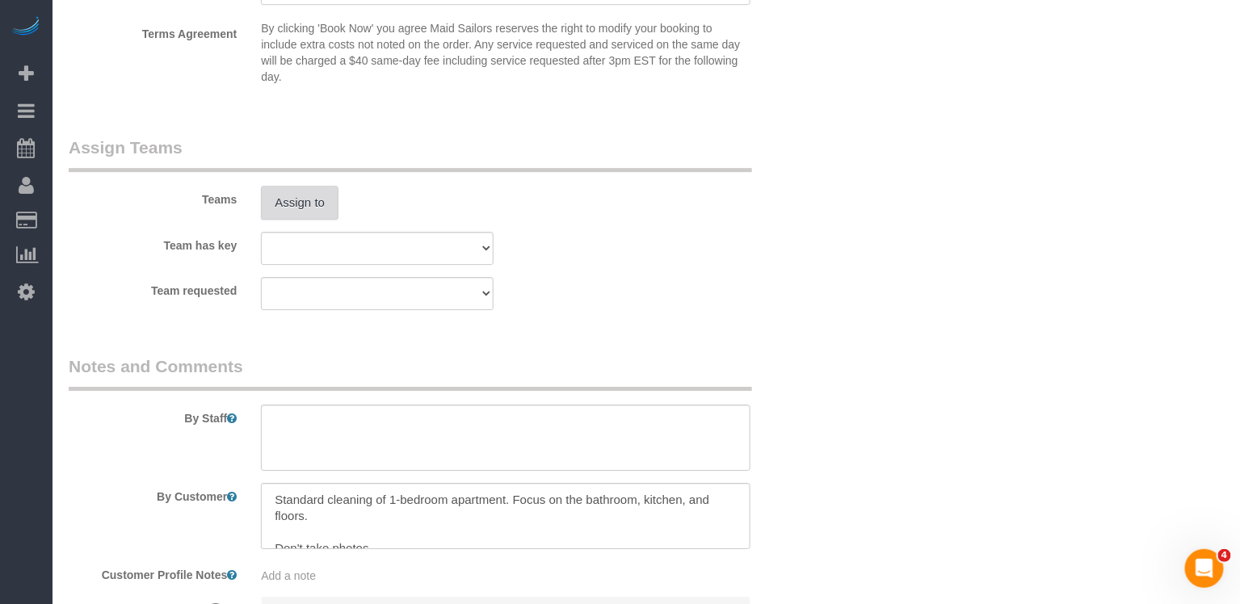
click at [307, 206] on button "Assign to" at bounding box center [300, 203] width 78 height 34
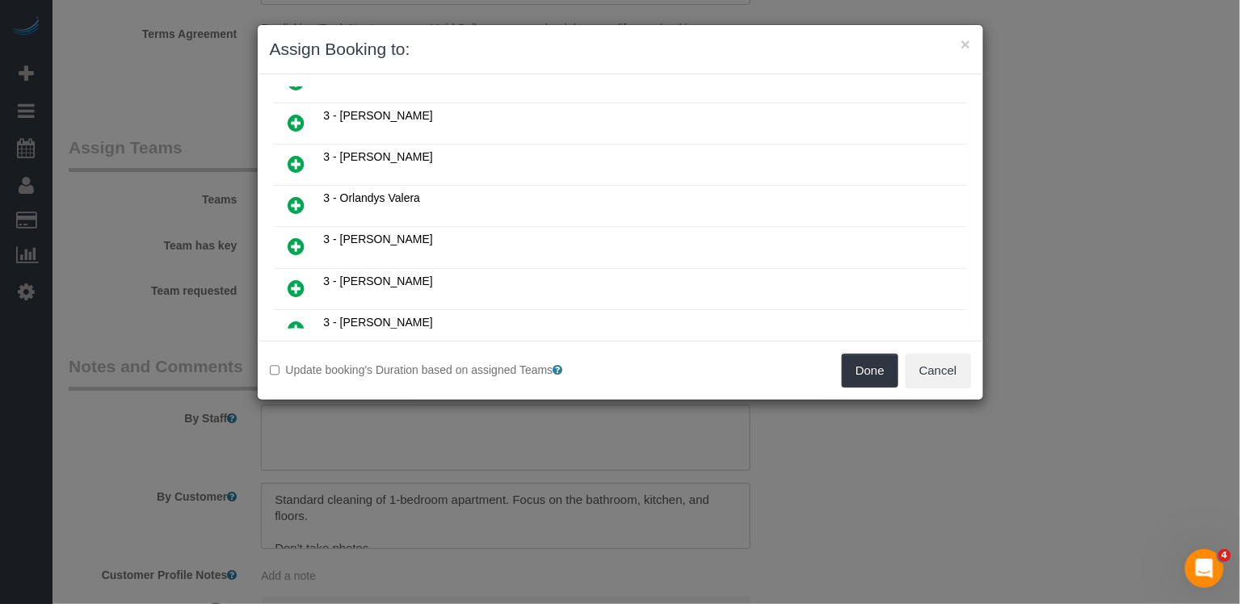
scroll to position [1250, 0]
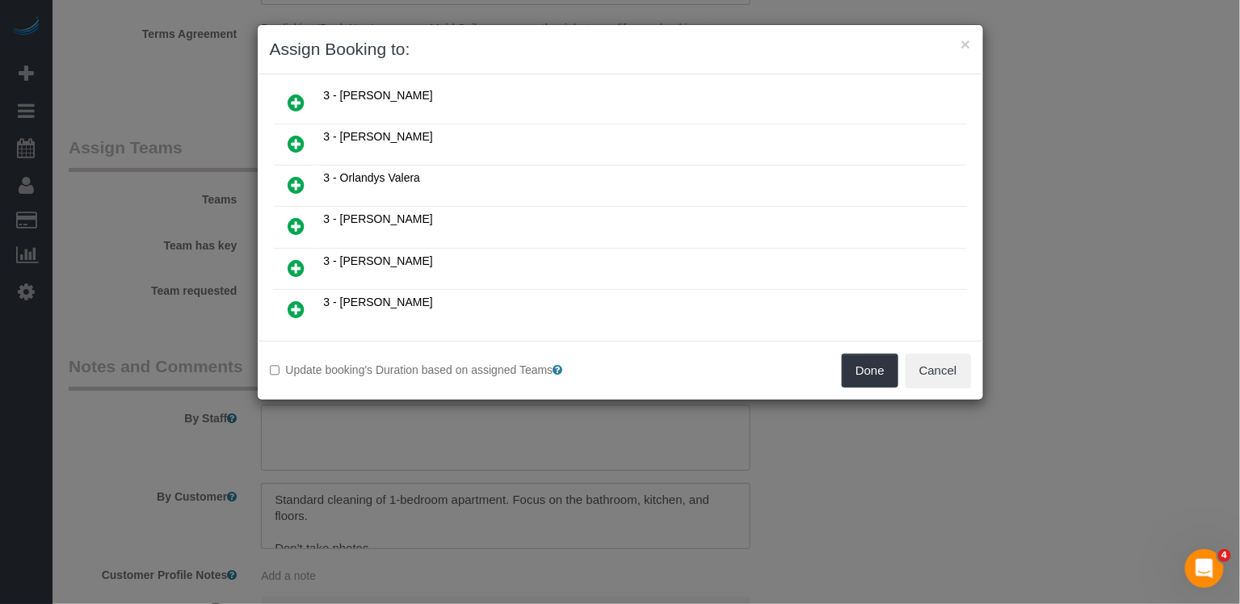
click at [380, 363] on icon at bounding box center [378, 369] width 10 height 12
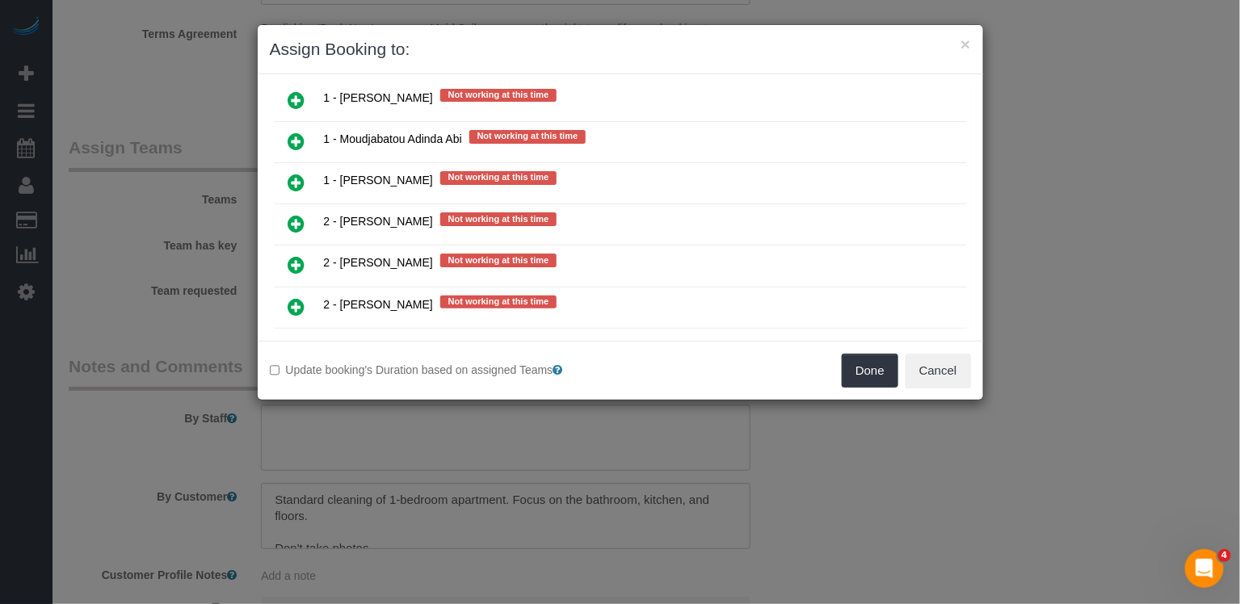
click at [294, 374] on link at bounding box center [297, 390] width 38 height 32
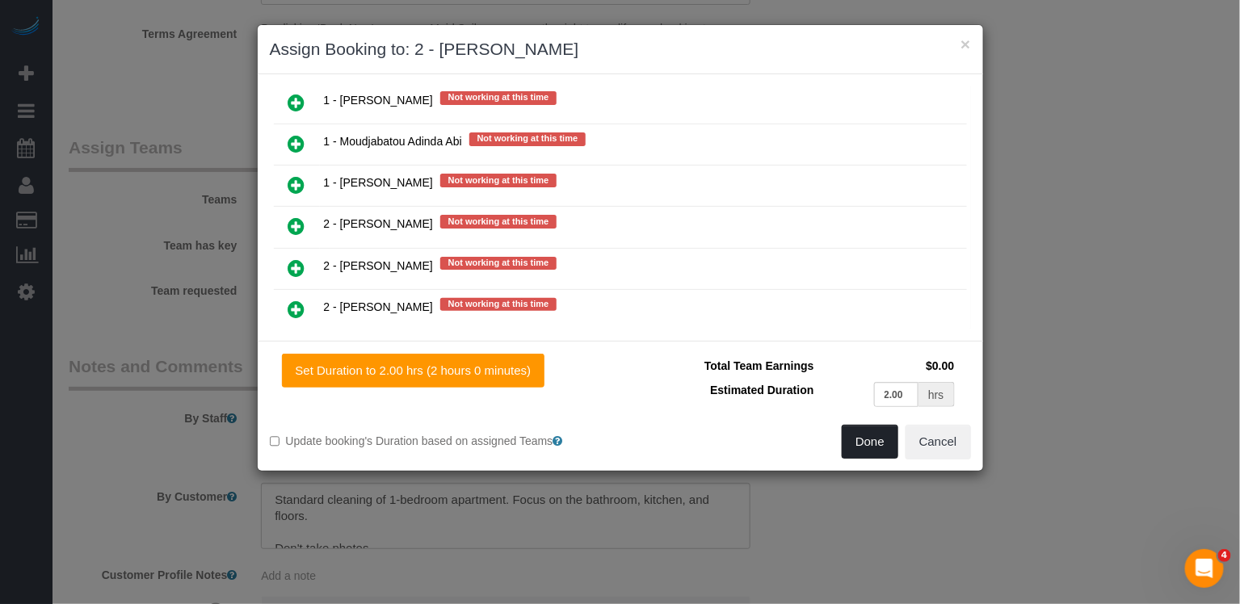
click at [862, 446] on button "Done" at bounding box center [870, 442] width 57 height 34
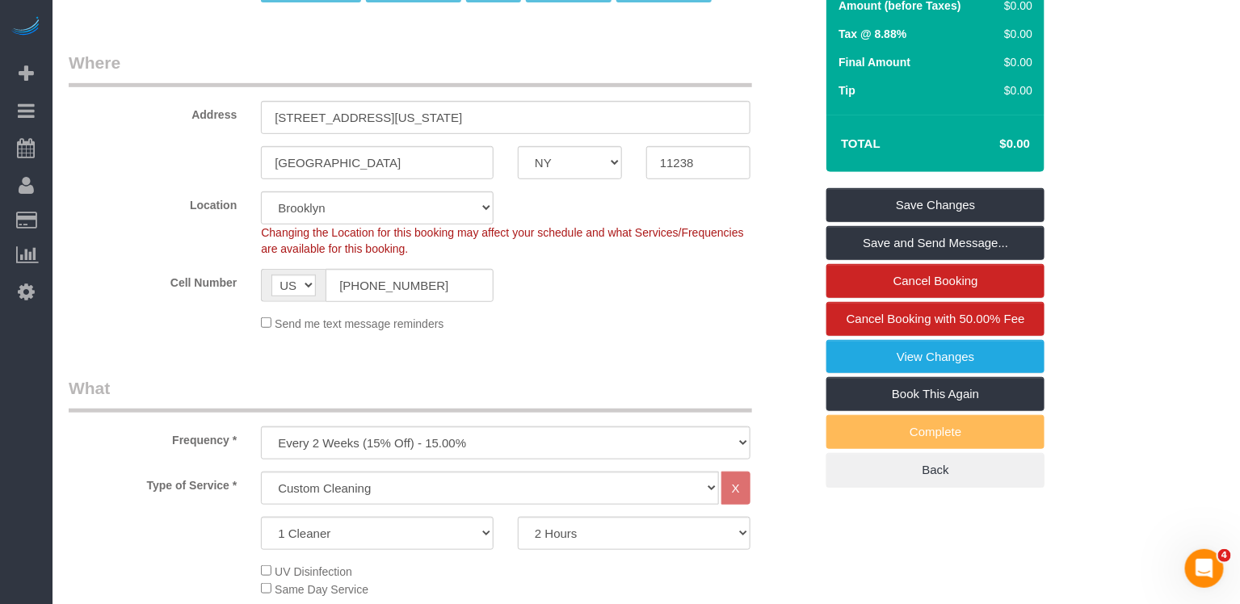
scroll to position [0, 0]
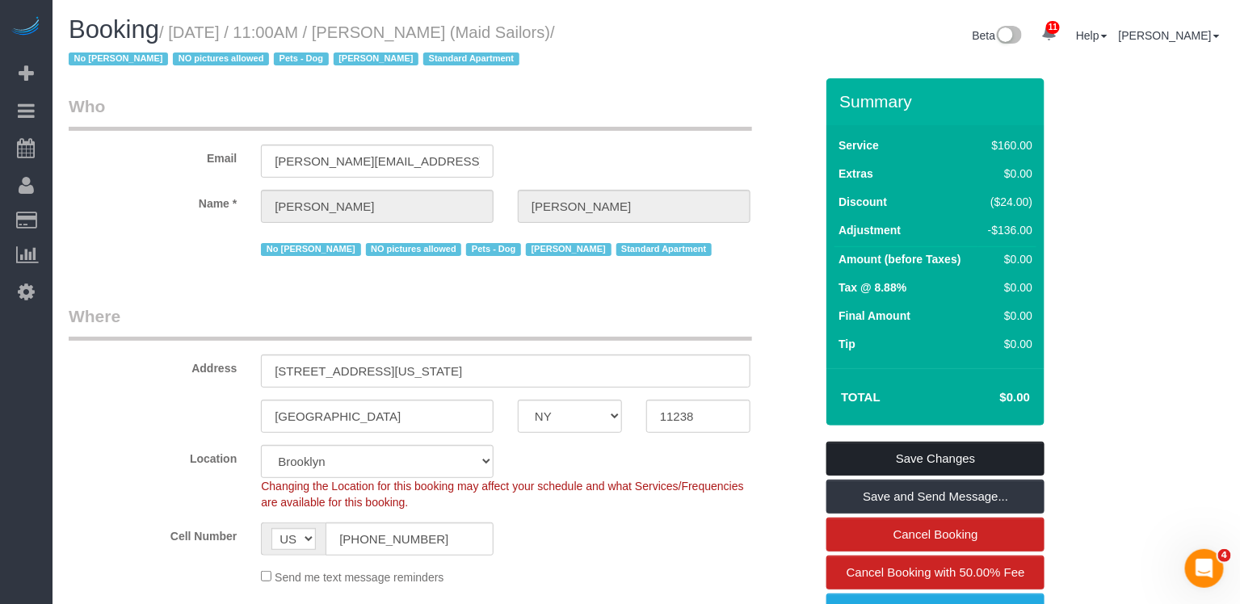
click at [887, 457] on link "Save Changes" at bounding box center [936, 459] width 218 height 34
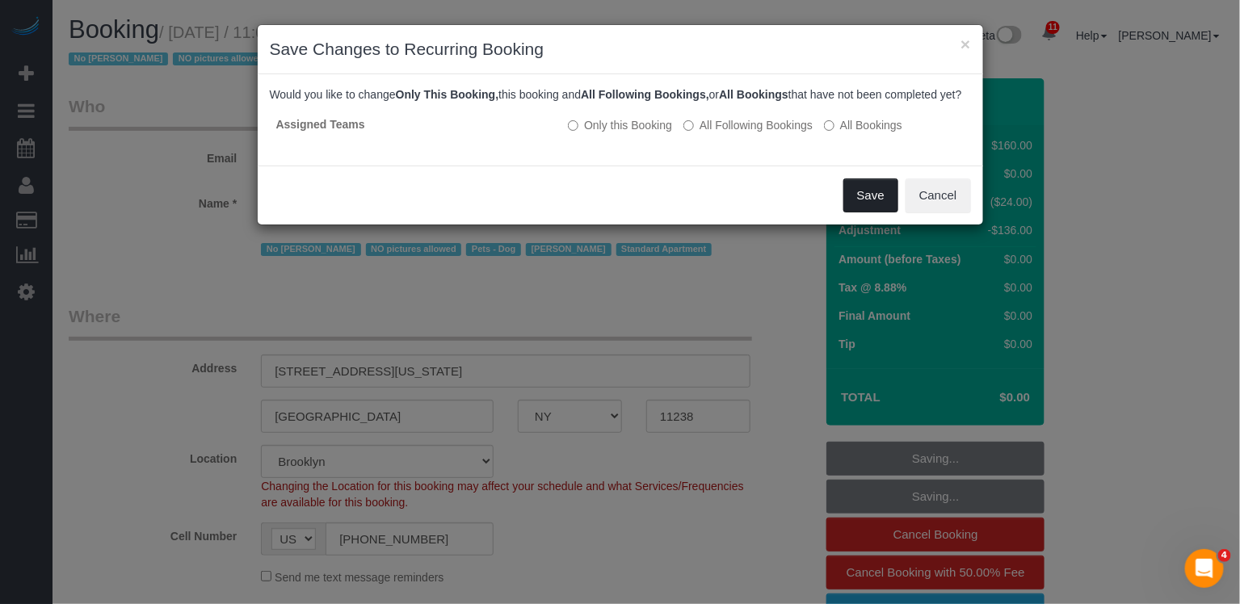
click at [882, 213] on button "Save" at bounding box center [871, 196] width 55 height 34
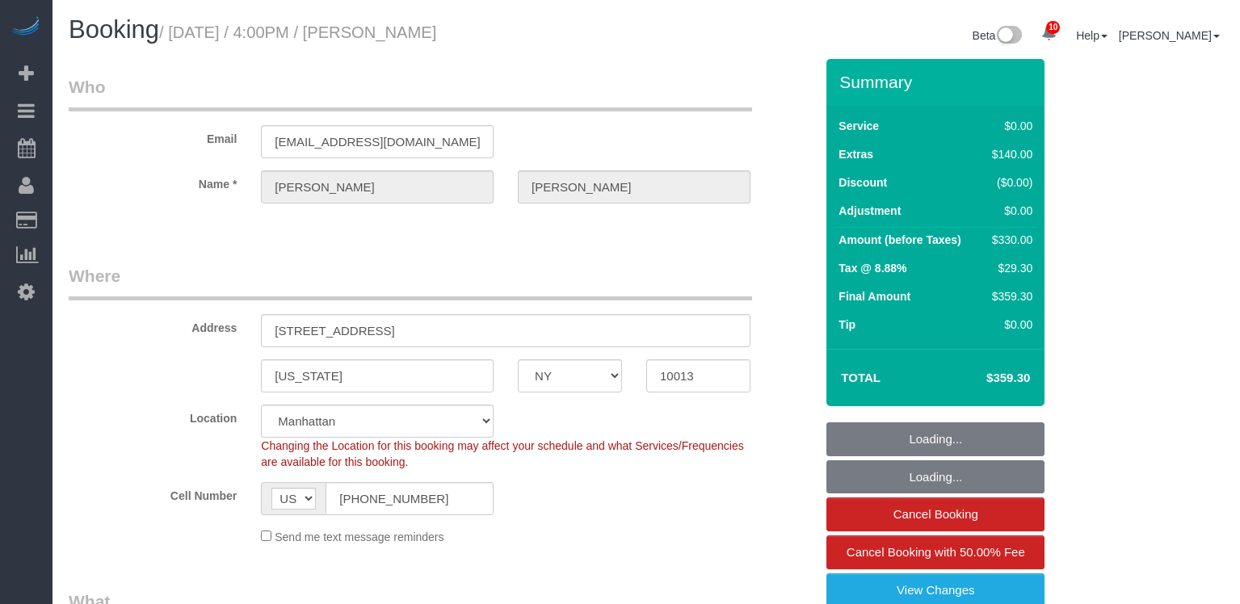
select select "NY"
select select "2"
select select "spot1"
select select "number:89"
select select "number:74"
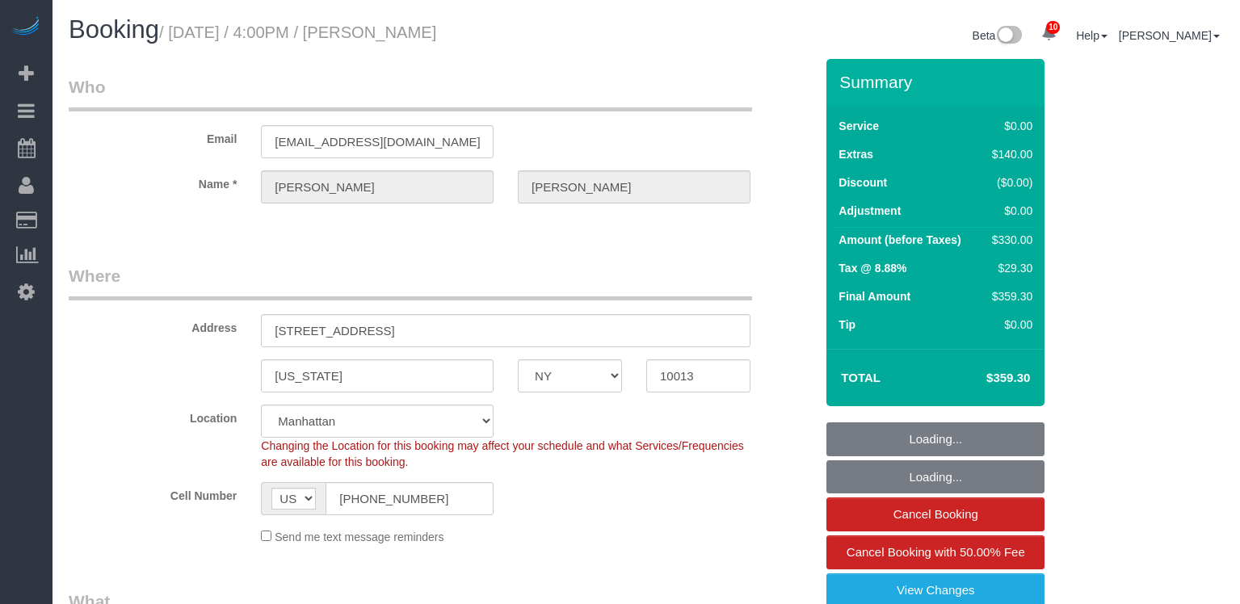
select select "number:15"
select select "number:7"
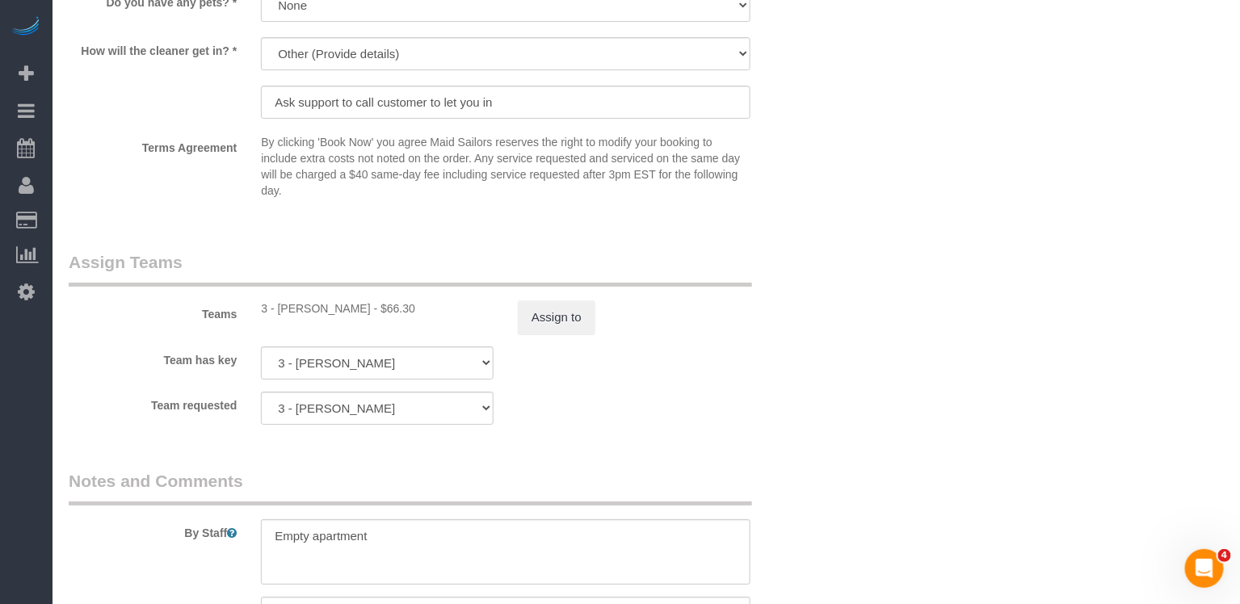
scroll to position [2218, 0]
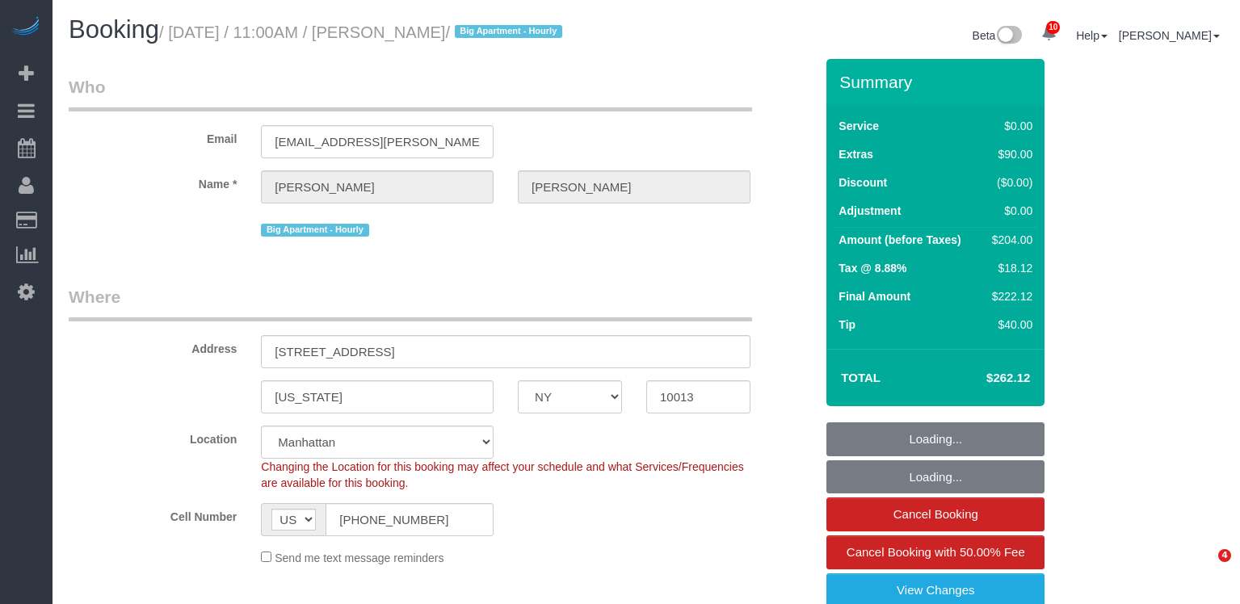
select select "NY"
select select "spot59"
select select "number:89"
select select "number:90"
select select "number:15"
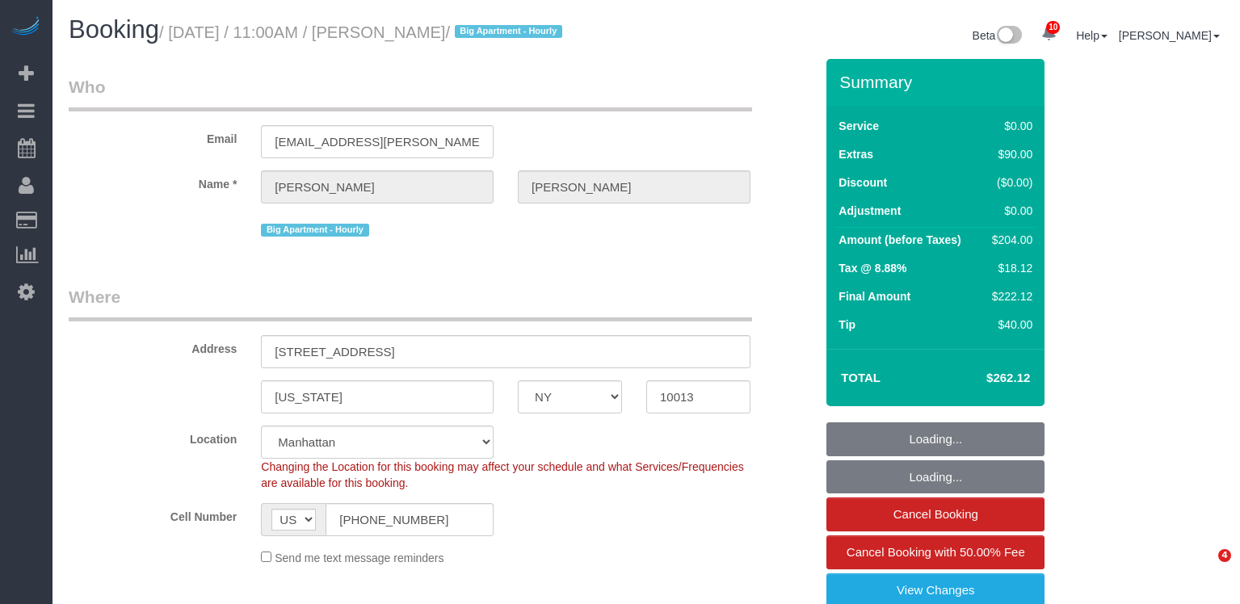
select select "number:5"
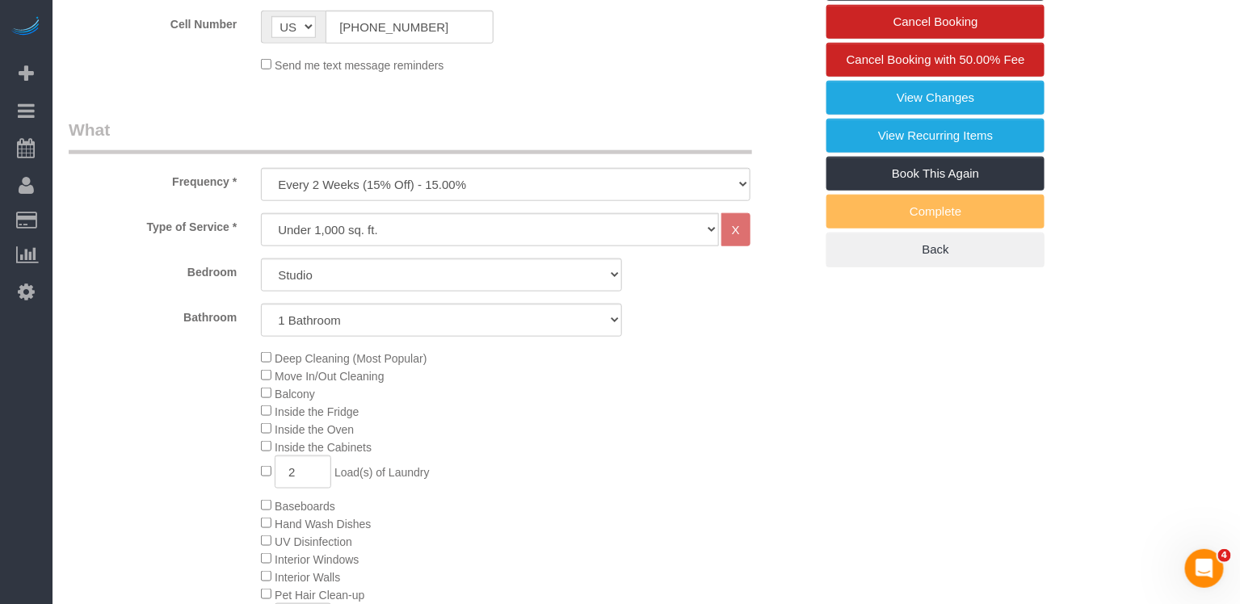
scroll to position [370, 0]
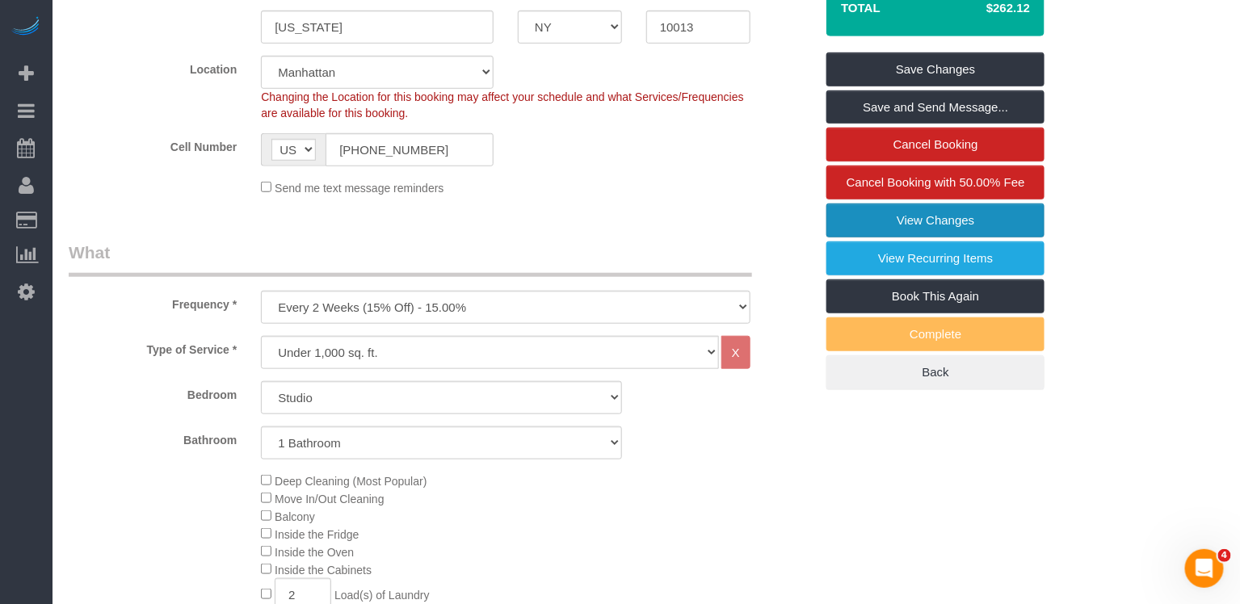
click at [985, 232] on link "View Changes" at bounding box center [936, 221] width 218 height 34
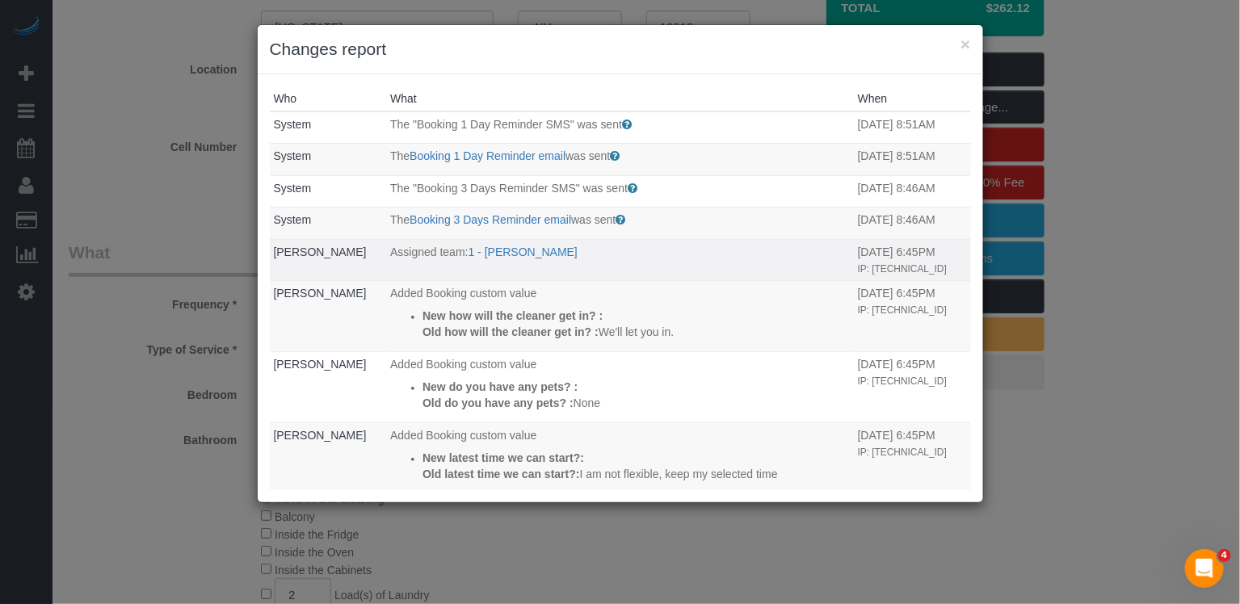
scroll to position [317, 0]
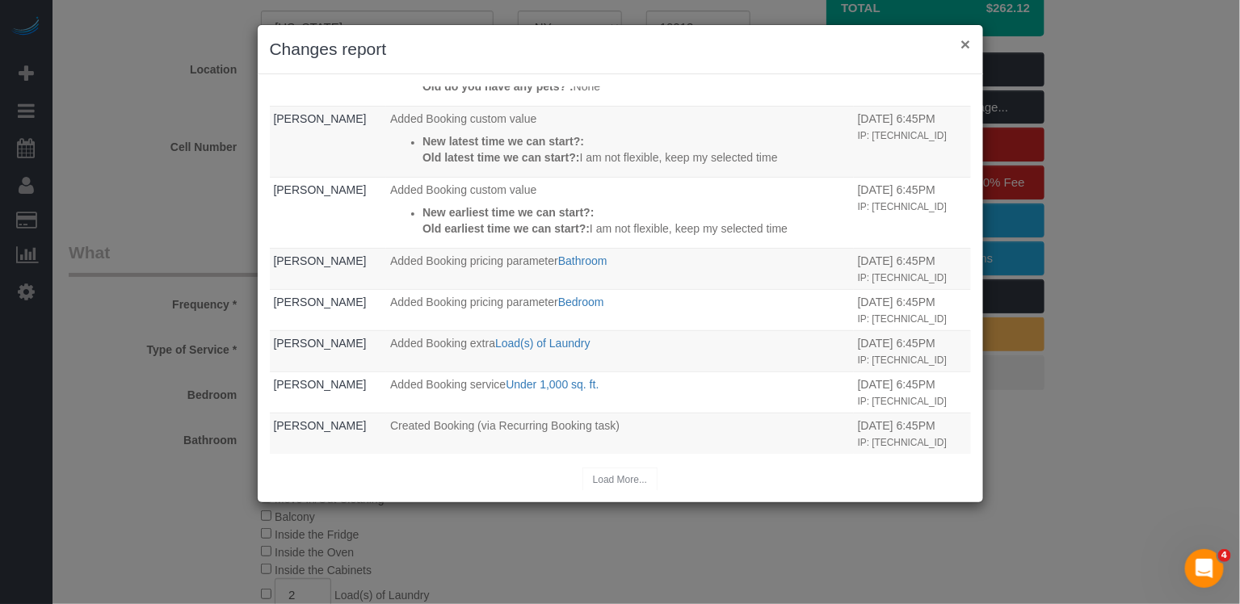
click at [969, 39] on button "×" at bounding box center [966, 44] width 10 height 17
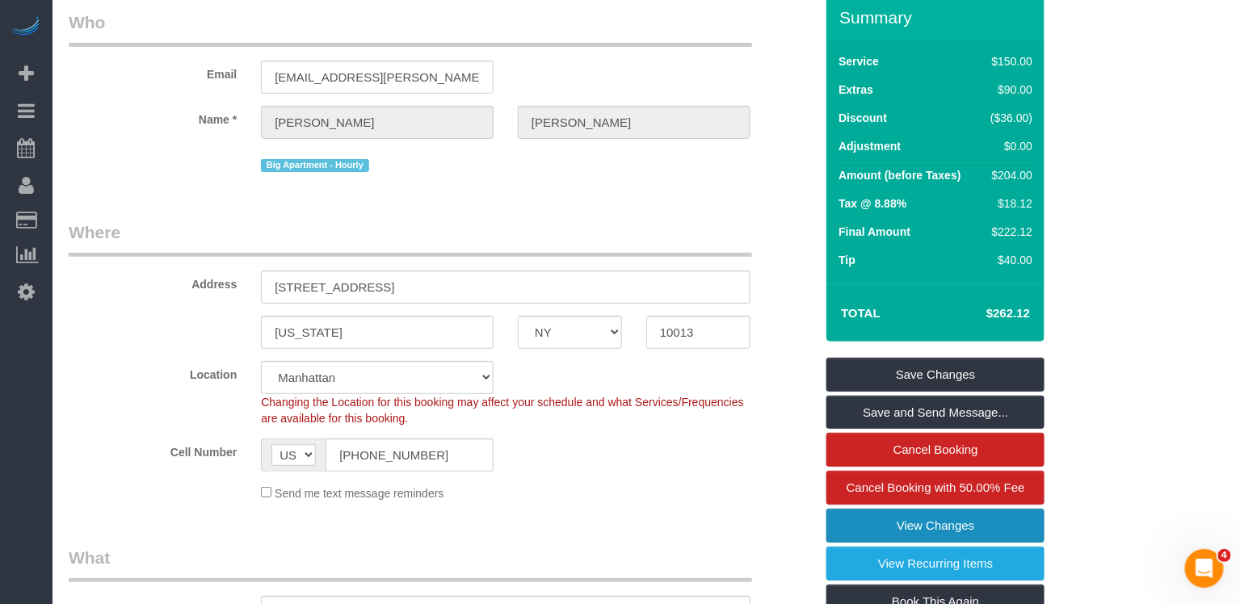
scroll to position [0, 0]
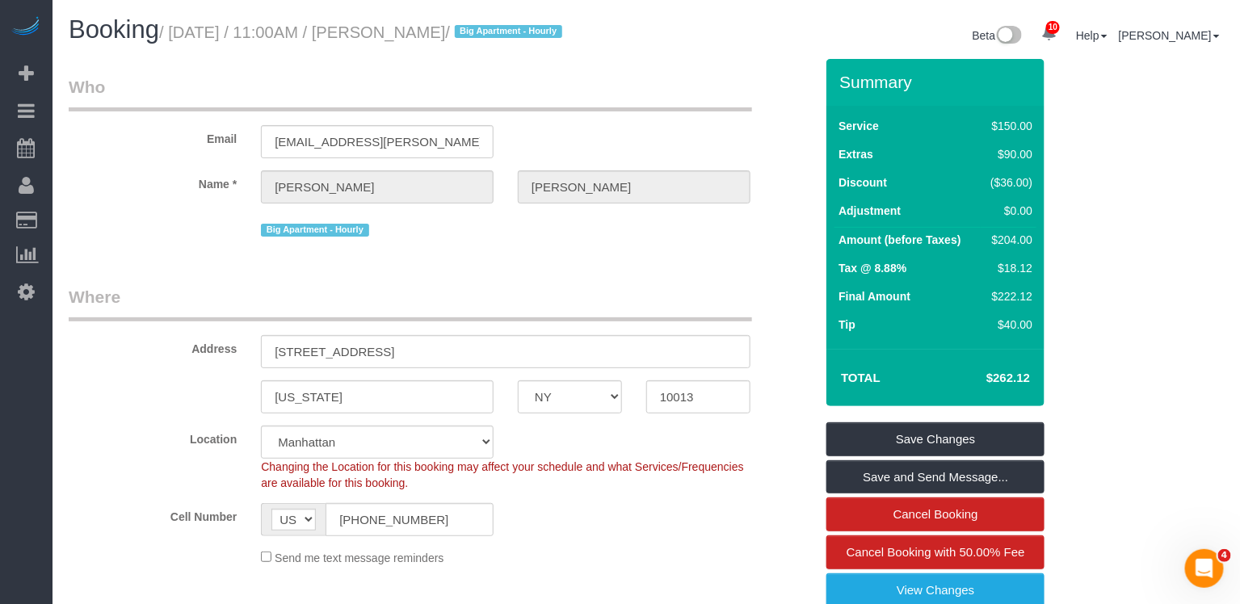
drag, startPoint x: 524, startPoint y: 32, endPoint x: 177, endPoint y: 36, distance: 347.5
click at [177, 36] on small "/ August 19, 2025 / 11:00AM / Marc Brodherson / Big Apartment - Hourly" at bounding box center [363, 32] width 408 height 18
copy small "August 19, 2025 / 11:00AM / Marc Brodherson"
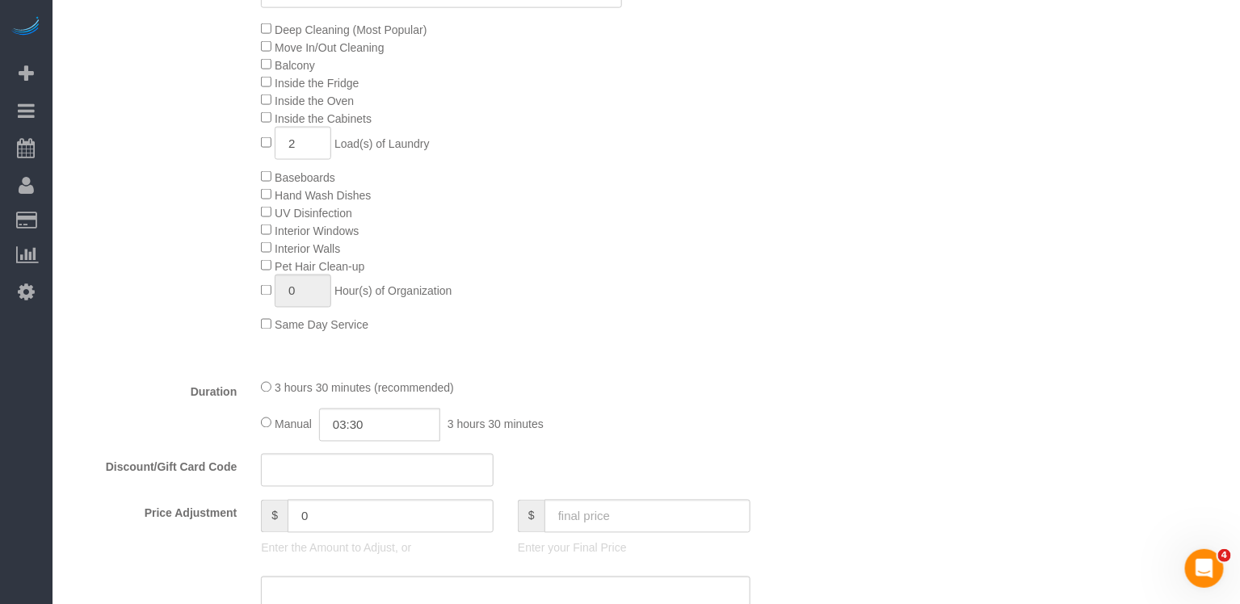
scroll to position [959, 0]
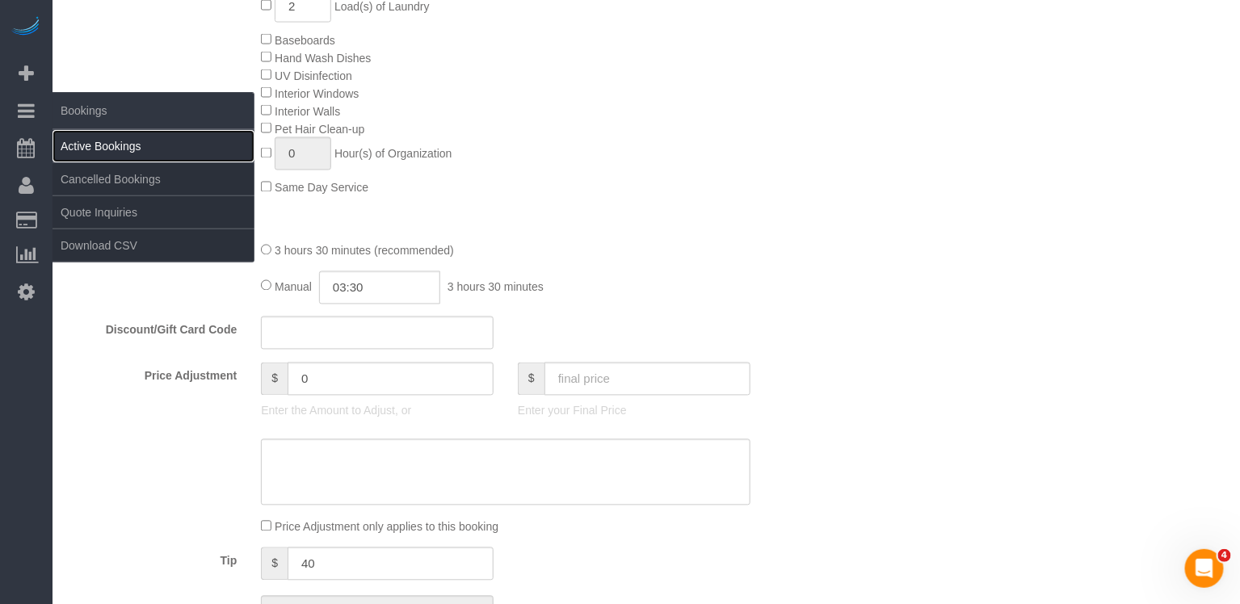
click at [103, 147] on link "Active Bookings" at bounding box center [154, 146] width 202 height 32
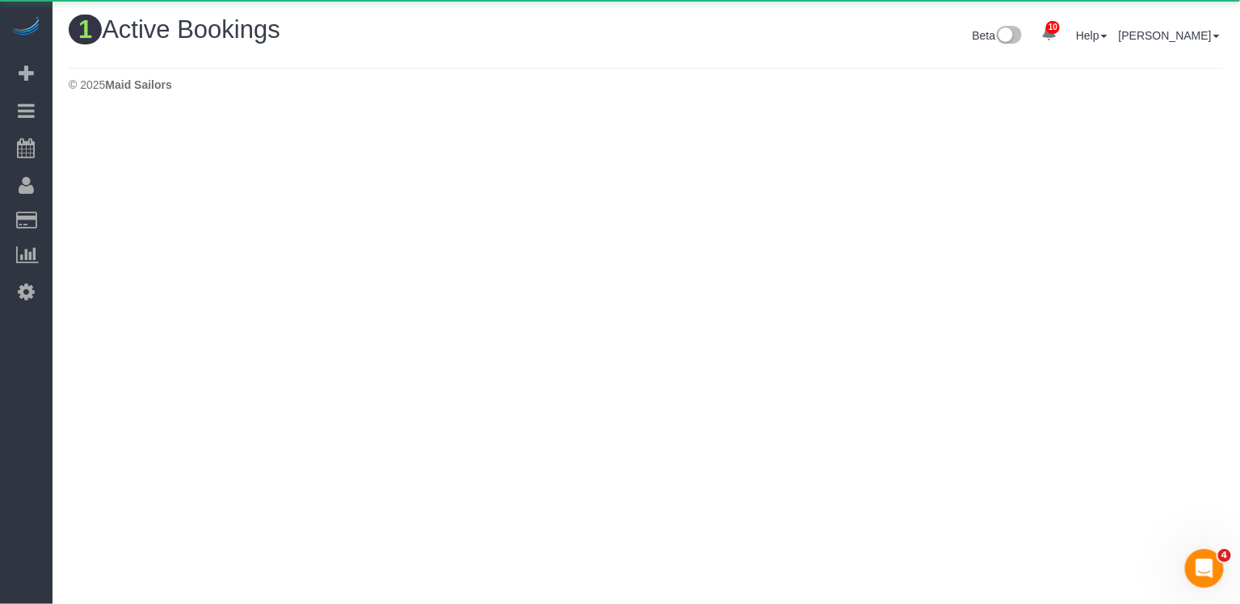
scroll to position [0, 0]
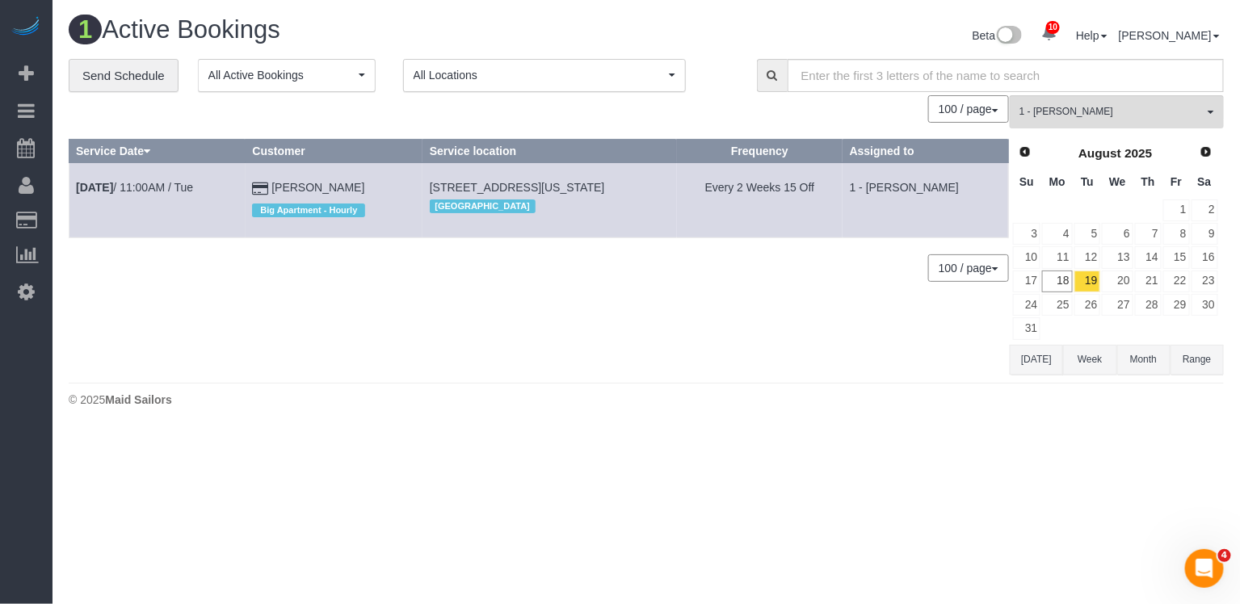
copy span "[STREET_ADDRESS][US_STATE]"
drag, startPoint x: 684, startPoint y: 187, endPoint x: 448, endPoint y: 183, distance: 236.8
click at [448, 183] on td "105 Franklin St., Apt 4, New York, NY 10013 Manhattan" at bounding box center [550, 200] width 254 height 74
click at [341, 187] on link "[PERSON_NAME]" at bounding box center [318, 187] width 93 height 13
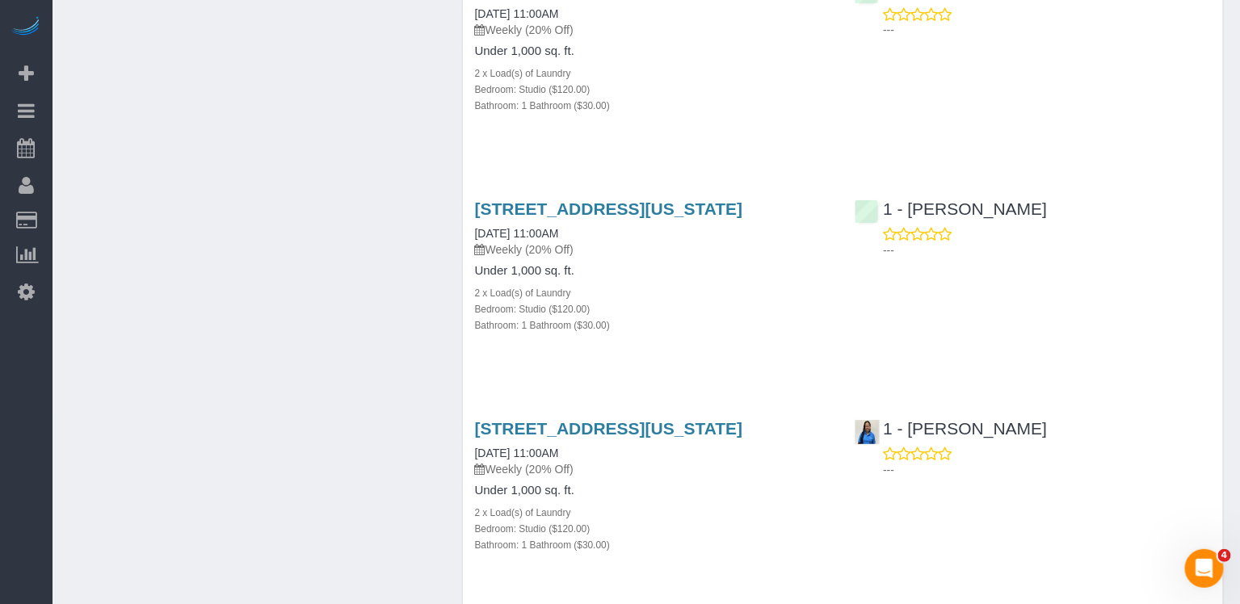
scroll to position [1762, 0]
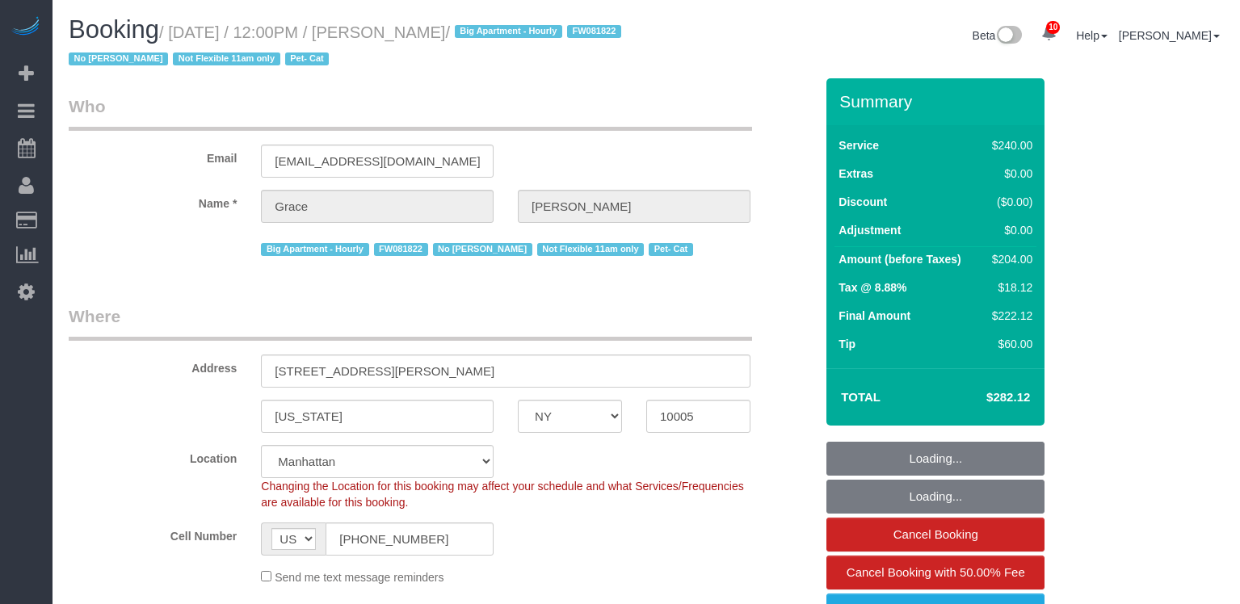
select select "NY"
select select "180"
select select "spot1"
select select "number:89"
select select "number:90"
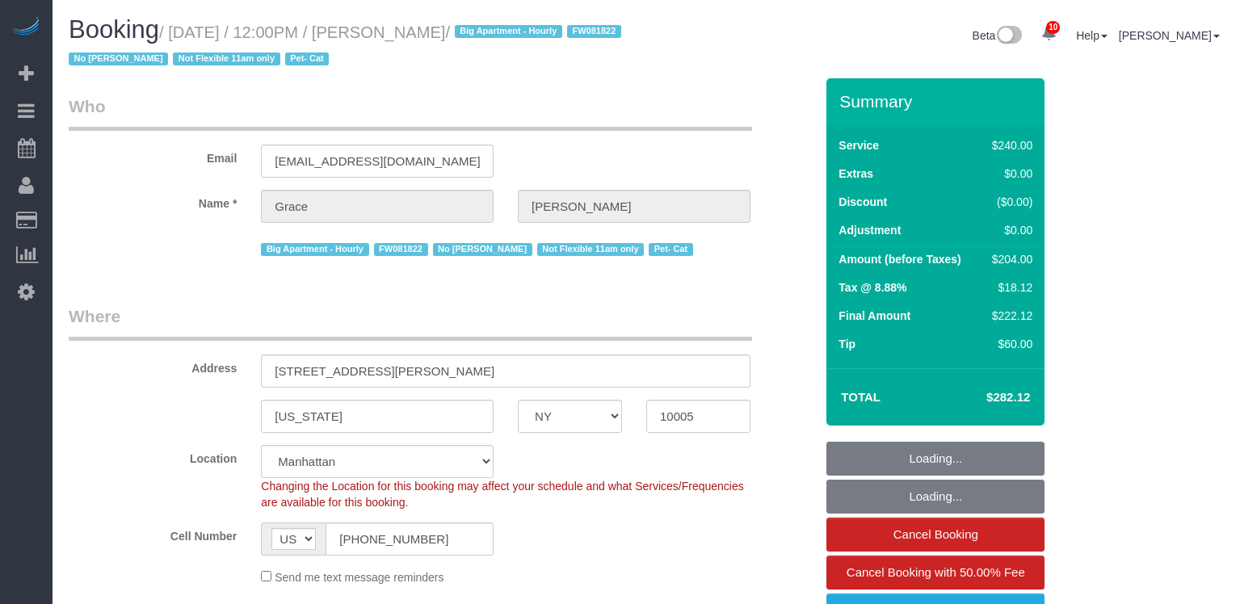
select select "number:14"
select select "number:5"
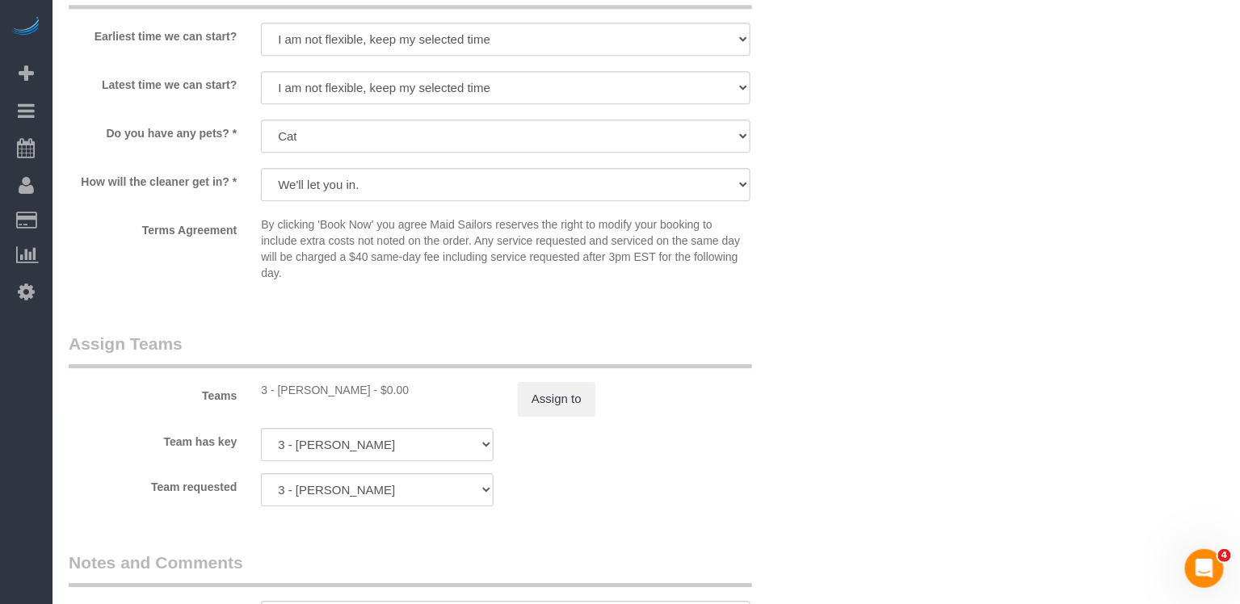
scroll to position [1450, 0]
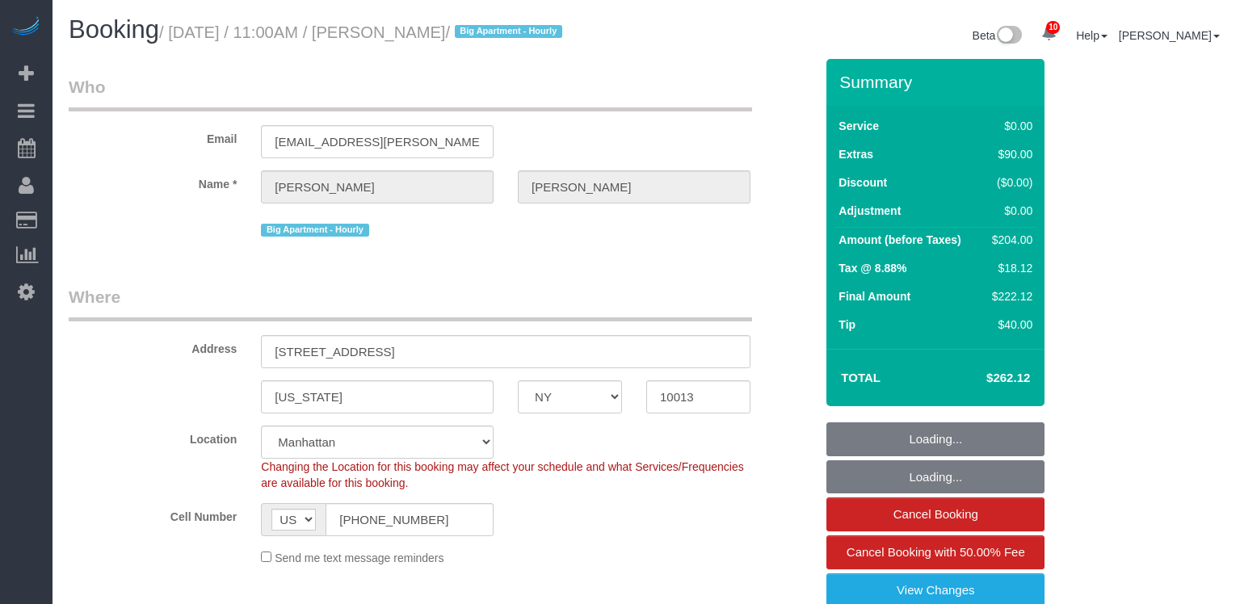
select select "NY"
select select "spot1"
select select "number:89"
select select "number:90"
select select "number:15"
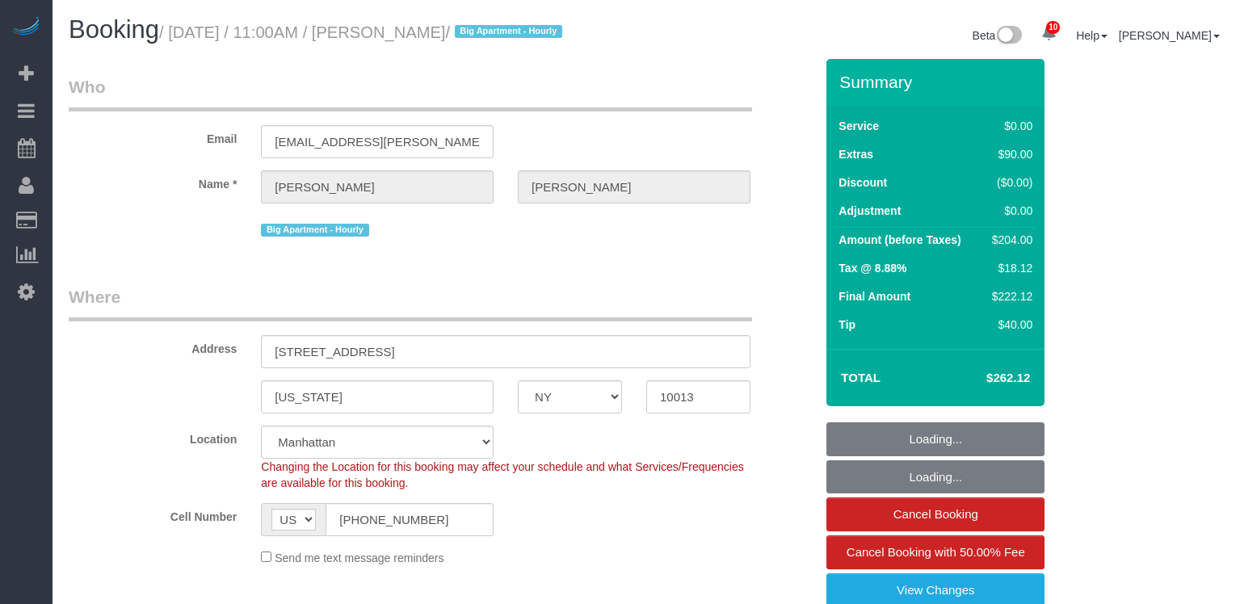
select select "number:5"
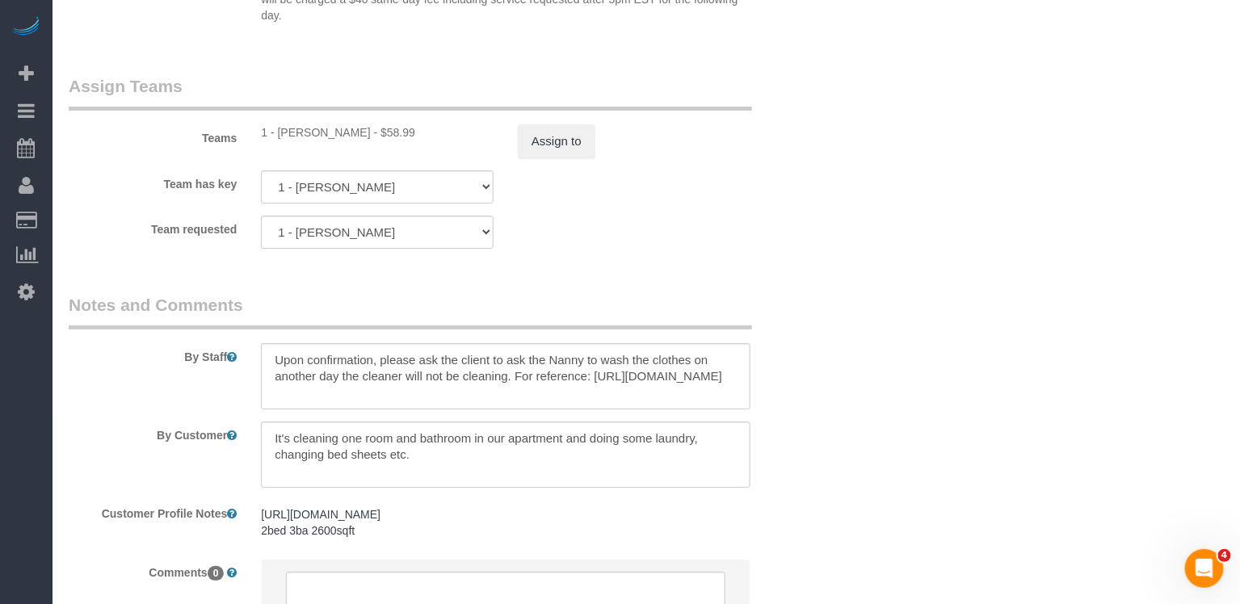
scroll to position [2134, 0]
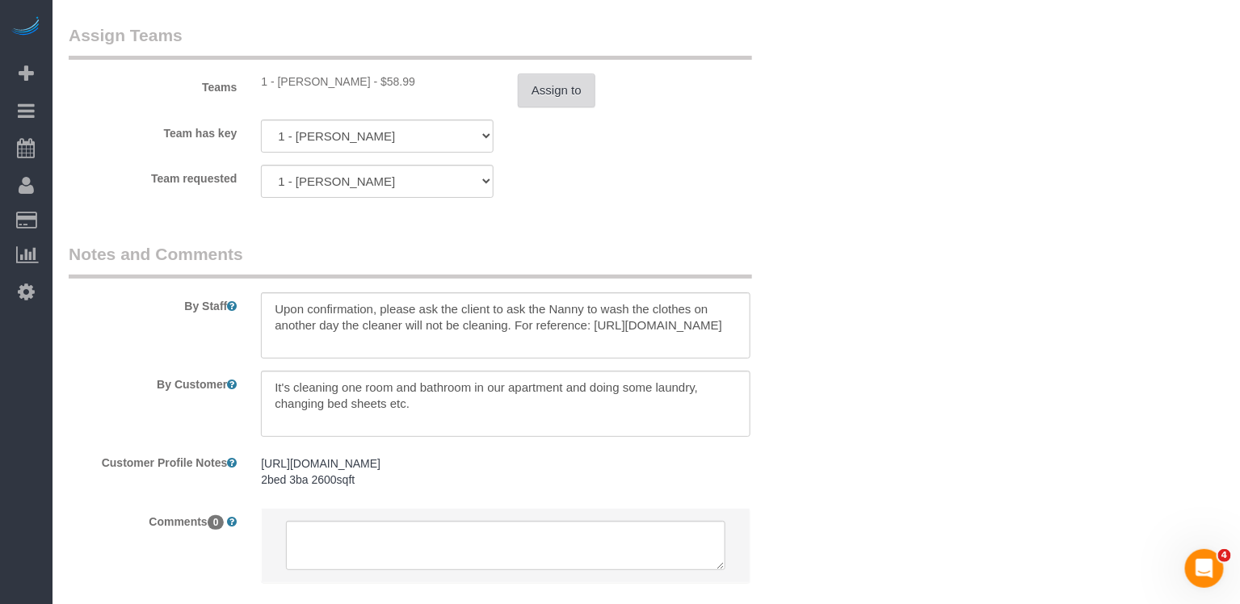
click at [555, 107] on button "Assign to" at bounding box center [557, 91] width 78 height 34
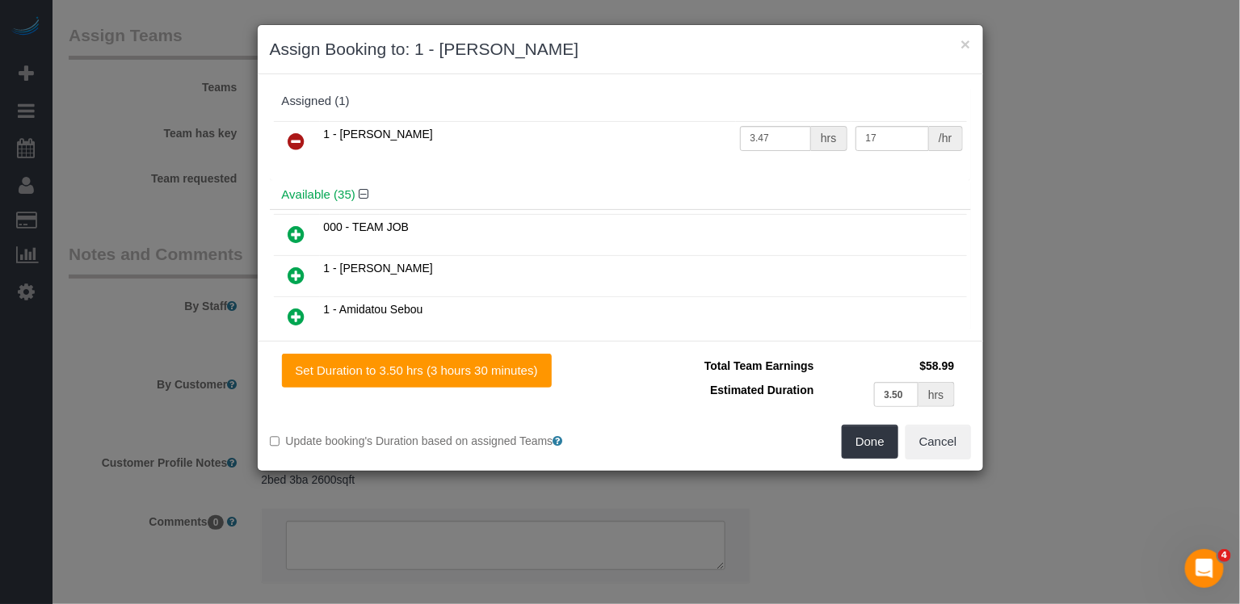
click at [307, 134] on link at bounding box center [297, 142] width 38 height 32
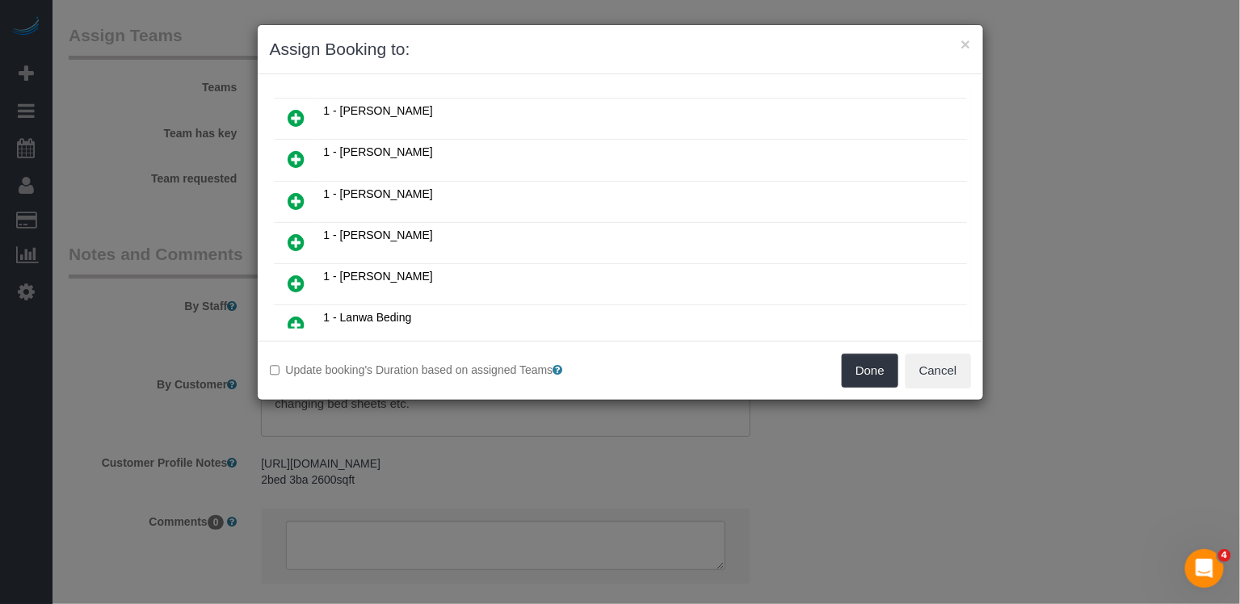
click at [292, 233] on icon at bounding box center [296, 242] width 17 height 19
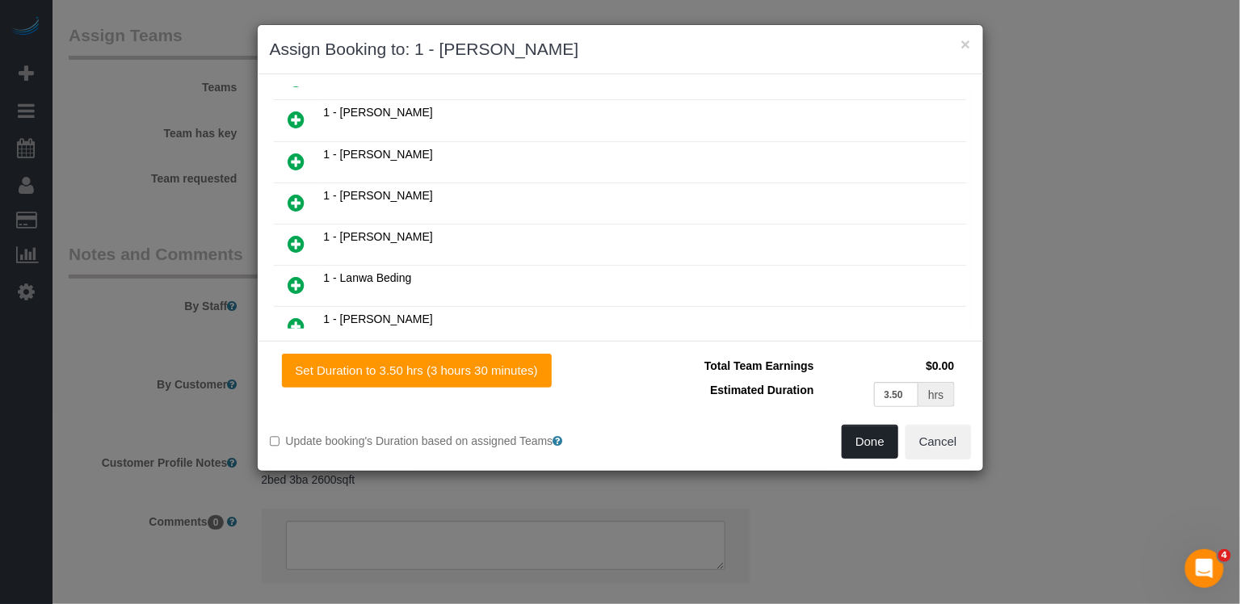
click at [863, 427] on button "Done" at bounding box center [870, 442] width 57 height 34
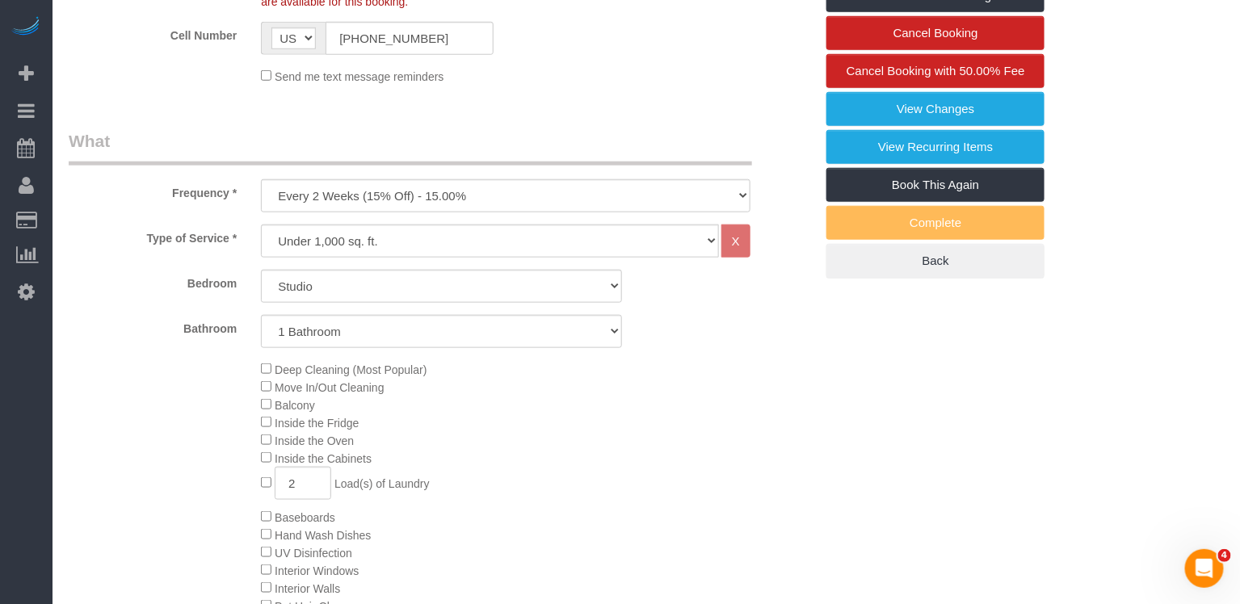
scroll to position [147, 0]
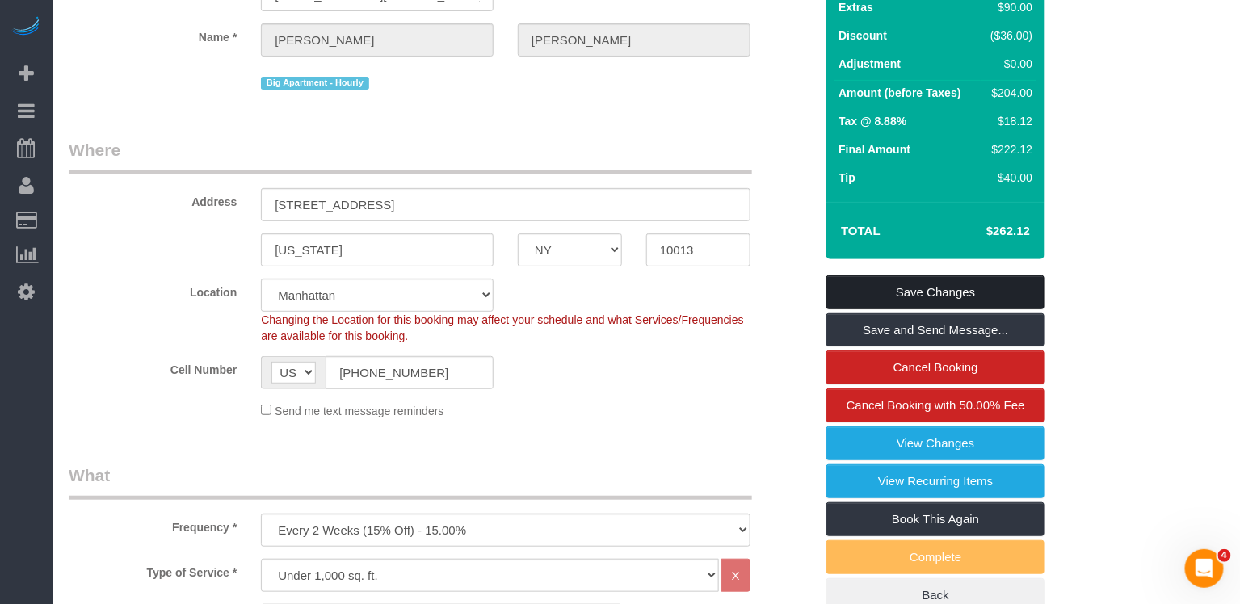
click at [950, 309] on link "Save Changes" at bounding box center [936, 293] width 218 height 34
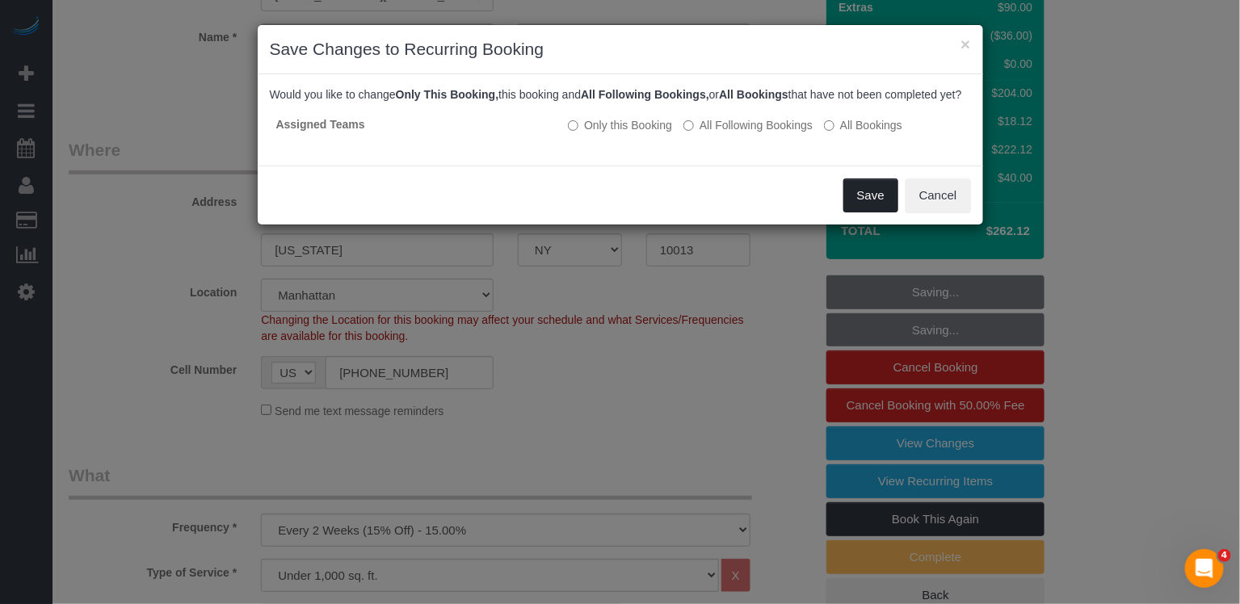
click at [866, 213] on button "Save" at bounding box center [871, 196] width 55 height 34
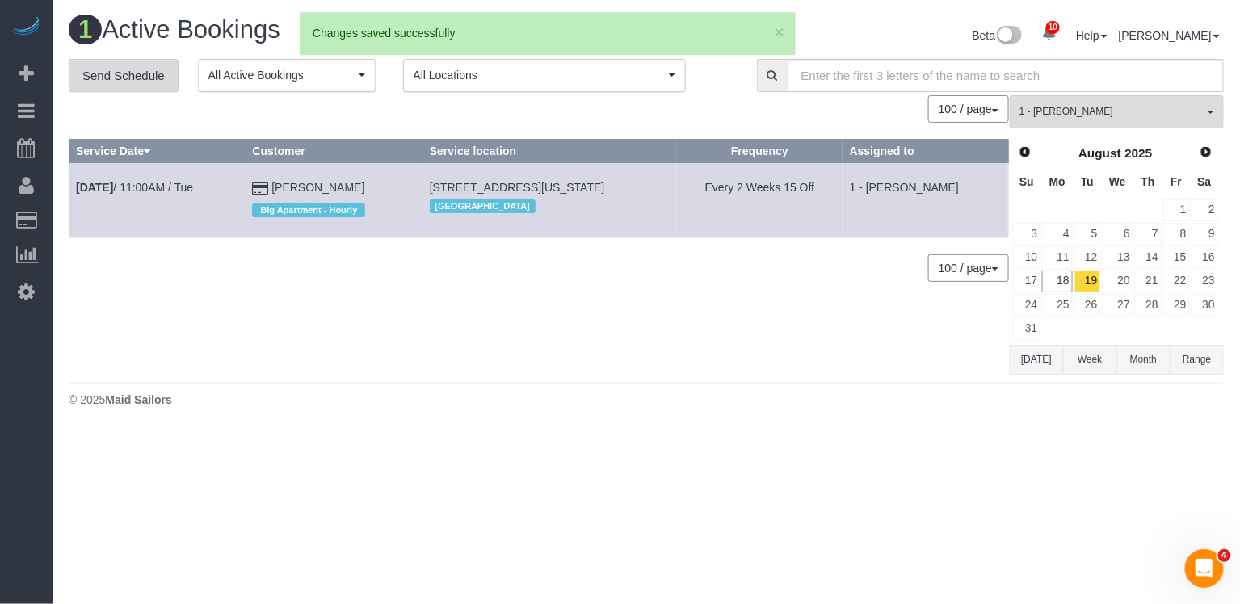
click at [157, 81] on link "Send Schedule" at bounding box center [124, 76] width 110 height 34
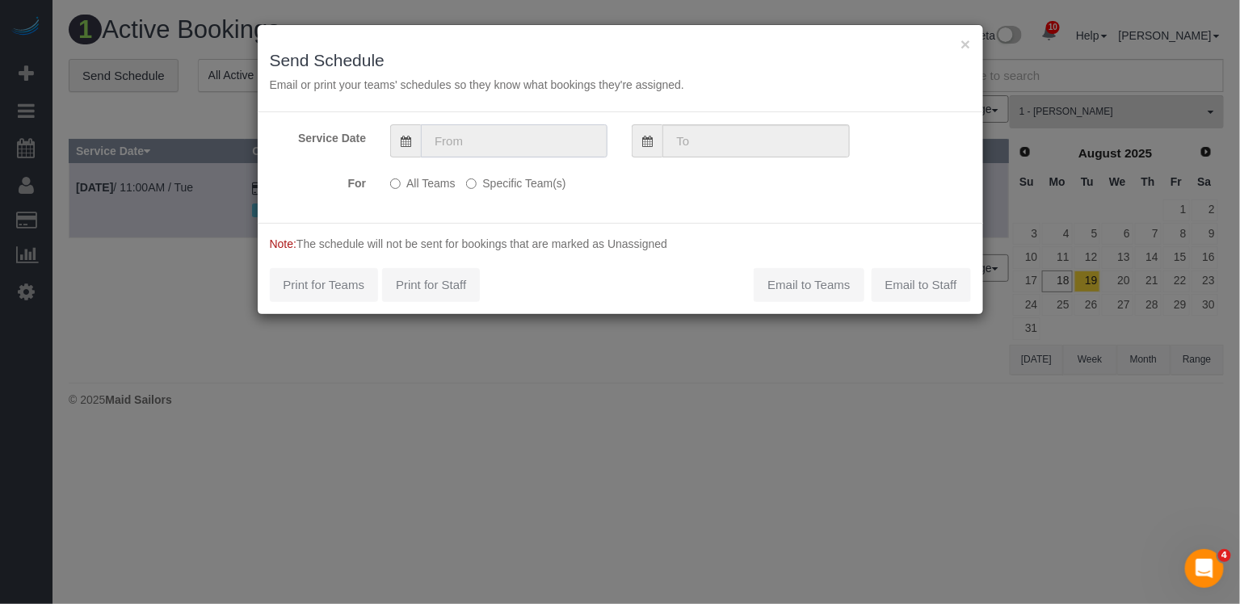
click at [541, 131] on input "text" at bounding box center [514, 140] width 187 height 33
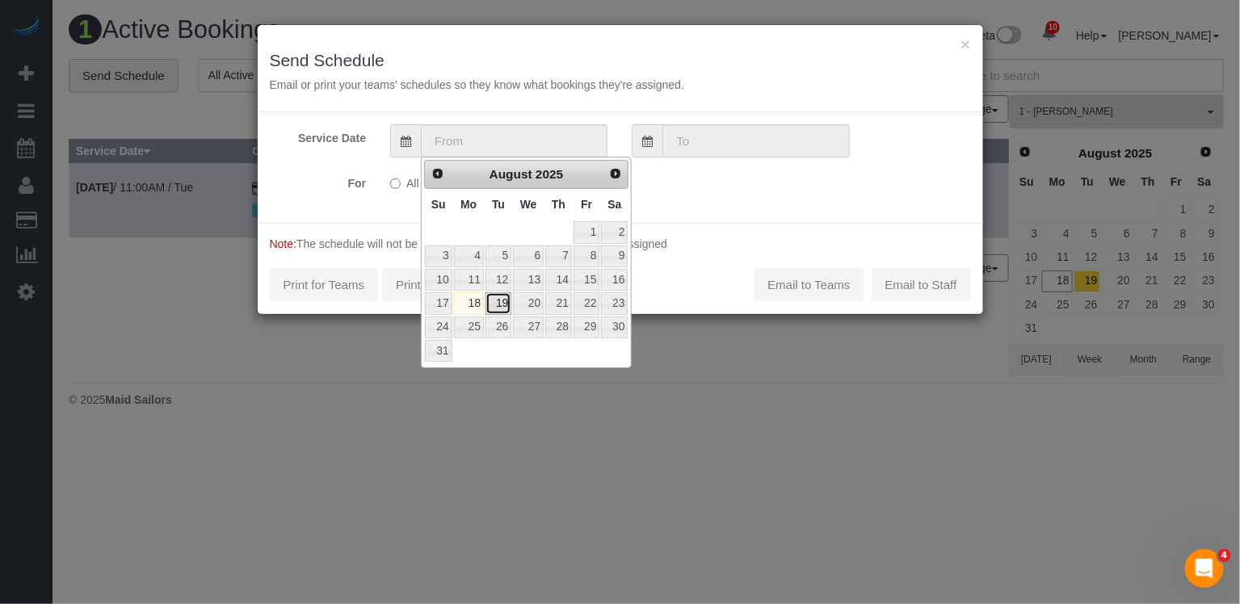
click at [499, 303] on link "19" at bounding box center [499, 304] width 26 height 22
type input "[DATE]"
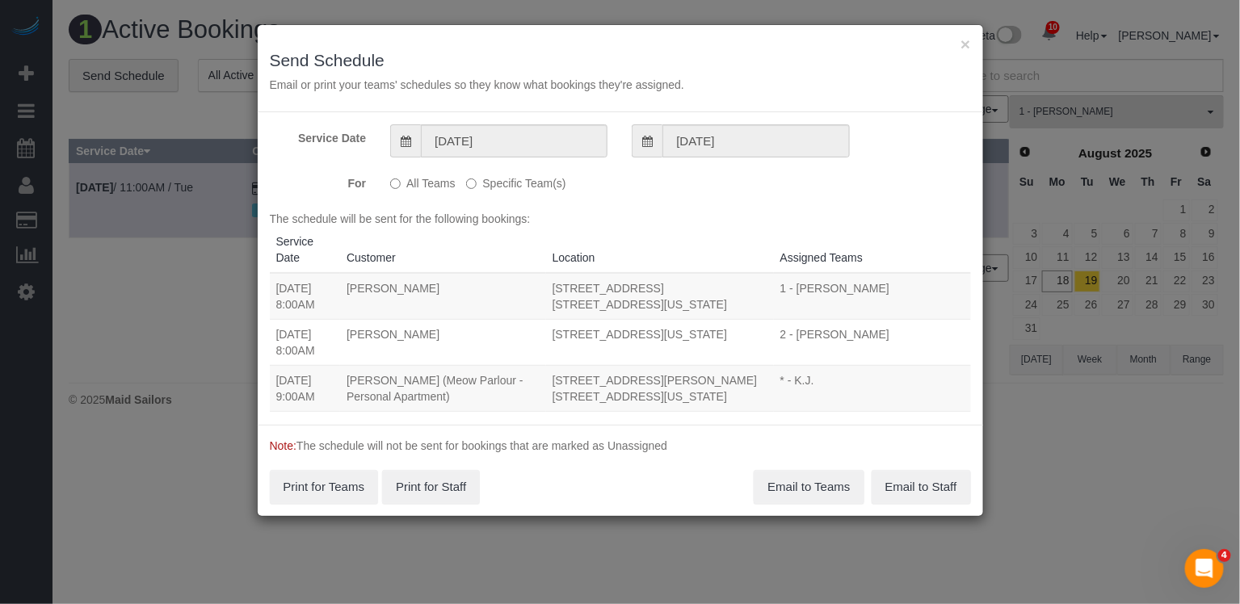
click at [512, 179] on label "Specific Team(s)" at bounding box center [515, 181] width 99 height 22
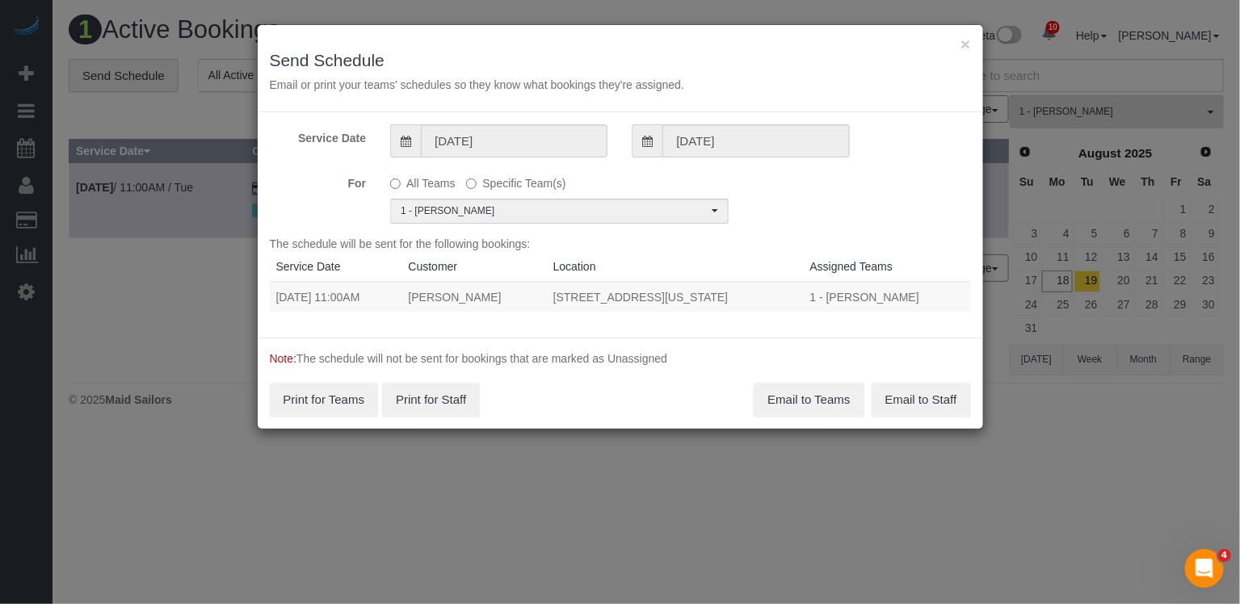
click at [870, 192] on div "For All Teams Specific Team(s) 1 - [PERSON_NAME] Team(s) * - K.J. *[PERSON_NAME…" at bounding box center [621, 197] width 726 height 54
click at [789, 396] on button "Email to Teams" at bounding box center [809, 400] width 110 height 34
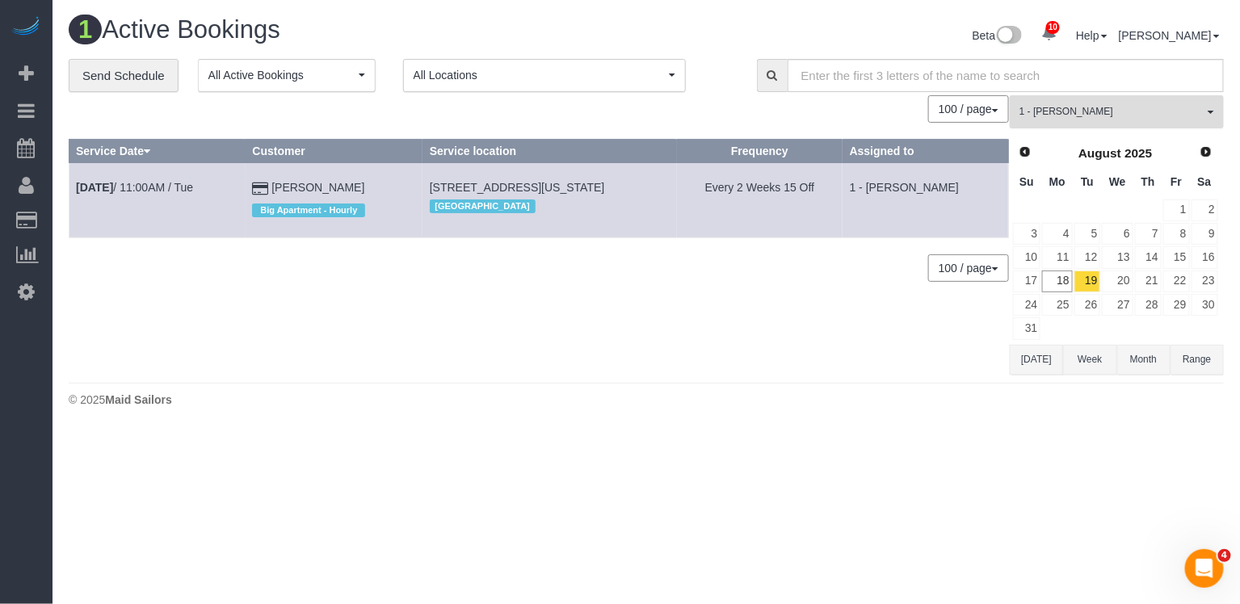
drag, startPoint x: 1070, startPoint y: 105, endPoint x: 1087, endPoint y: 157, distance: 54.4
click at [1070, 105] on span "1 - [PERSON_NAME]" at bounding box center [1112, 112] width 184 height 14
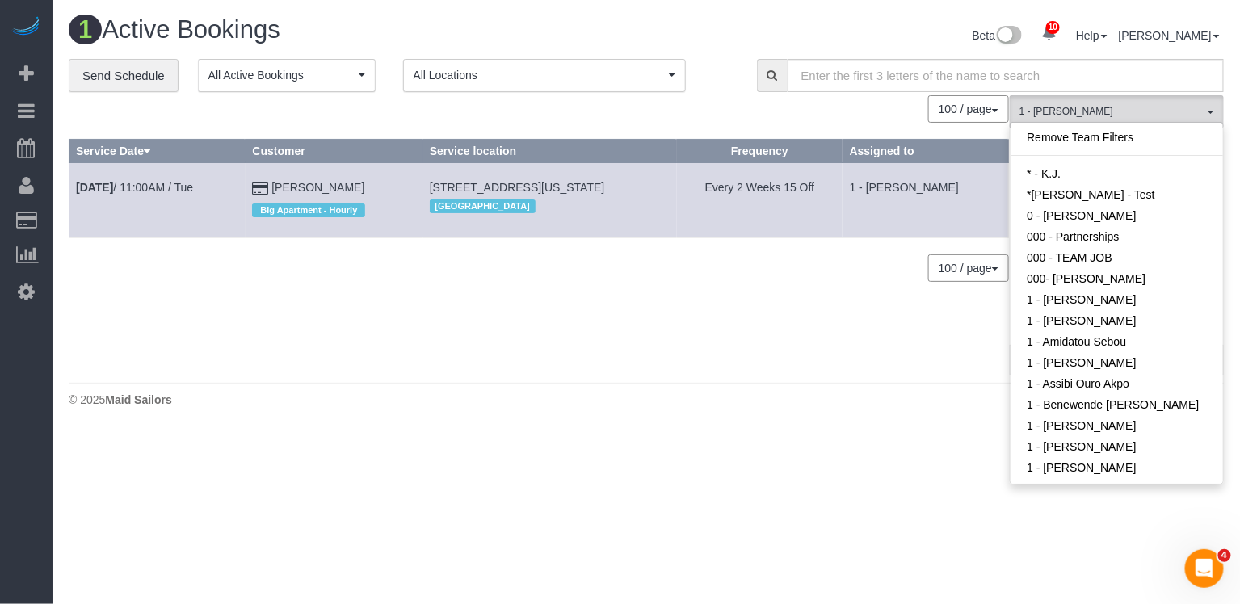
scroll to position [495, 0]
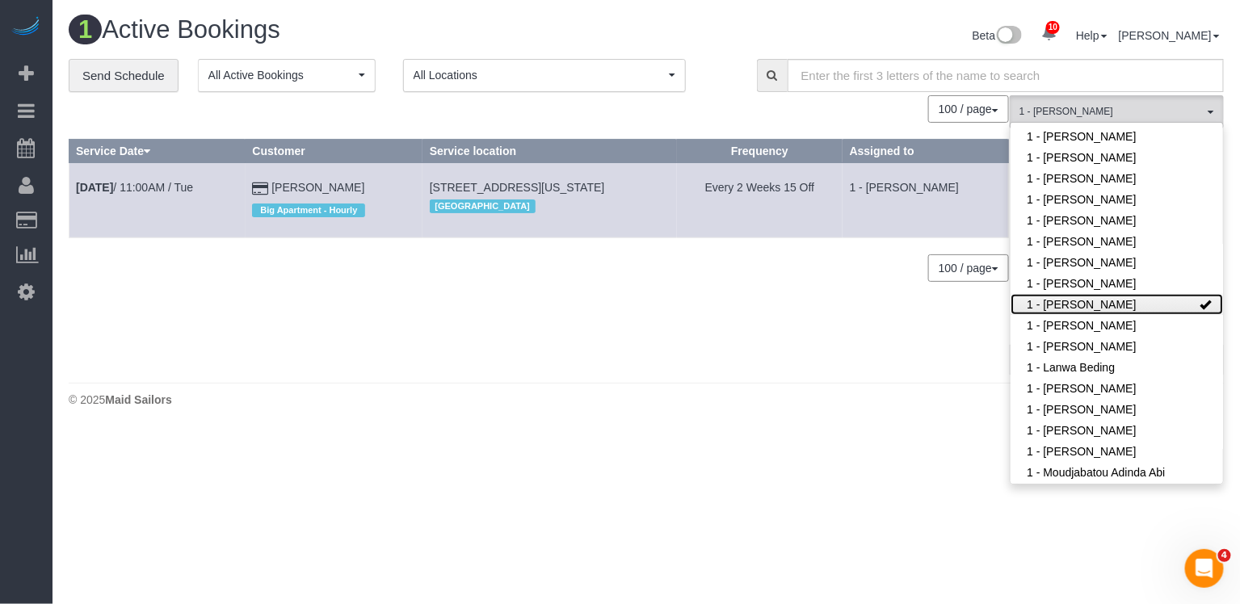
click at [1110, 299] on link "1 - [PERSON_NAME]" at bounding box center [1117, 304] width 213 height 21
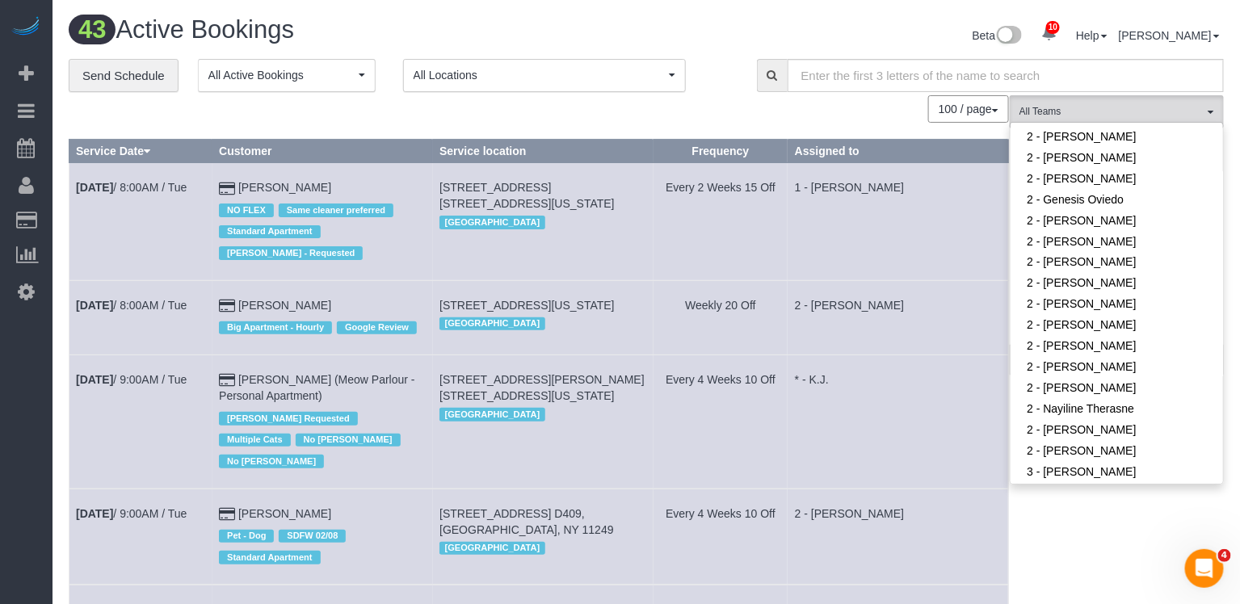
scroll to position [1227, 0]
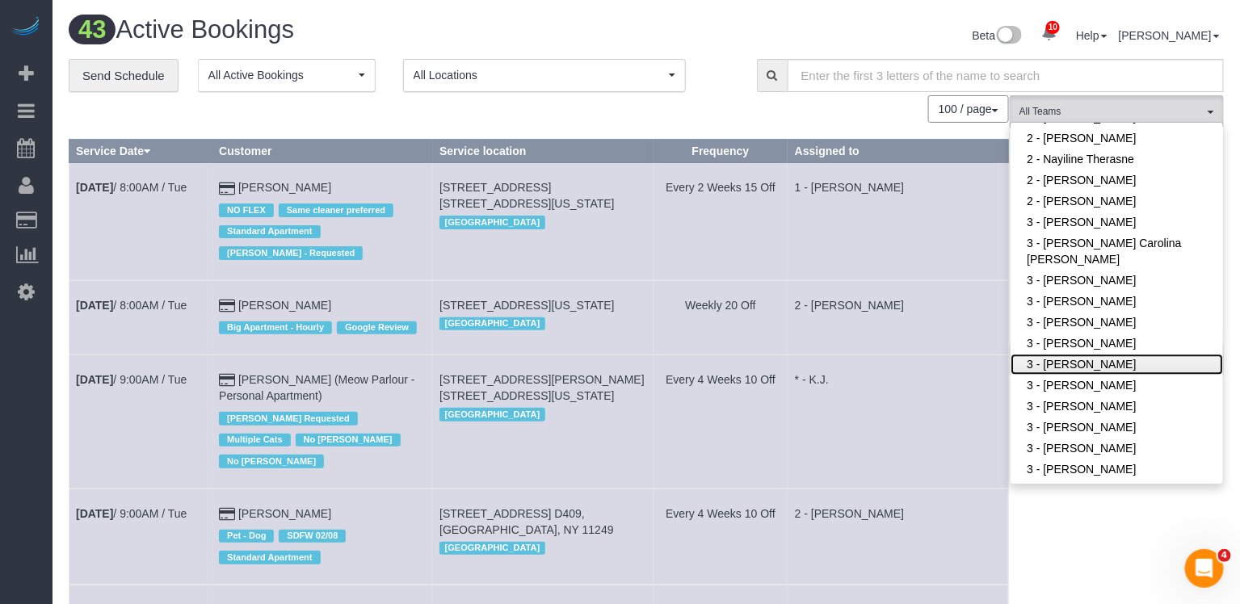
click at [1093, 355] on link "3 - [PERSON_NAME]" at bounding box center [1117, 365] width 213 height 21
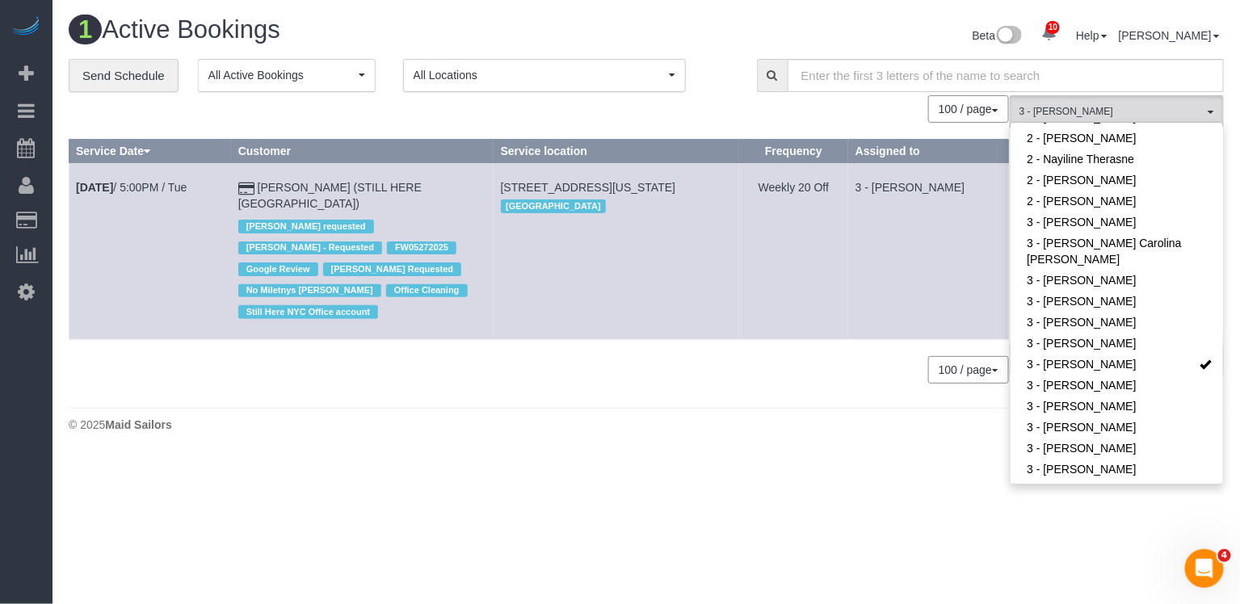
click at [921, 285] on td "3 - [PERSON_NAME]" at bounding box center [928, 251] width 160 height 176
